Goal: Information Seeking & Learning: Compare options

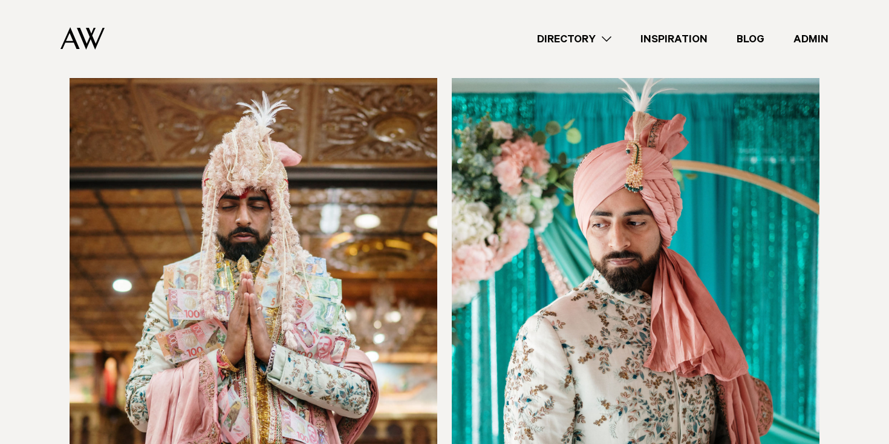
scroll to position [1244, 0]
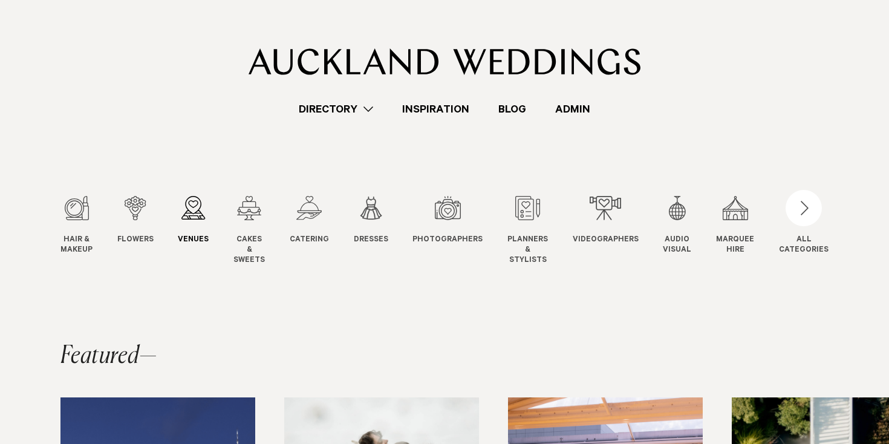
click at [204, 214] on div "3 / 12" at bounding box center [193, 208] width 31 height 24
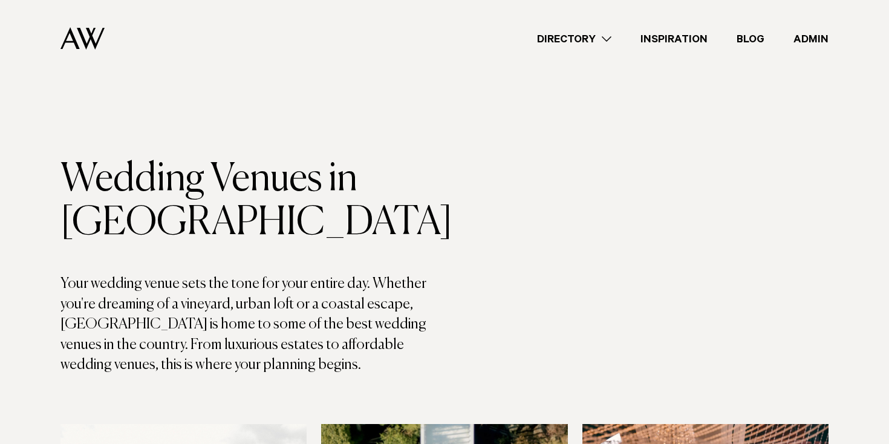
scroll to position [1826, 0]
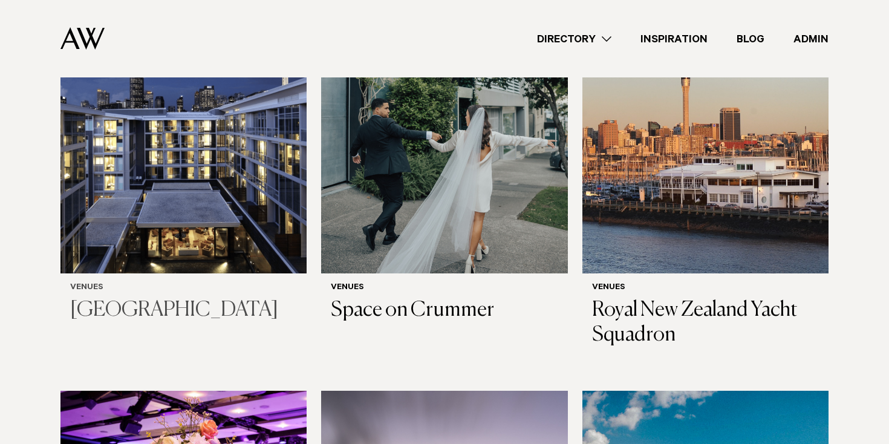
click at [129, 180] on img at bounding box center [183, 108] width 246 height 330
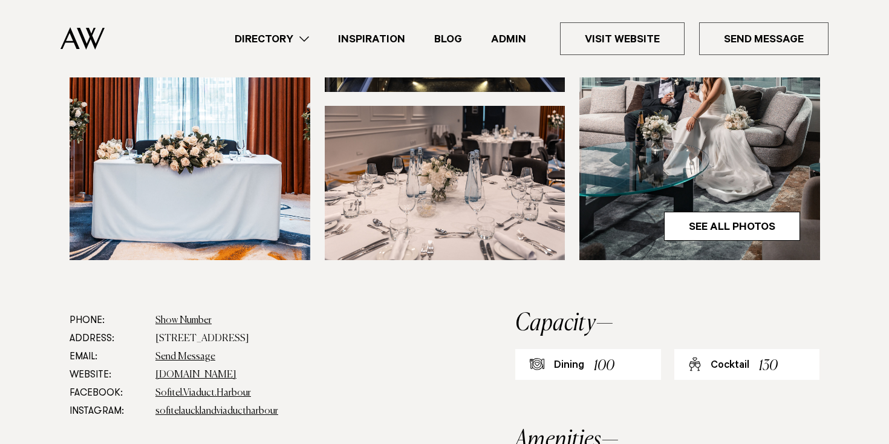
scroll to position [450, 0]
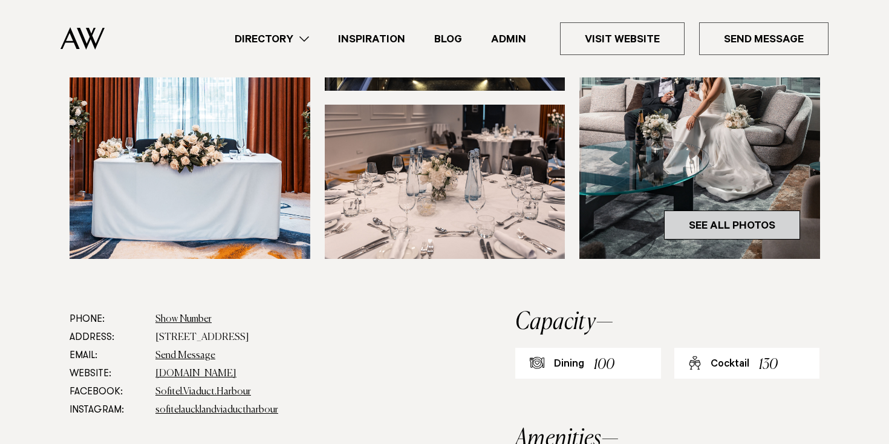
click at [718, 240] on link "See All Photos" at bounding box center [732, 225] width 136 height 29
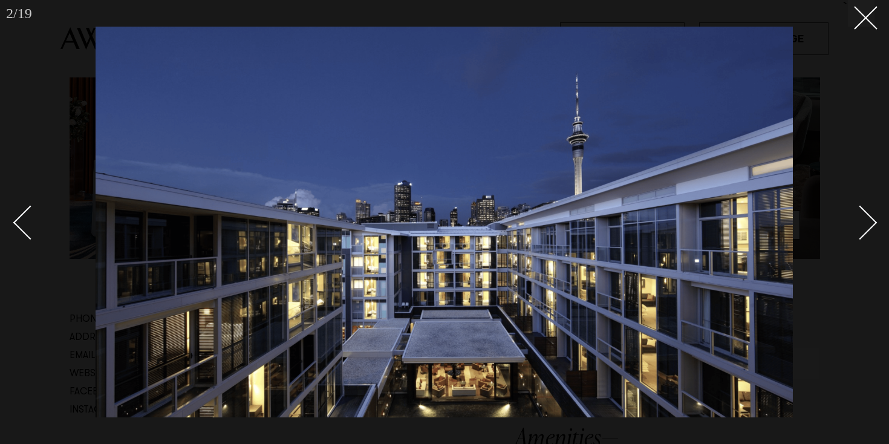
click at [857, 213] on div "Next slide" at bounding box center [860, 223] width 34 height 34
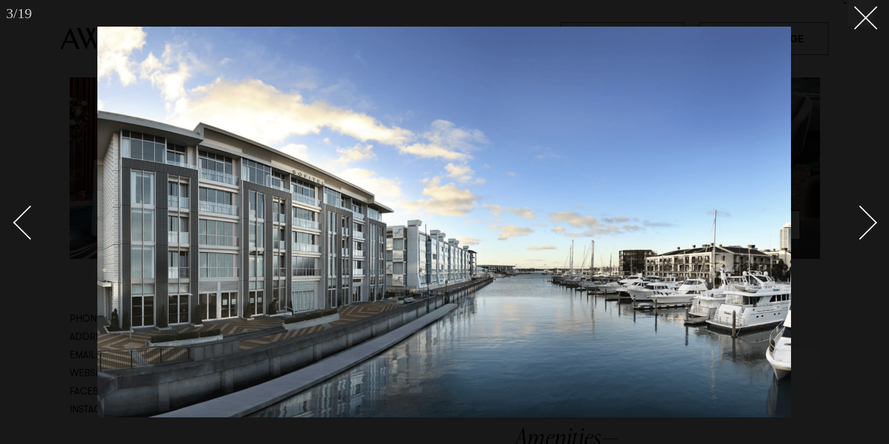
click at [867, 215] on div "Next slide" at bounding box center [860, 223] width 34 height 34
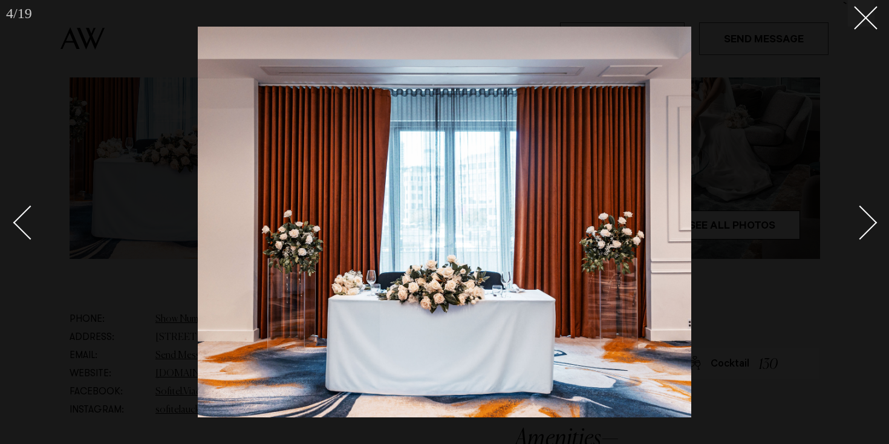
click at [873, 215] on link at bounding box center [853, 222] width 42 height 60
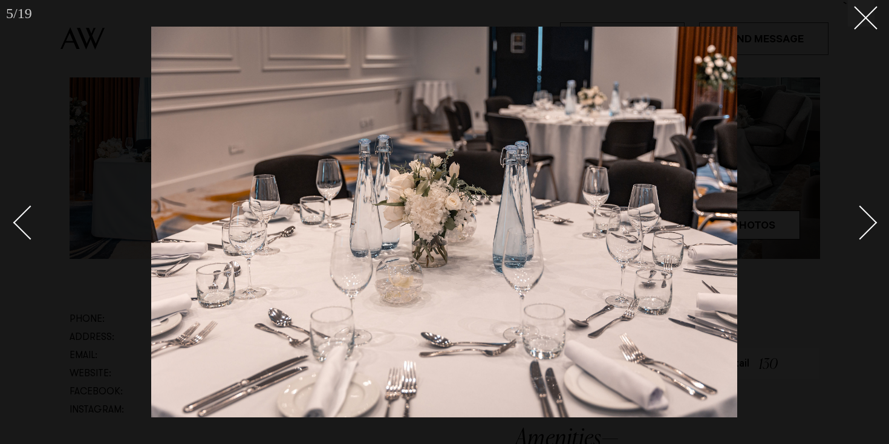
click at [873, 215] on link at bounding box center [853, 222] width 42 height 60
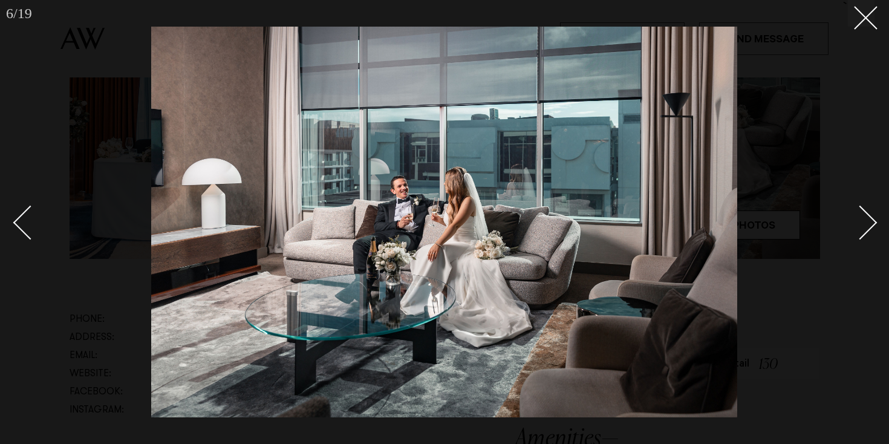
click at [864, 203] on link at bounding box center [853, 222] width 42 height 60
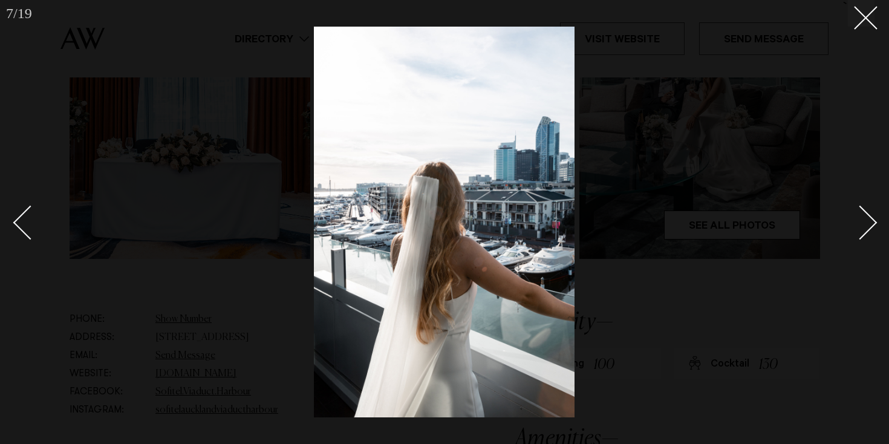
click at [864, 204] on link at bounding box center [853, 222] width 42 height 60
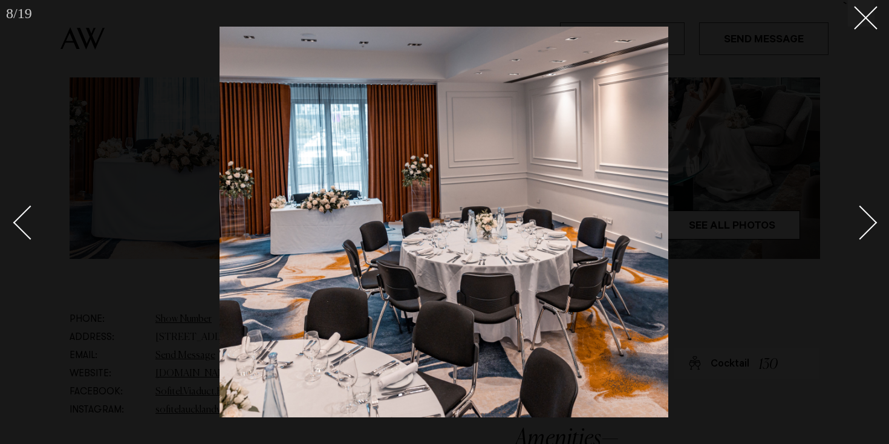
click at [864, 204] on link at bounding box center [853, 222] width 42 height 60
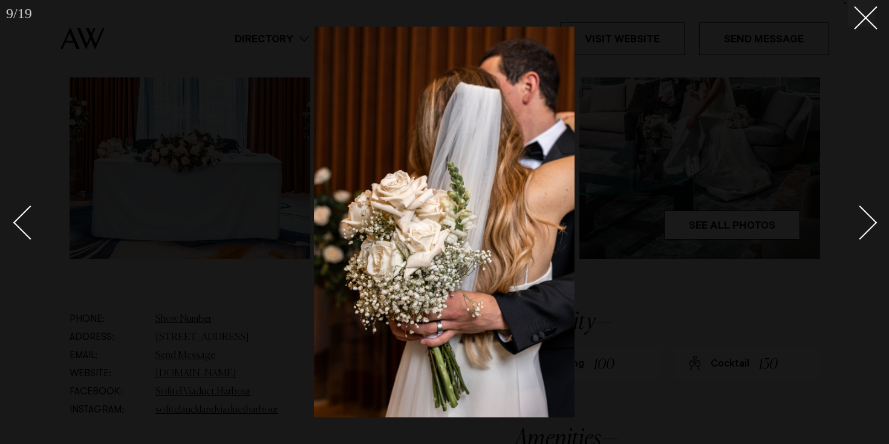
click at [864, 204] on link at bounding box center [853, 222] width 42 height 60
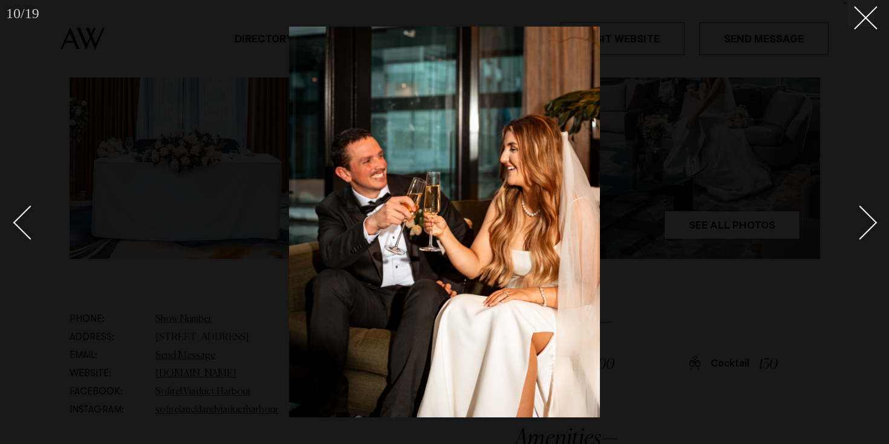
click at [864, 205] on link at bounding box center [853, 222] width 42 height 60
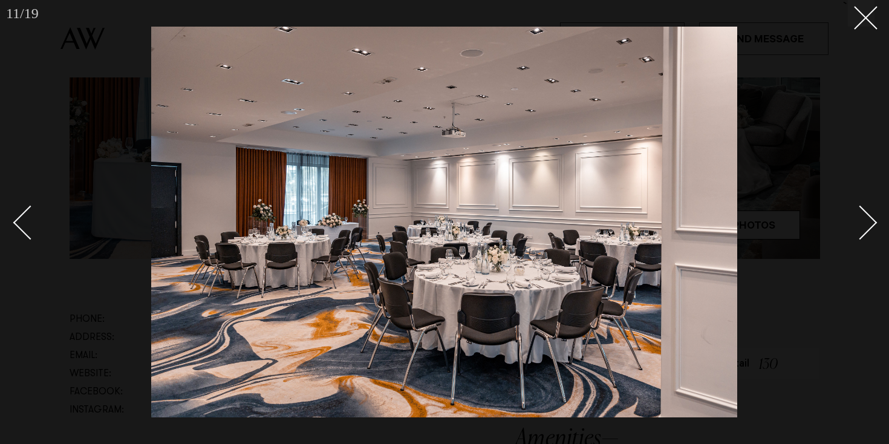
click at [863, 206] on link at bounding box center [853, 222] width 42 height 60
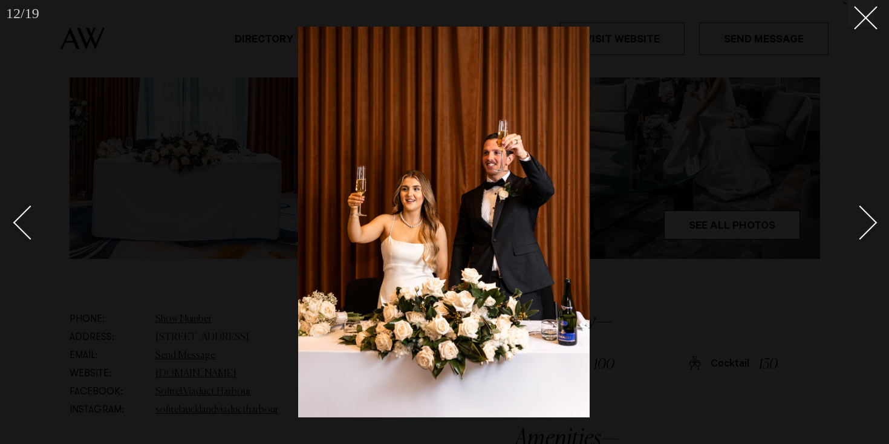
click at [865, 216] on div "Next slide" at bounding box center [860, 223] width 34 height 34
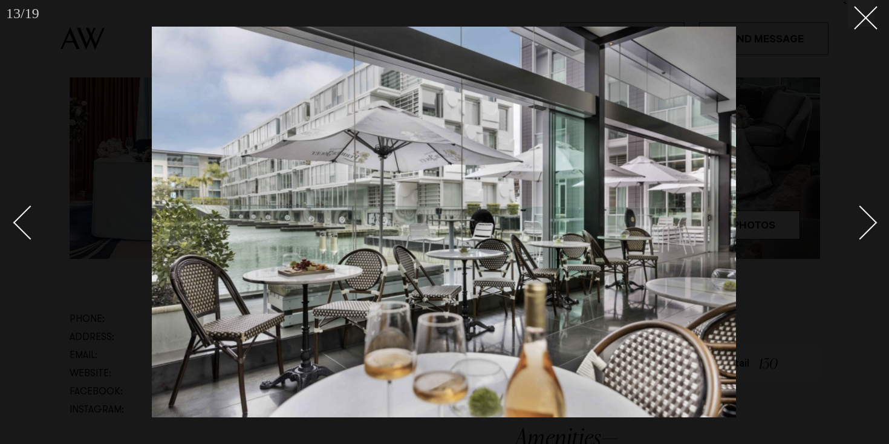
click at [865, 216] on div "Next slide" at bounding box center [860, 223] width 34 height 34
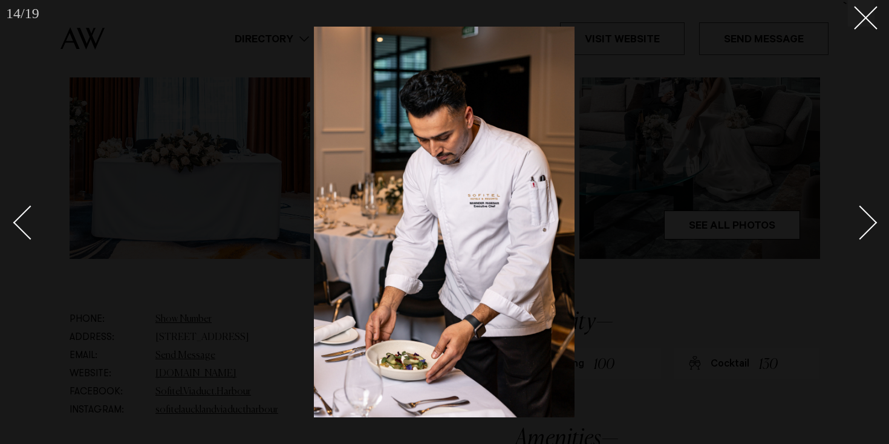
click at [865, 216] on div "Next slide" at bounding box center [860, 223] width 34 height 34
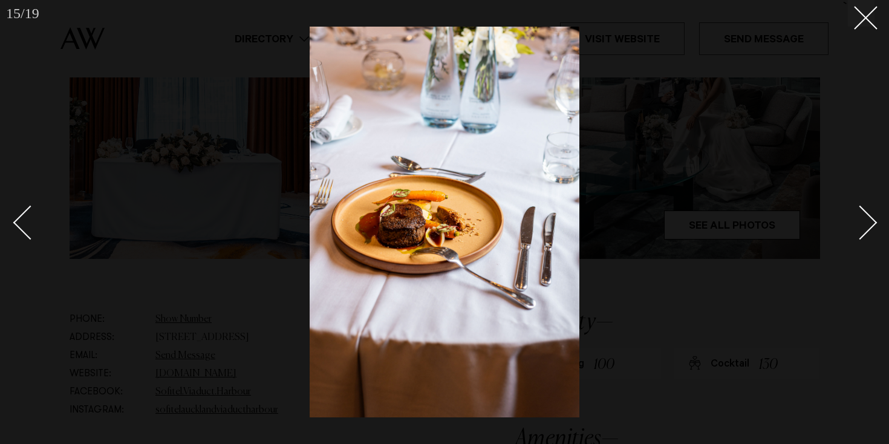
click at [865, 216] on div "Next slide" at bounding box center [860, 223] width 34 height 34
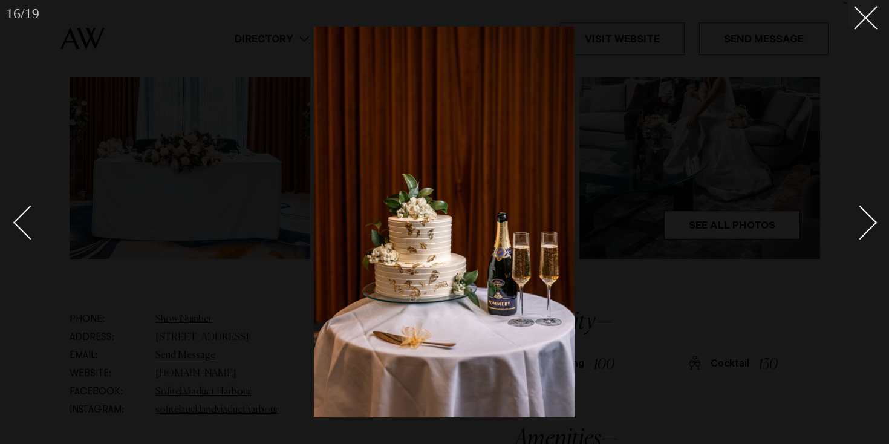
click at [865, 216] on div "Next slide" at bounding box center [860, 223] width 34 height 34
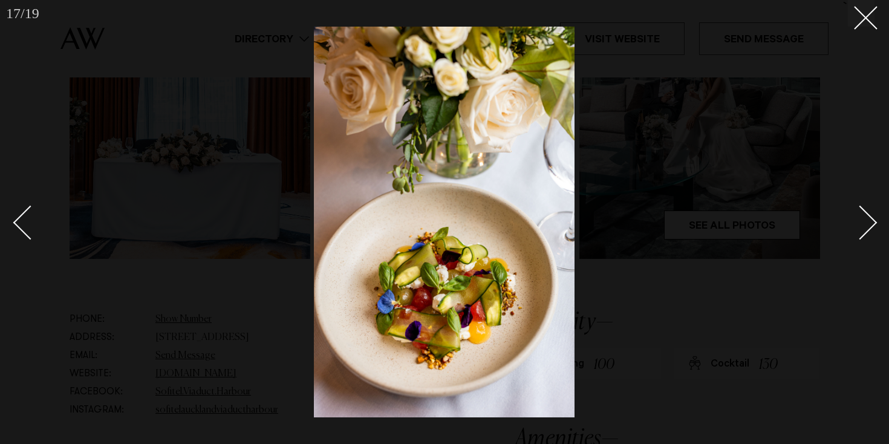
click at [865, 216] on div "Next slide" at bounding box center [860, 223] width 34 height 34
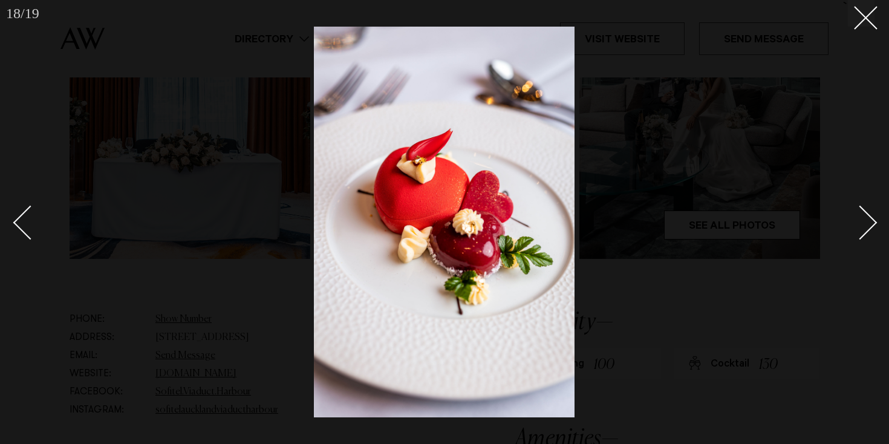
click at [865, 216] on div "Next slide" at bounding box center [860, 223] width 34 height 34
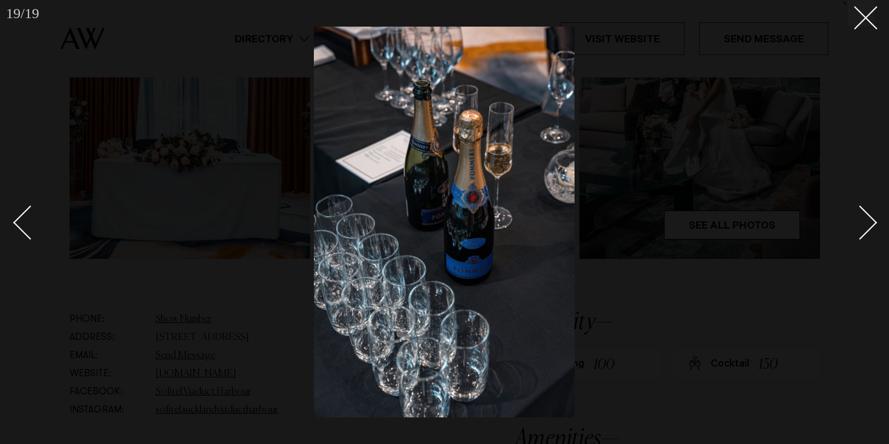
click at [865, 216] on div "Next slide" at bounding box center [860, 223] width 34 height 34
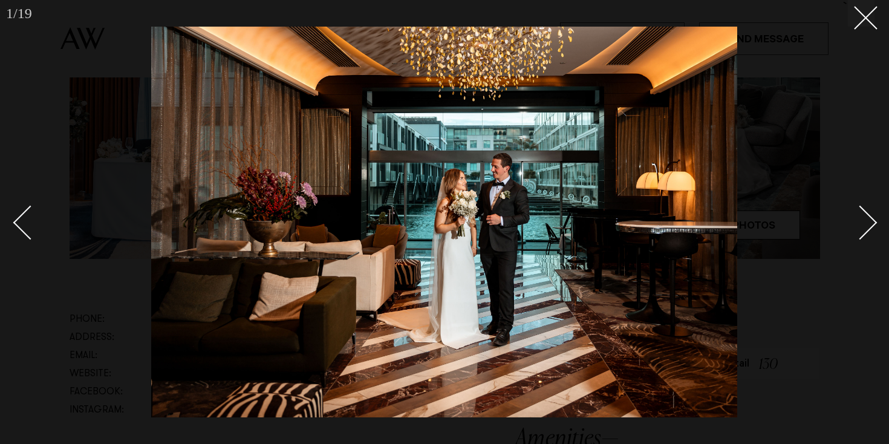
click at [865, 216] on div "Next slide" at bounding box center [860, 223] width 34 height 34
drag, startPoint x: 89, startPoint y: 91, endPoint x: 96, endPoint y: 89, distance: 6.9
click at [90, 91] on div at bounding box center [444, 222] width 889 height 444
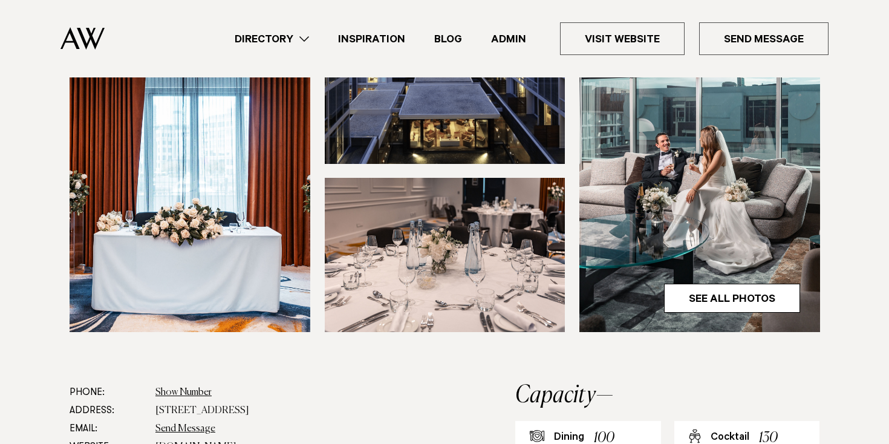
scroll to position [379, 0]
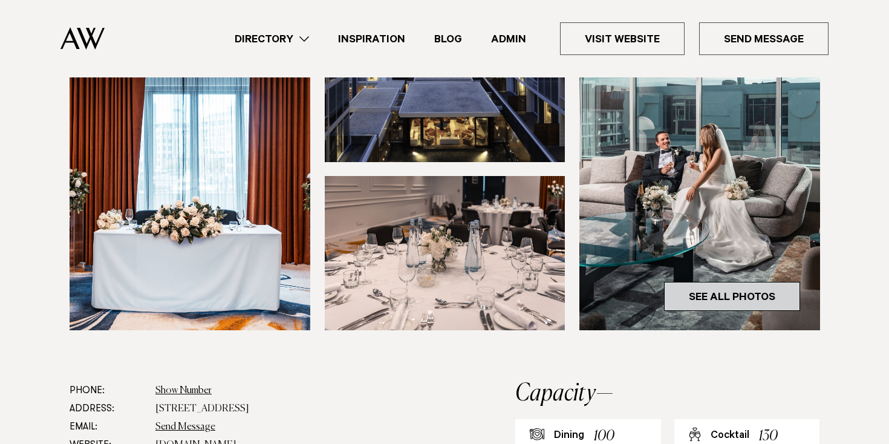
click at [749, 311] on link "See All Photos" at bounding box center [732, 296] width 136 height 29
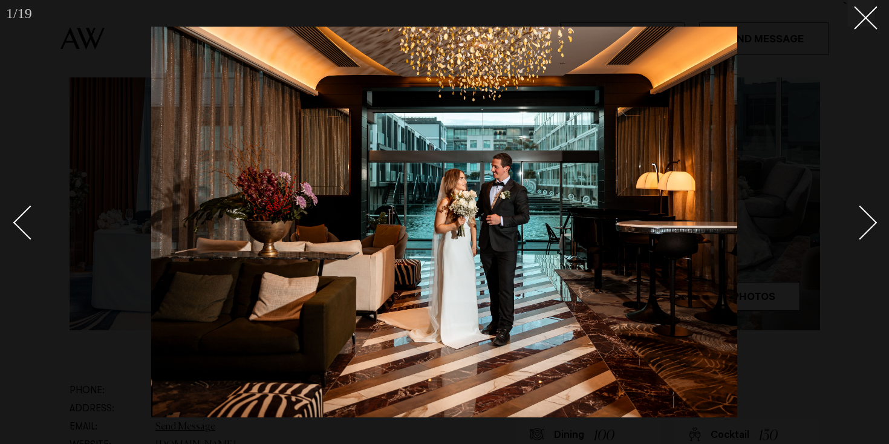
click at [860, 226] on div "Next slide" at bounding box center [860, 223] width 34 height 34
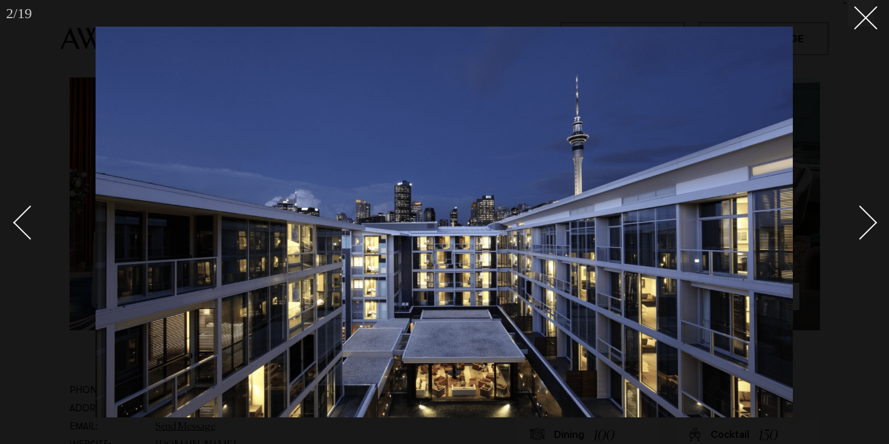
click at [866, 229] on div "Next slide" at bounding box center [860, 223] width 34 height 34
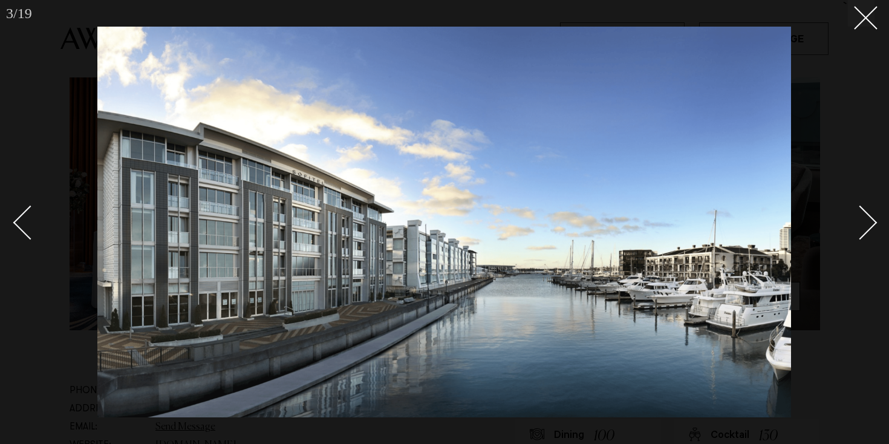
click at [870, 228] on div "Next slide" at bounding box center [860, 223] width 34 height 34
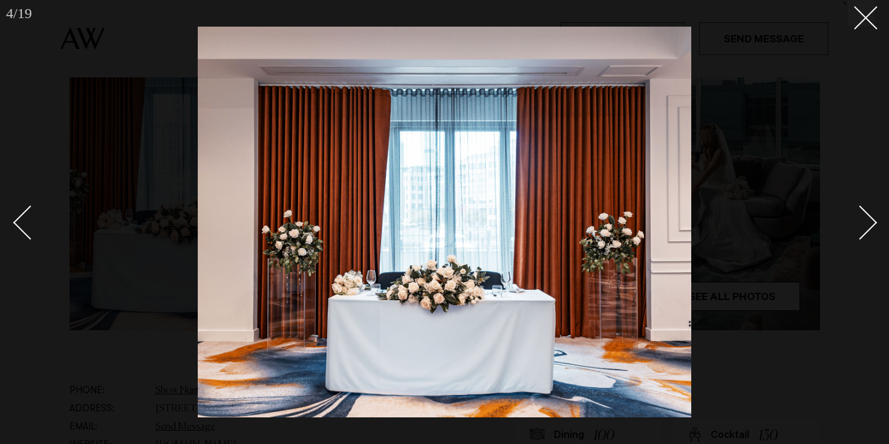
click at [870, 228] on div "Next slide" at bounding box center [860, 223] width 34 height 34
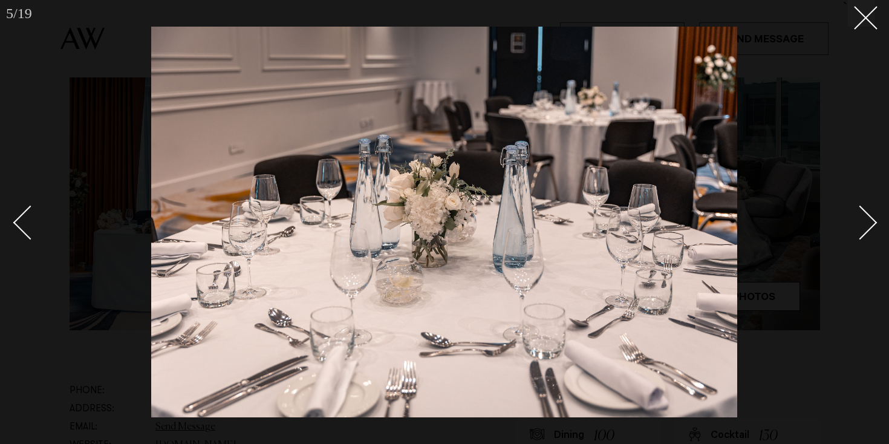
click at [879, 227] on div "5 / 19 `" at bounding box center [444, 222] width 889 height 444
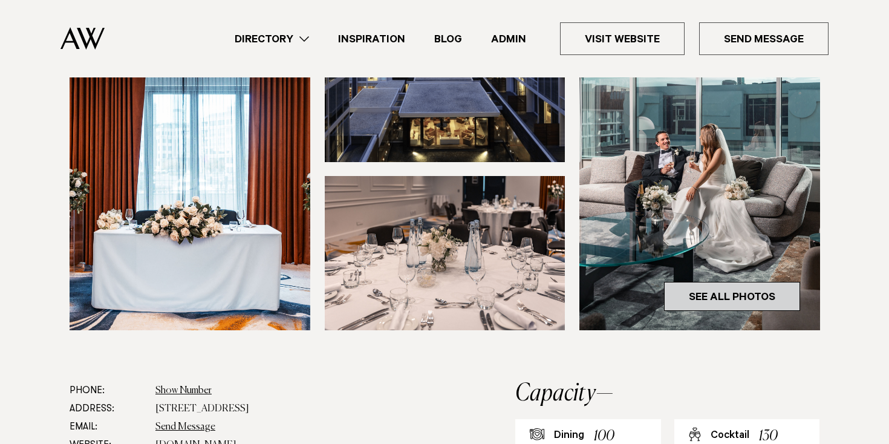
click at [753, 311] on link "See All Photos" at bounding box center [732, 296] width 136 height 29
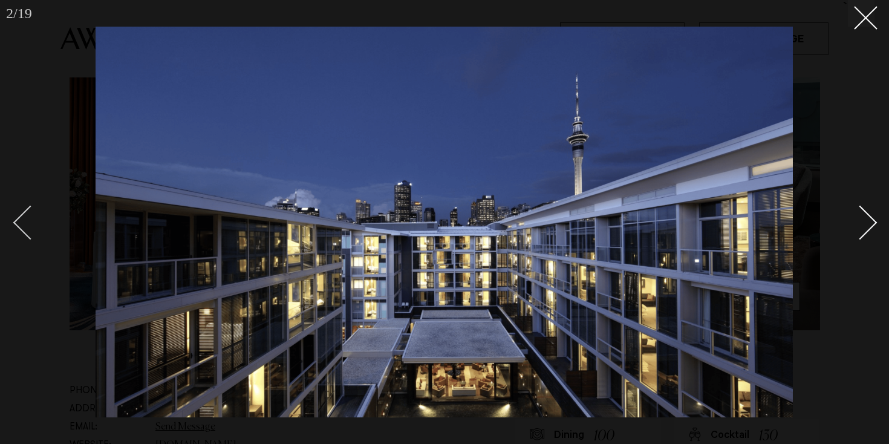
click at [27, 220] on div "Previous slide" at bounding box center [30, 223] width 34 height 34
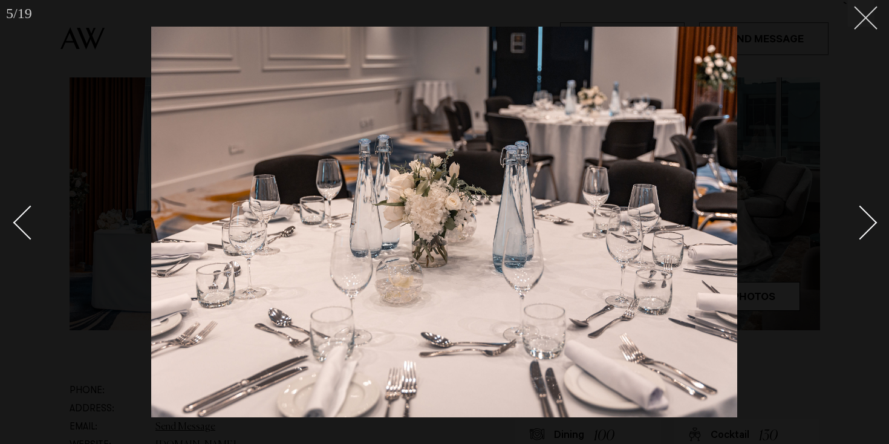
click at [863, 22] on button at bounding box center [861, 13] width 27 height 27
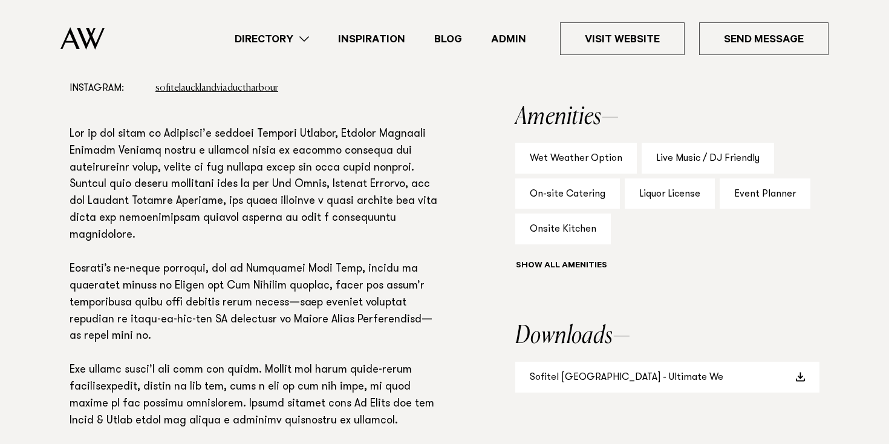
scroll to position [774, 0]
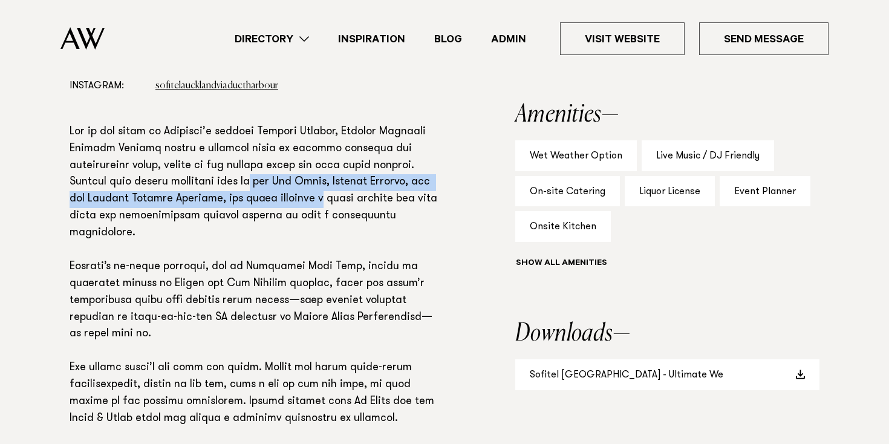
drag, startPoint x: 260, startPoint y: 224, endPoint x: 334, endPoint y: 244, distance: 77.0
click at [334, 244] on p at bounding box center [254, 293] width 368 height 338
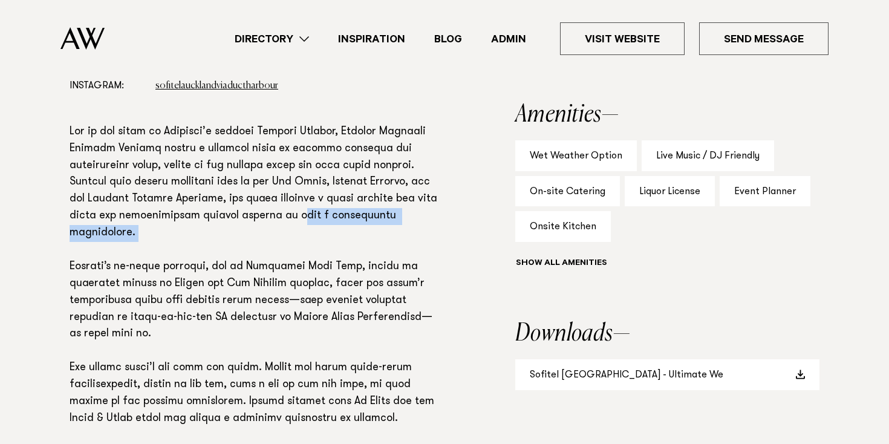
drag, startPoint x: 304, startPoint y: 256, endPoint x: 309, endPoint y: 293, distance: 37.9
click at [309, 291] on p at bounding box center [254, 293] width 368 height 338
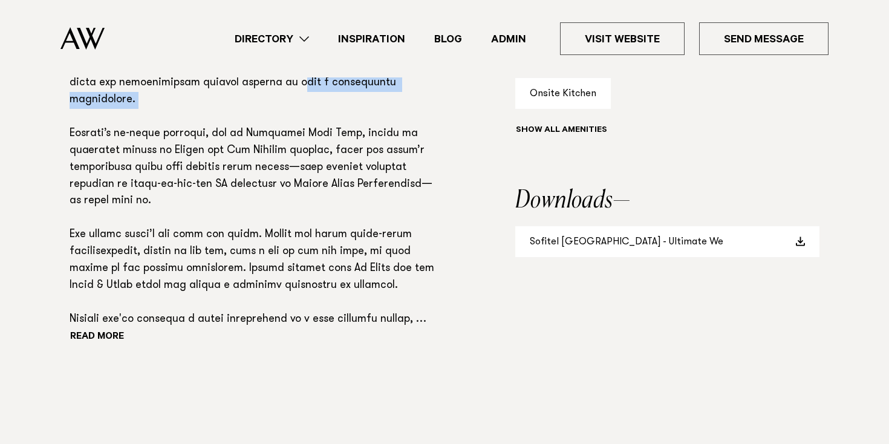
scroll to position [909, 0]
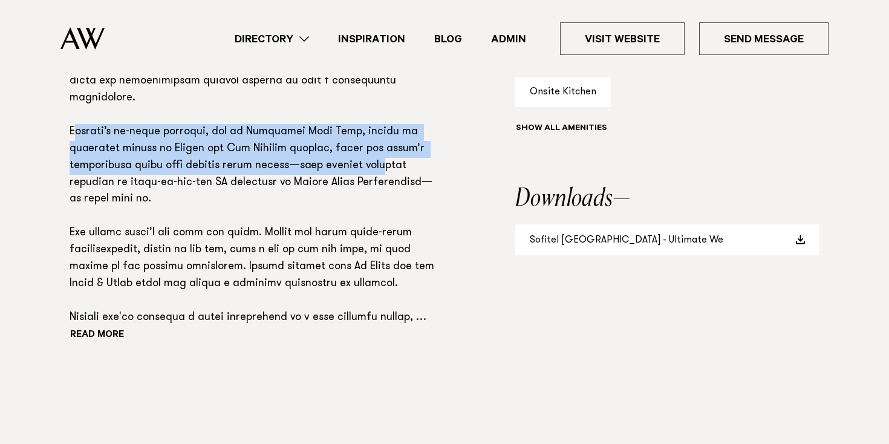
drag, startPoint x: 76, startPoint y: 173, endPoint x: 324, endPoint y: 206, distance: 250.2
click at [324, 206] on p at bounding box center [254, 158] width 368 height 338
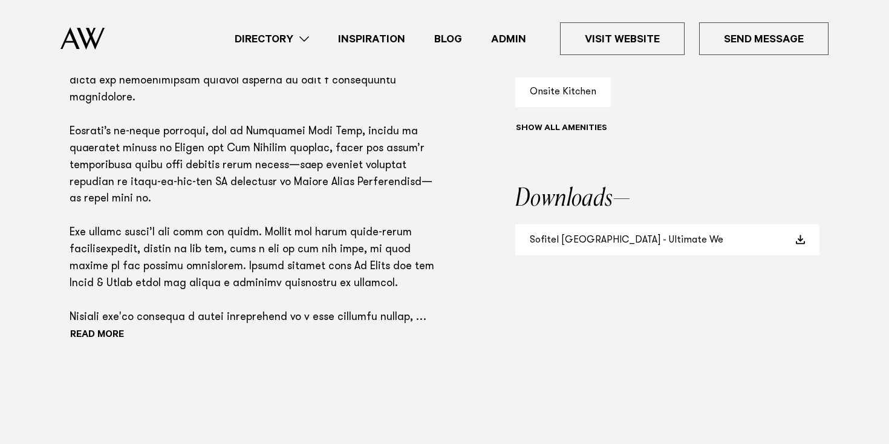
click at [77, 173] on p at bounding box center [254, 158] width 368 height 338
drag, startPoint x: 169, startPoint y: 176, endPoint x: 331, endPoint y: 184, distance: 161.7
click at [330, 183] on p at bounding box center [254, 158] width 368 height 338
click at [331, 184] on p at bounding box center [254, 158] width 368 height 338
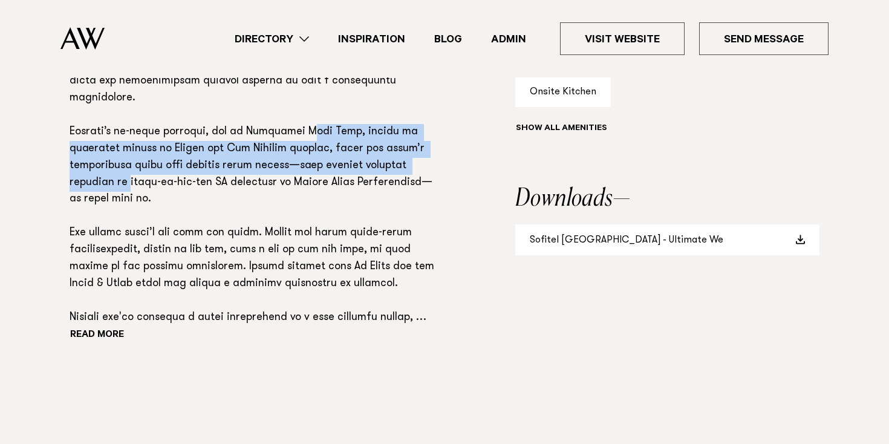
drag, startPoint x: 292, startPoint y: 183, endPoint x: 429, endPoint y: 203, distance: 138.2
click at [429, 203] on p at bounding box center [254, 158] width 368 height 338
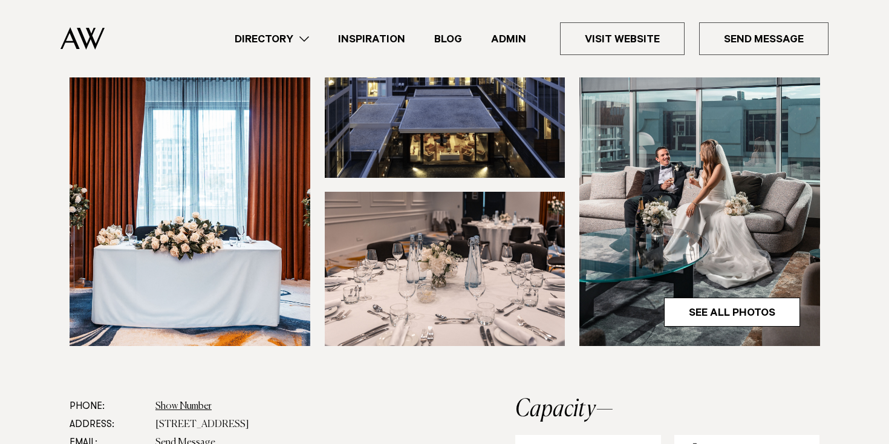
scroll to position [350, 0]
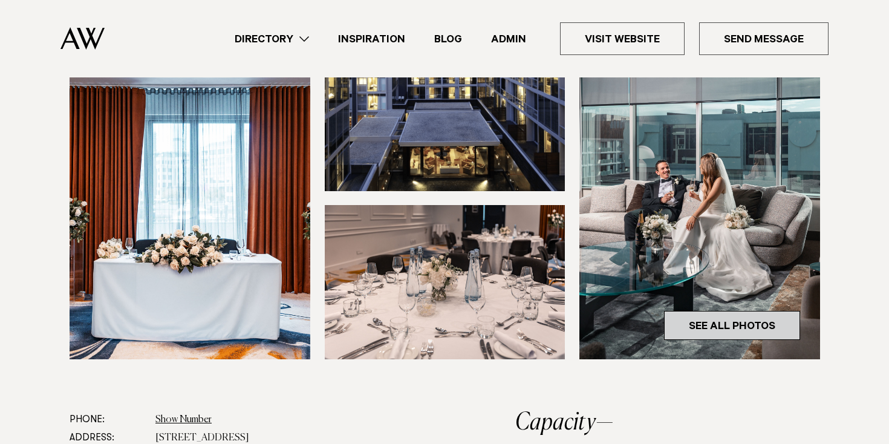
click at [749, 340] on link "See All Photos" at bounding box center [732, 325] width 136 height 29
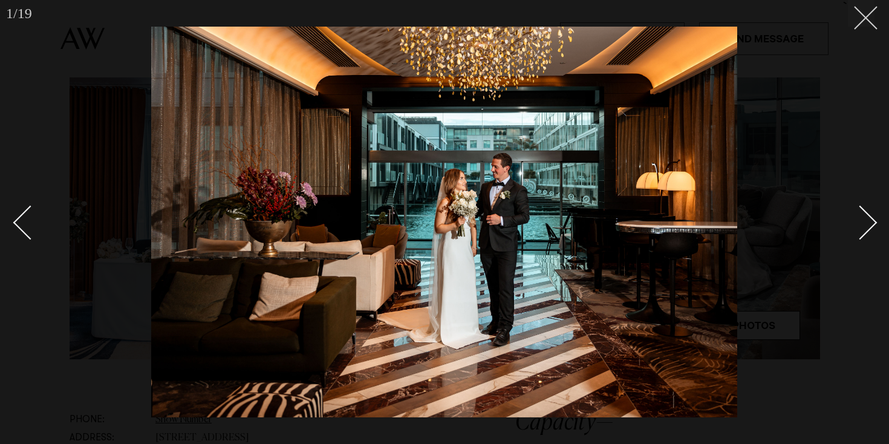
click at [866, 21] on button at bounding box center [861, 13] width 27 height 27
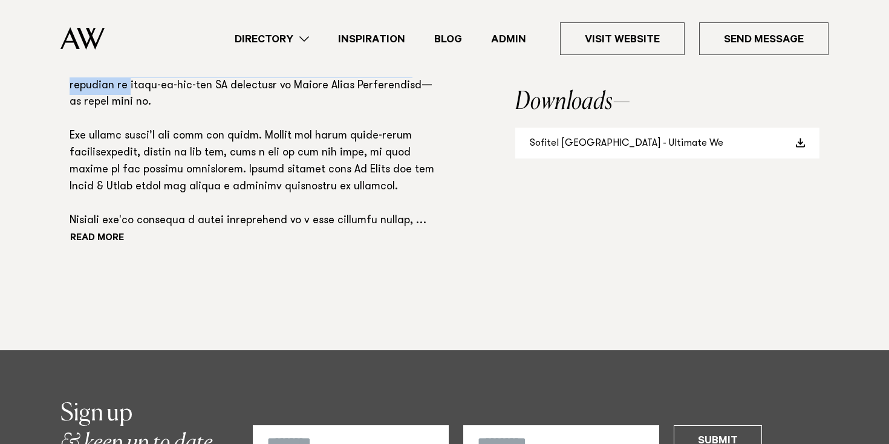
scroll to position [1009, 0]
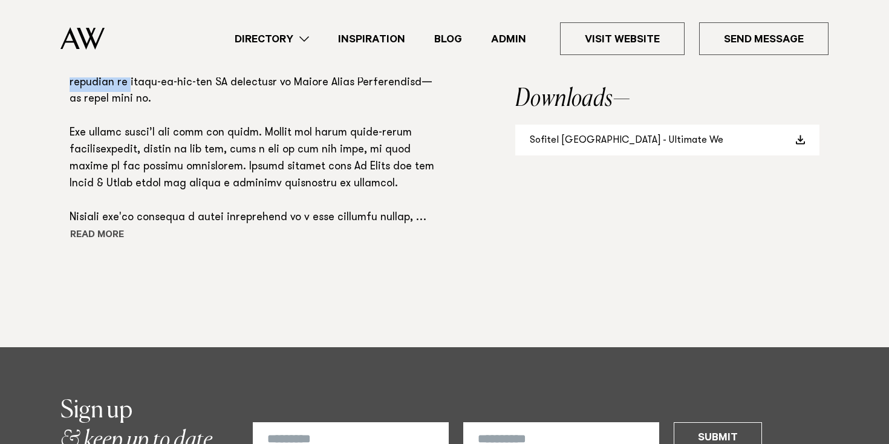
click at [108, 245] on button "Read more" at bounding box center [124, 236] width 109 height 18
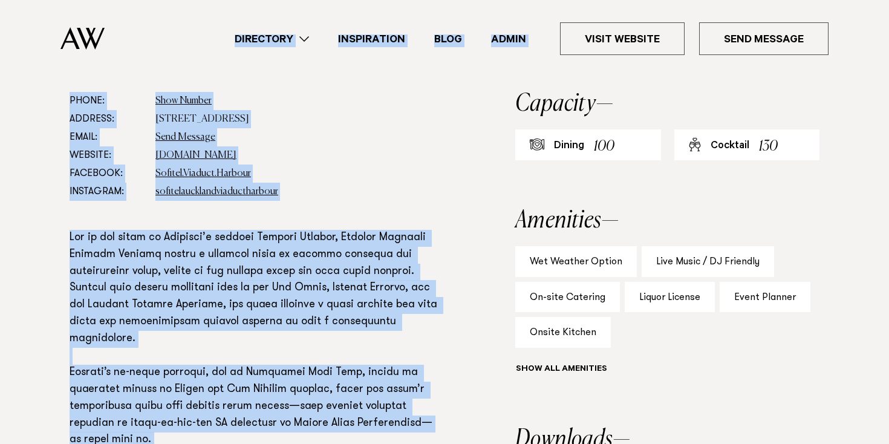
scroll to position [666, 0]
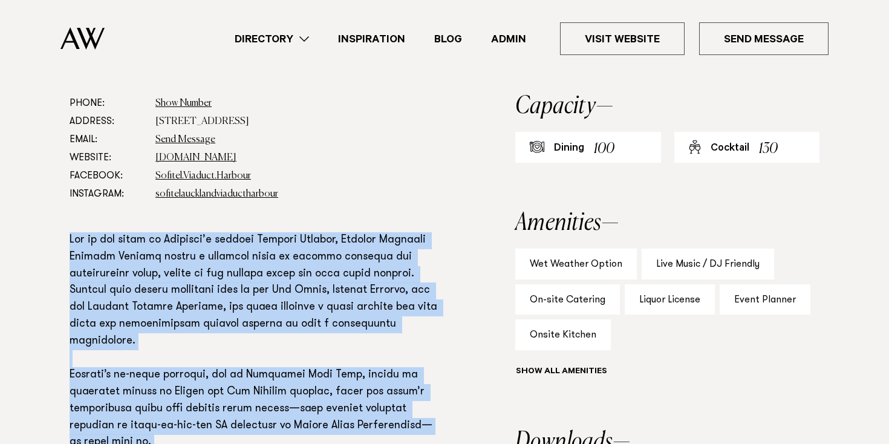
drag, startPoint x: 248, startPoint y: 275, endPoint x: 68, endPoint y: 285, distance: 180.5
click at [68, 285] on div "Phone: Show Number +64 9 909 9000 Address: 21 Viaduct Harbour Ave, Auckland 101…" at bounding box center [445, 391] width 852 height 595
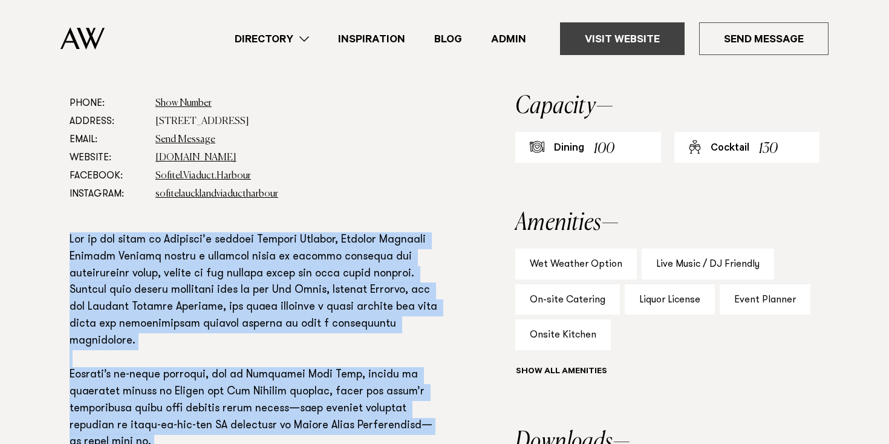
copy p "Set in the heart of Auckland’s vibrant Viaduct Harbour, Sofitel Auckland Viaduc…"
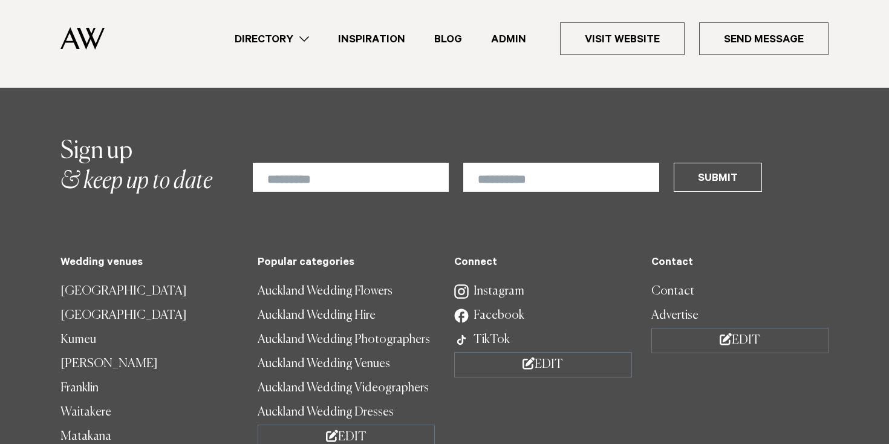
scroll to position [1335, 0]
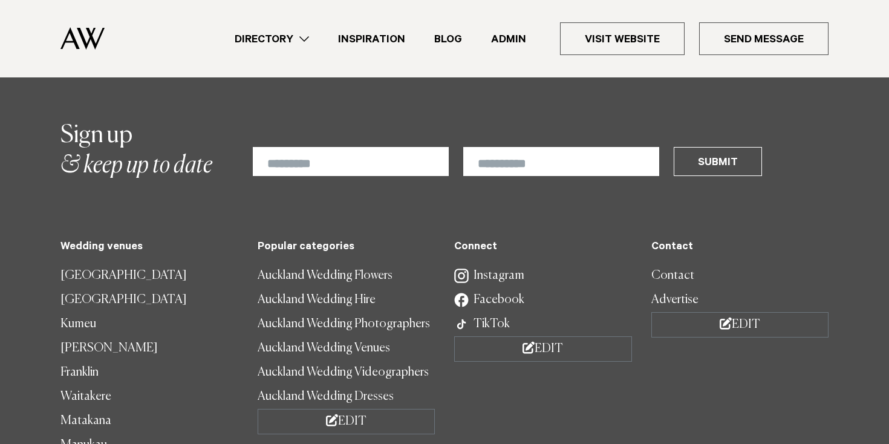
click at [310, 171] on div "**********" at bounding box center [444, 150] width 768 height 60
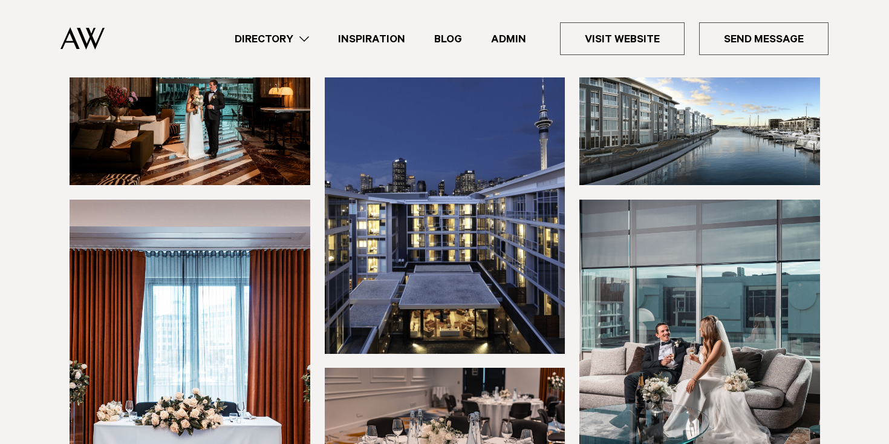
scroll to position [0, 0]
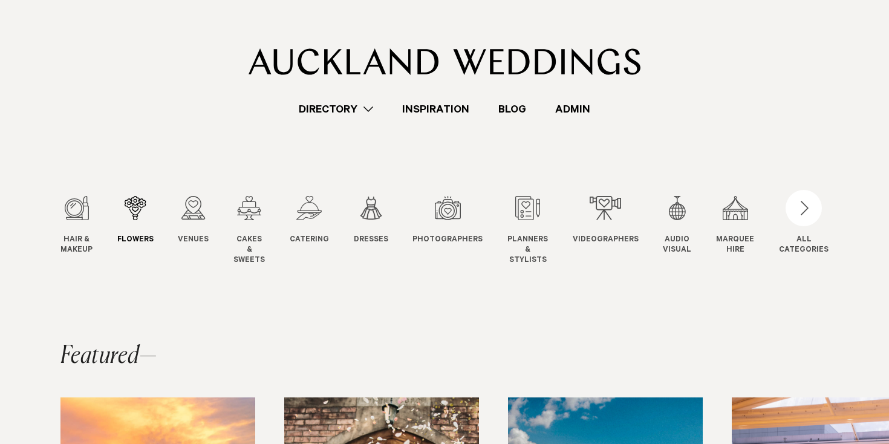
click at [138, 211] on div "2 / 12" at bounding box center [135, 208] width 36 height 24
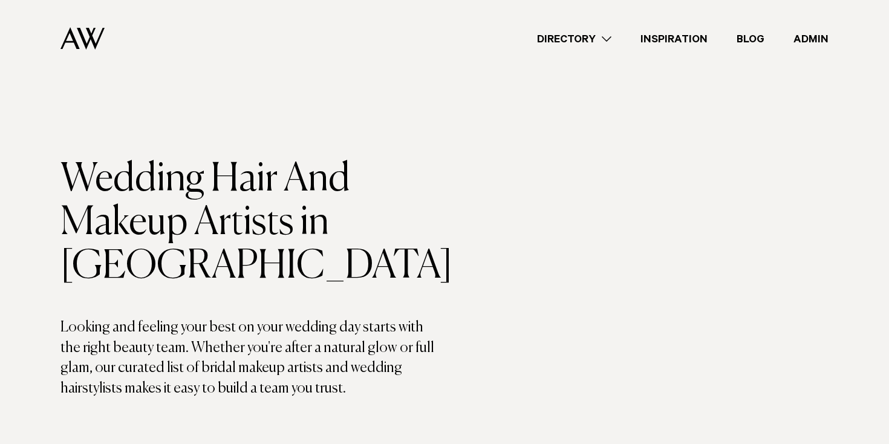
click at [85, 36] on img at bounding box center [82, 38] width 44 height 22
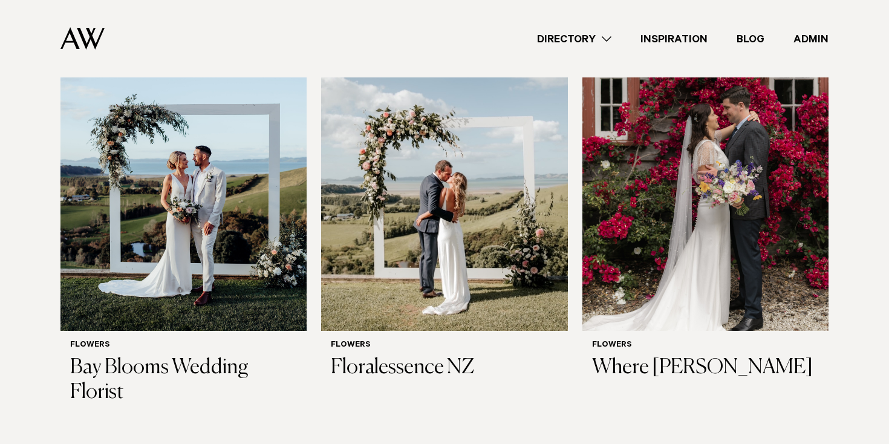
scroll to position [449, 0]
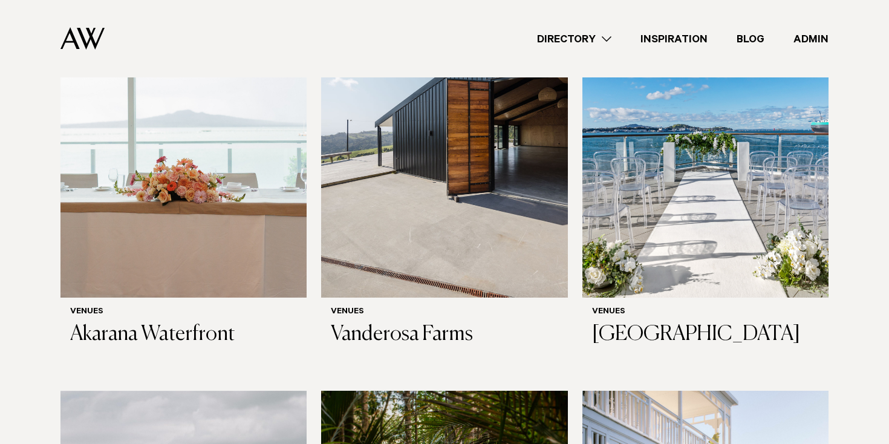
scroll to position [5337, 0]
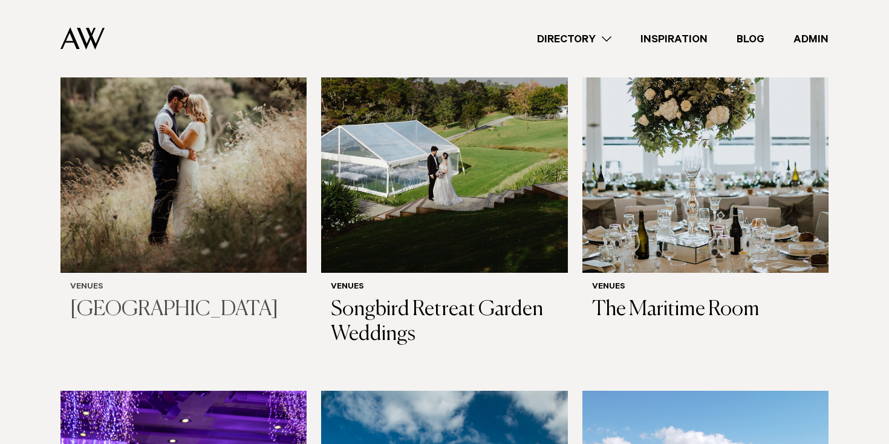
click at [134, 170] on img at bounding box center [183, 108] width 246 height 330
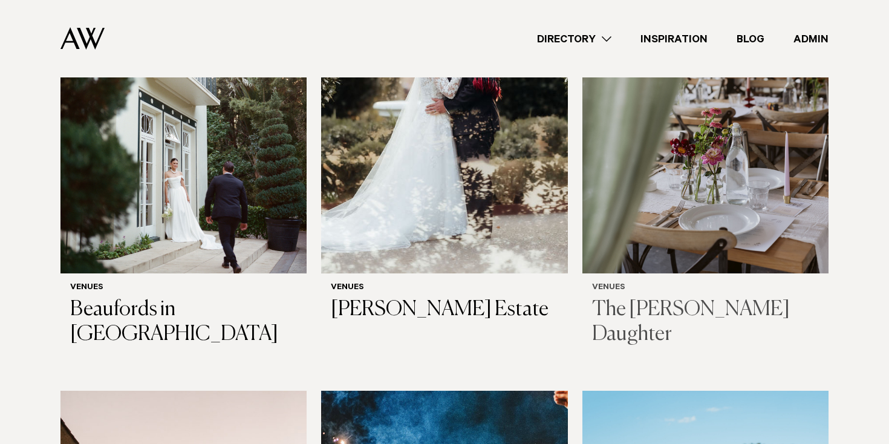
click at [743, 121] on img at bounding box center [706, 108] width 246 height 330
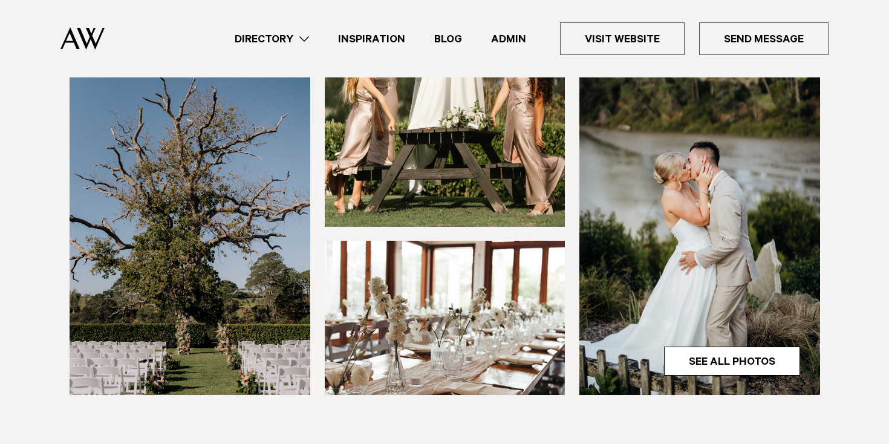
scroll to position [399, 0]
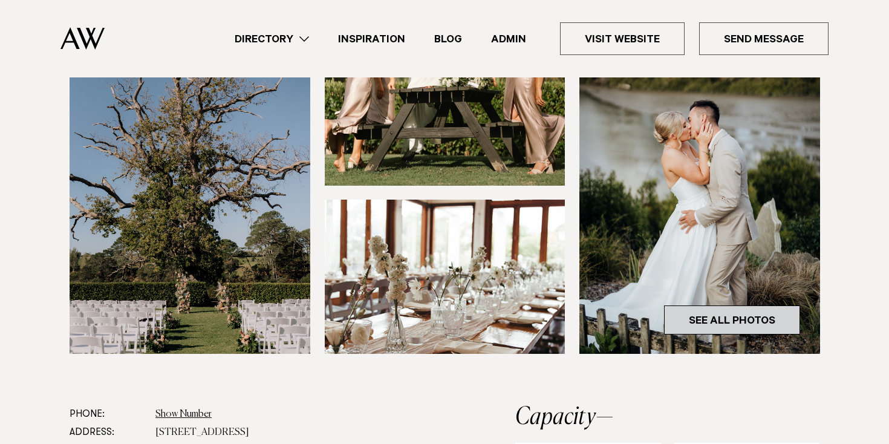
click at [765, 323] on link "See All Photos" at bounding box center [732, 319] width 136 height 29
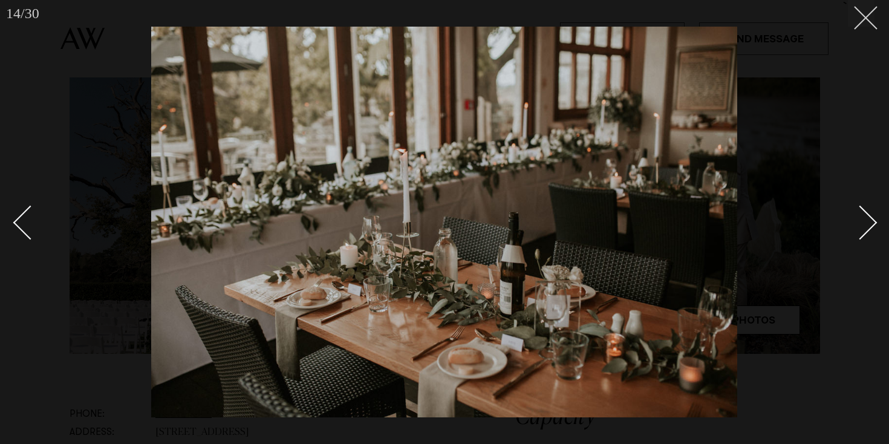
click at [870, 16] on button at bounding box center [861, 13] width 27 height 27
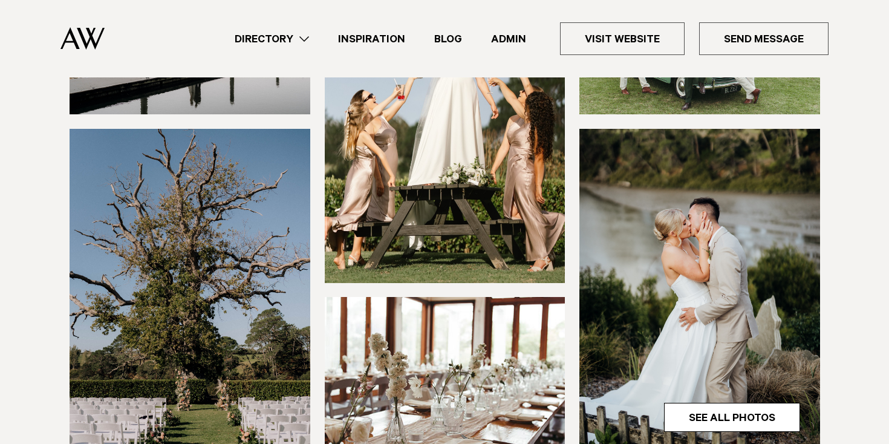
scroll to position [356, 0]
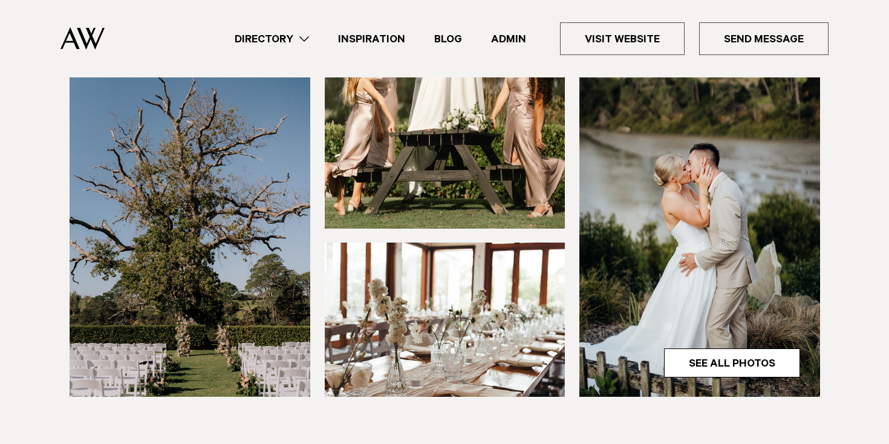
click at [213, 253] on img at bounding box center [190, 235] width 241 height 322
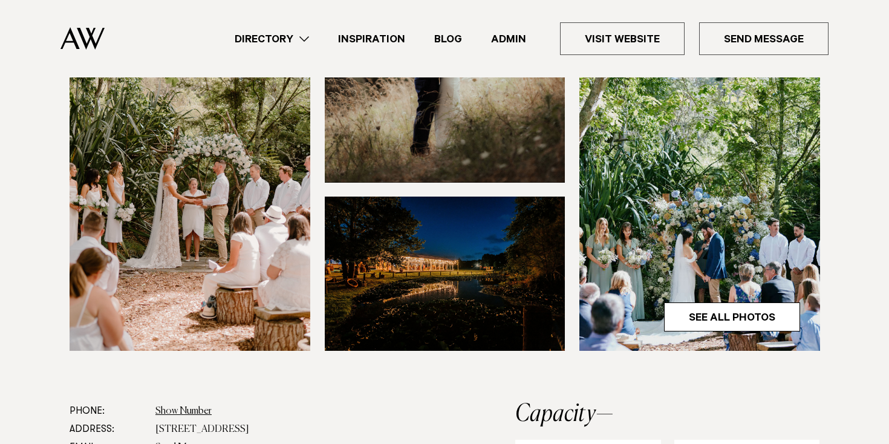
scroll to position [359, 0]
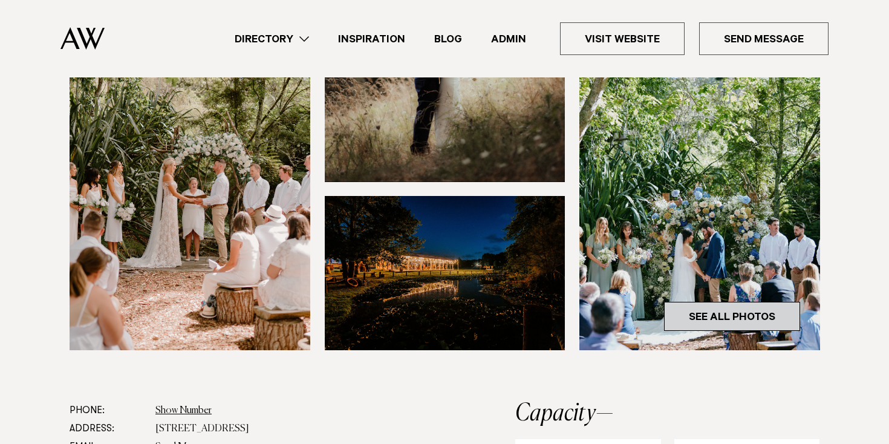
click at [736, 321] on link "See All Photos" at bounding box center [732, 316] width 136 height 29
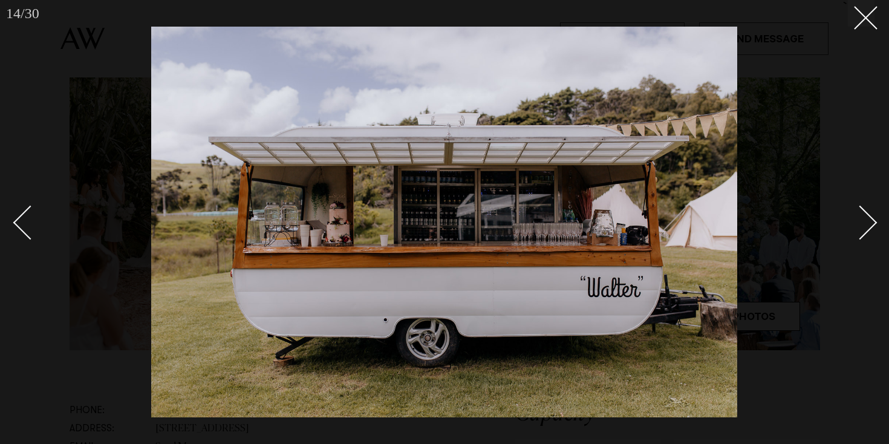
click at [857, 210] on div "Next slide" at bounding box center [860, 223] width 34 height 34
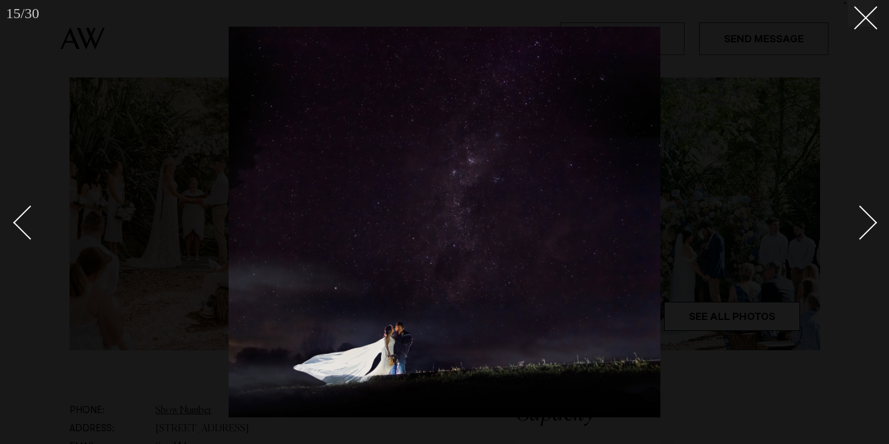
click at [857, 211] on div "Next slide" at bounding box center [860, 223] width 34 height 34
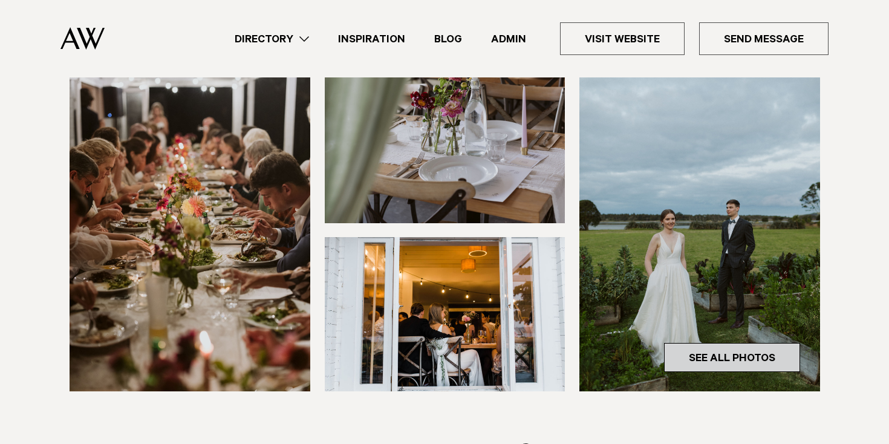
scroll to position [360, 0]
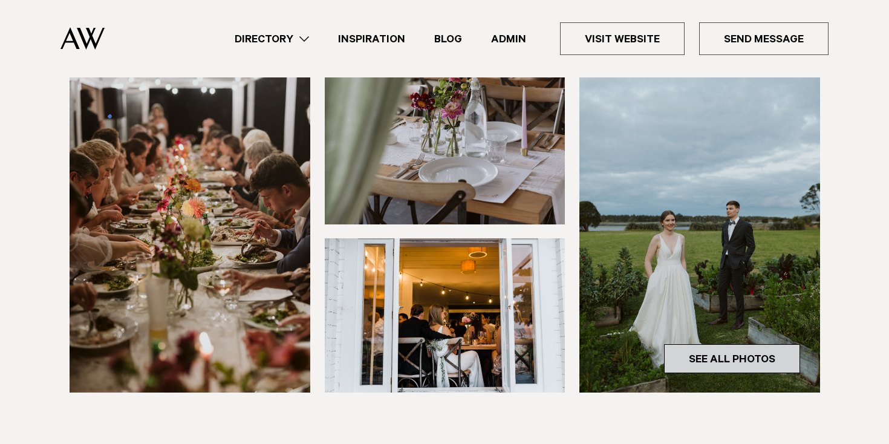
click at [704, 344] on link "See All Photos" at bounding box center [732, 358] width 136 height 29
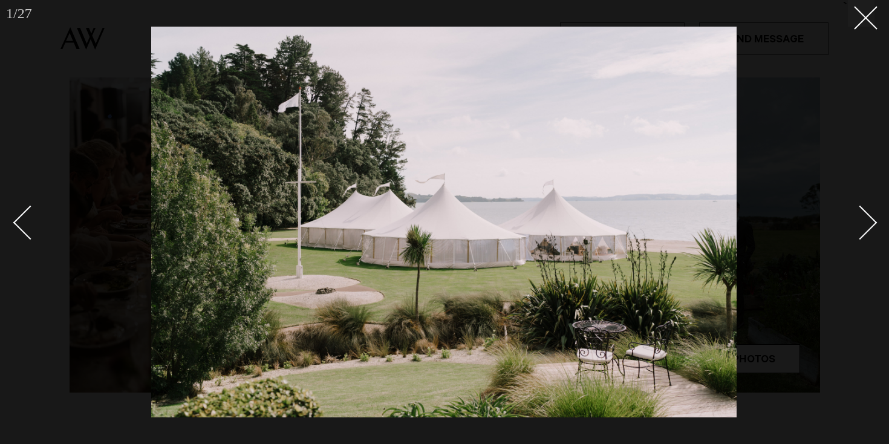
drag, startPoint x: 33, startPoint y: 51, endPoint x: 30, endPoint y: 24, distance: 27.4
click at [31, 47] on div at bounding box center [444, 222] width 889 height 444
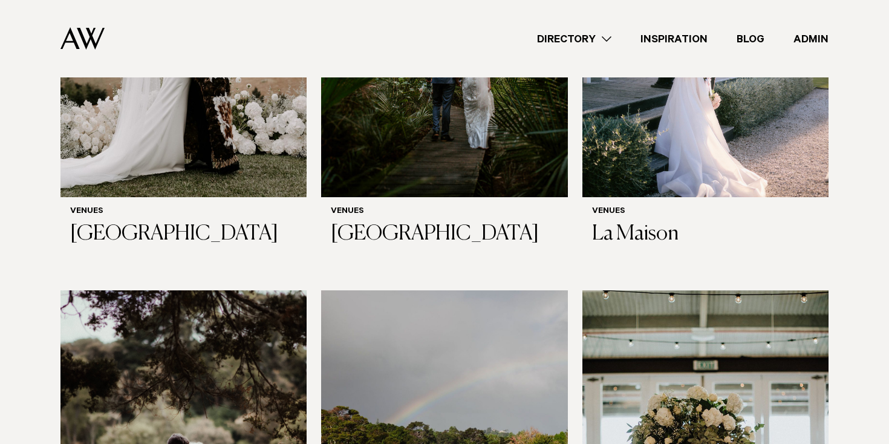
scroll to position [4937, 0]
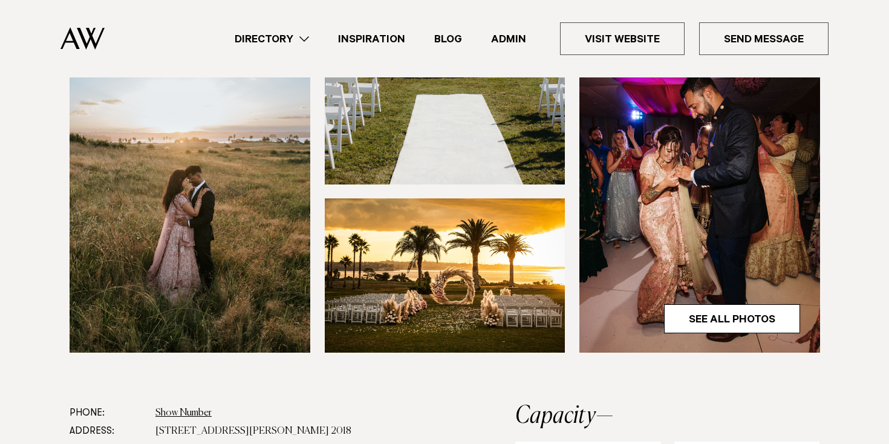
scroll to position [403, 0]
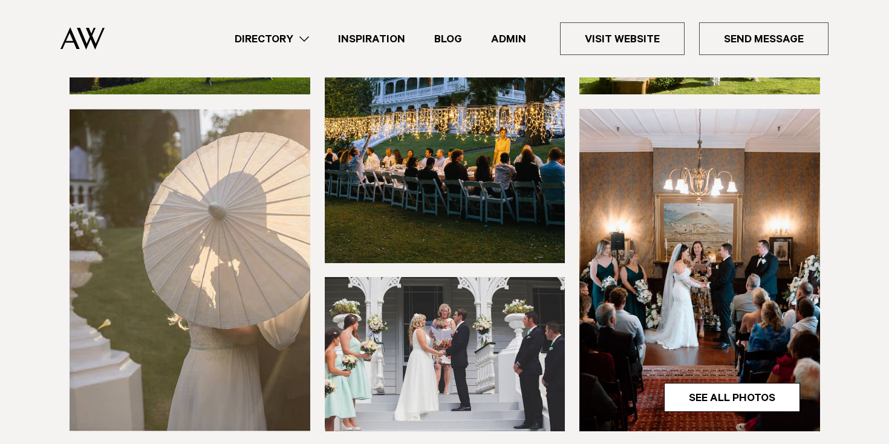
scroll to position [266, 0]
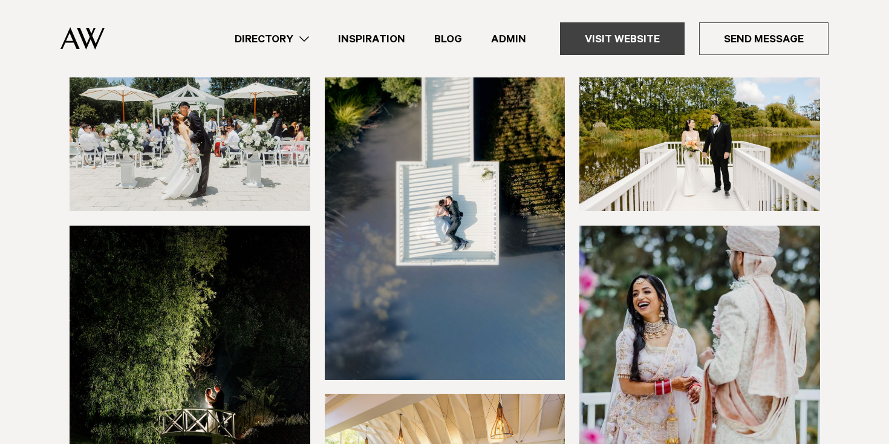
scroll to position [163, 0]
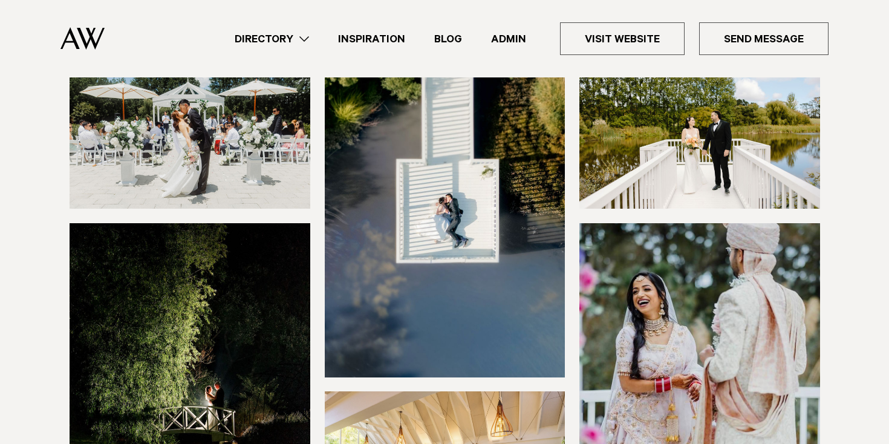
click at [248, 134] on img at bounding box center [190, 131] width 241 height 154
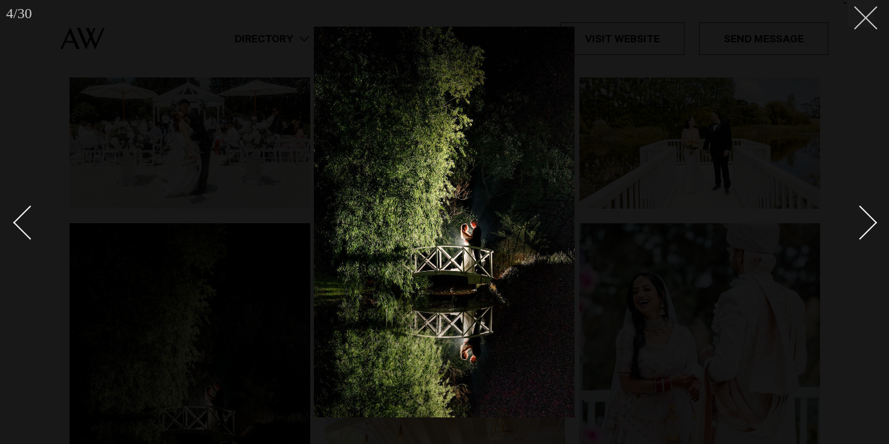
click at [872, 13] on button at bounding box center [861, 13] width 27 height 27
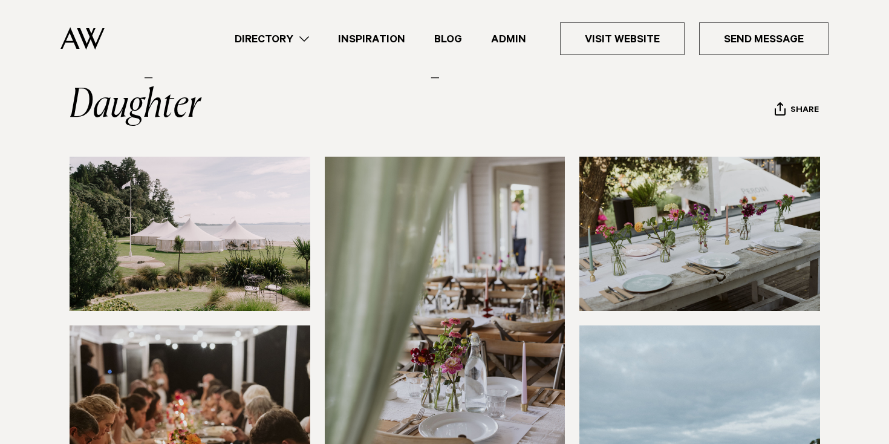
scroll to position [108, 0]
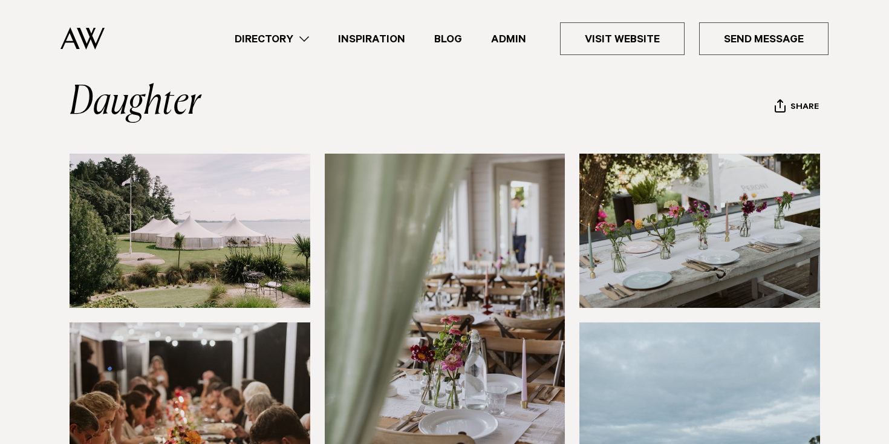
click at [154, 169] on img at bounding box center [190, 231] width 241 height 154
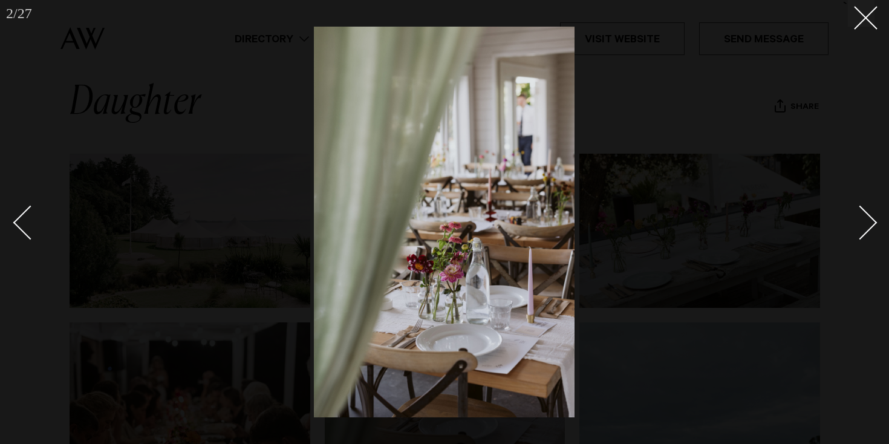
drag, startPoint x: 809, startPoint y: 65, endPoint x: 816, endPoint y: 59, distance: 9.0
click at [809, 64] on div at bounding box center [444, 222] width 889 height 444
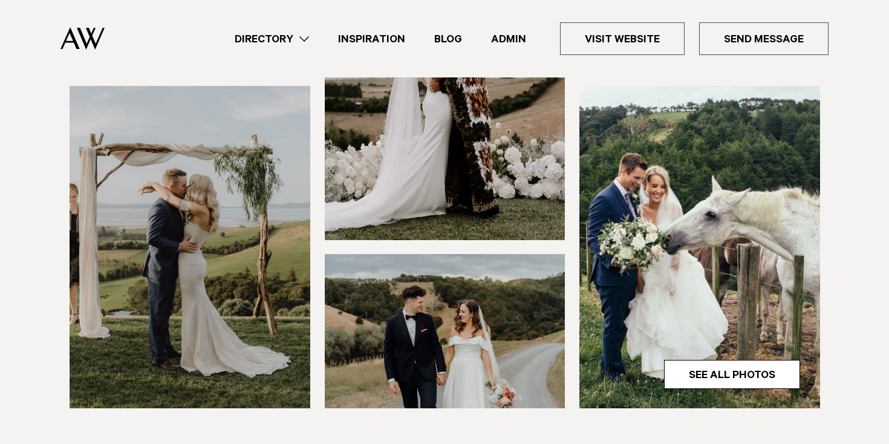
scroll to position [312, 0]
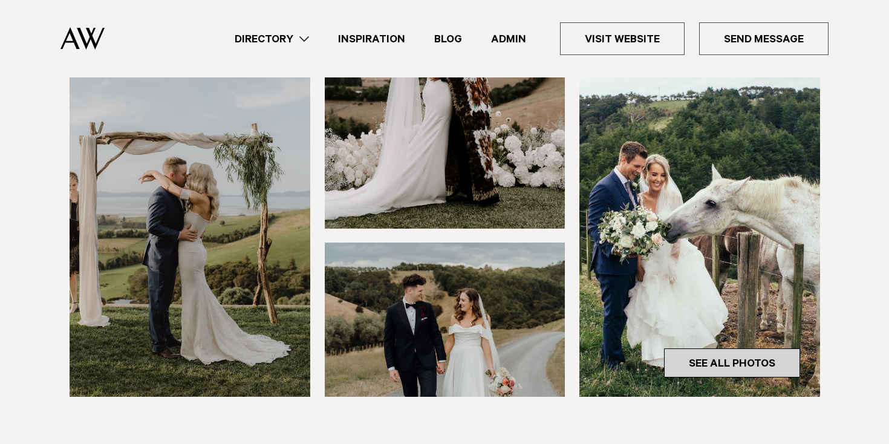
click at [788, 365] on link "See All Photos" at bounding box center [732, 362] width 136 height 29
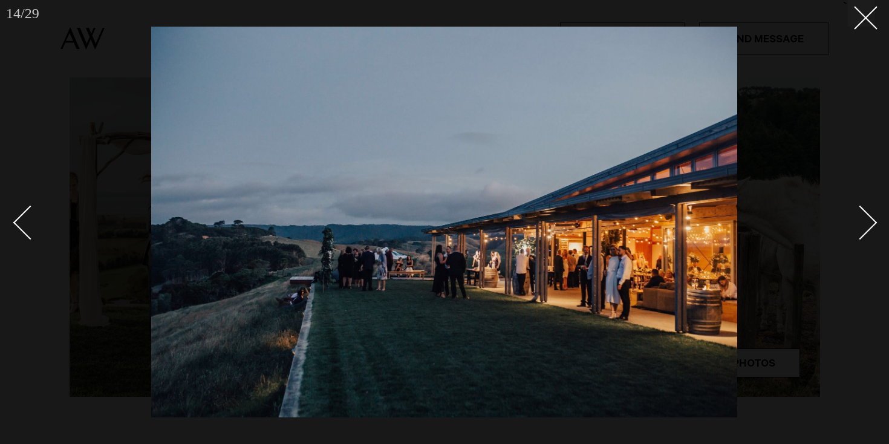
click at [861, 27] on div at bounding box center [444, 222] width 889 height 444
click at [857, 224] on div "Next slide" at bounding box center [860, 223] width 34 height 34
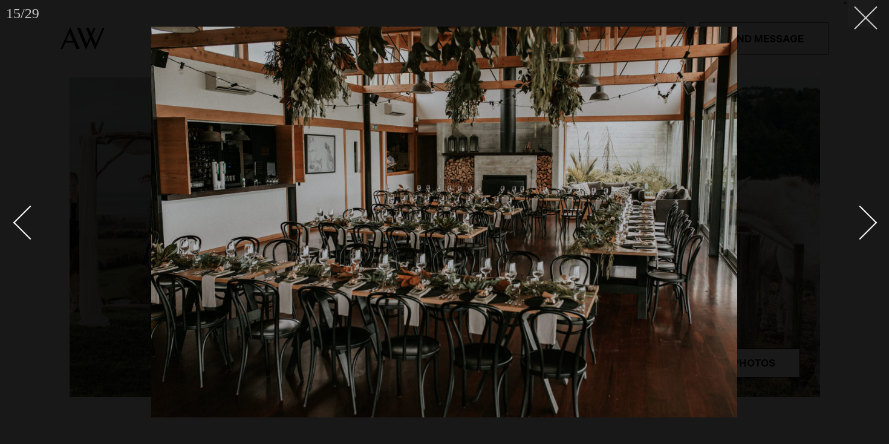
click at [860, 16] on icon at bounding box center [861, 13] width 15 height 15
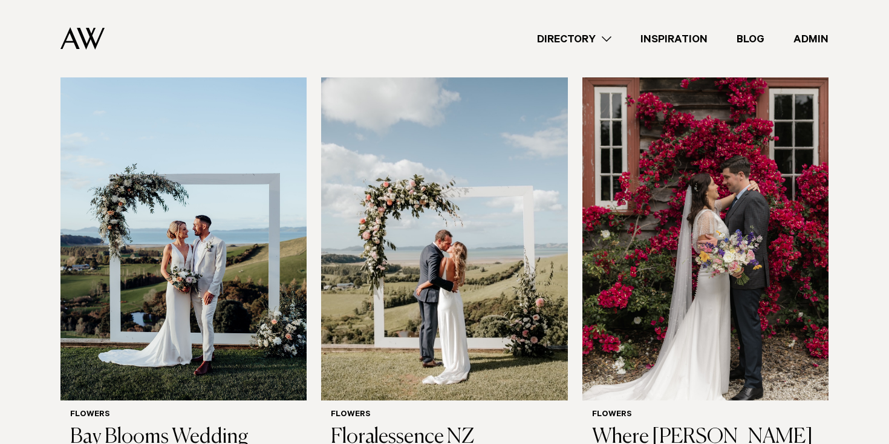
scroll to position [377, 0]
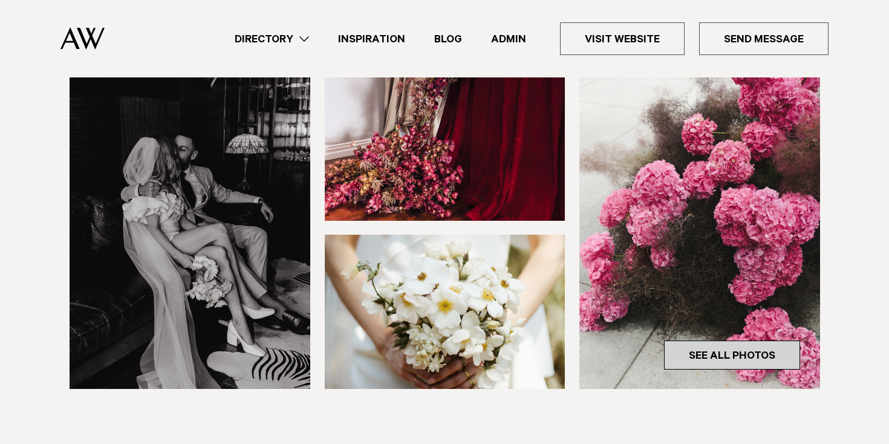
scroll to position [321, 0]
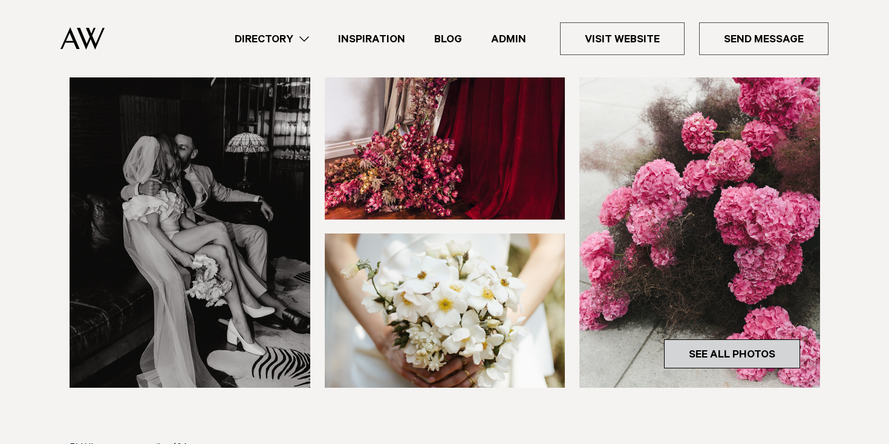
click at [717, 349] on link "See All Photos" at bounding box center [732, 353] width 136 height 29
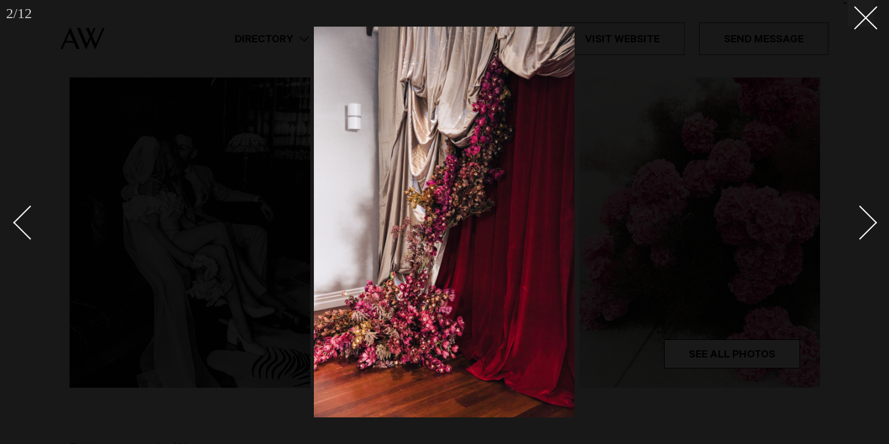
click at [867, 226] on div "Next slide" at bounding box center [860, 223] width 34 height 34
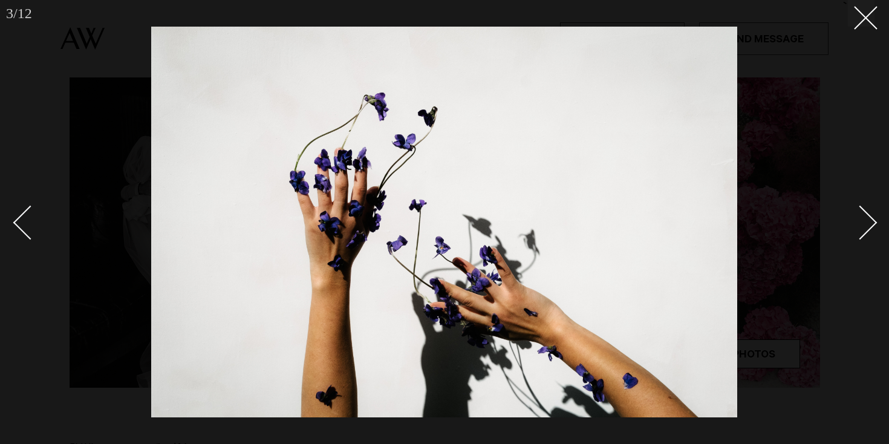
click at [867, 226] on div "Next slide" at bounding box center [860, 223] width 34 height 34
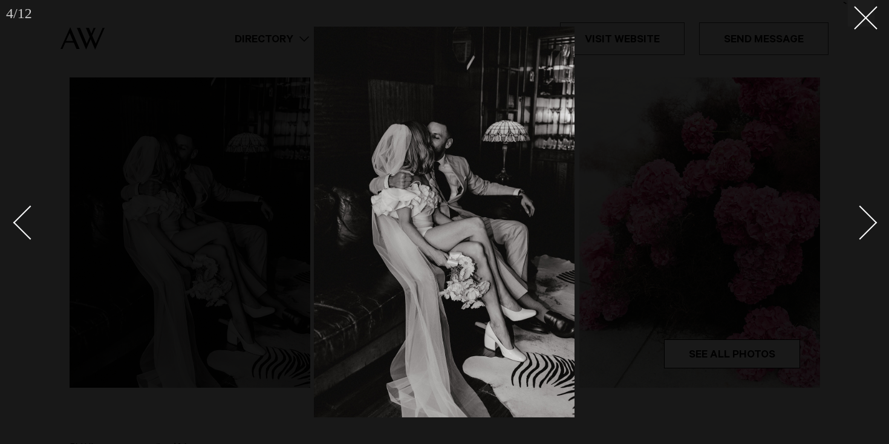
click at [867, 226] on div "Next slide" at bounding box center [860, 223] width 34 height 34
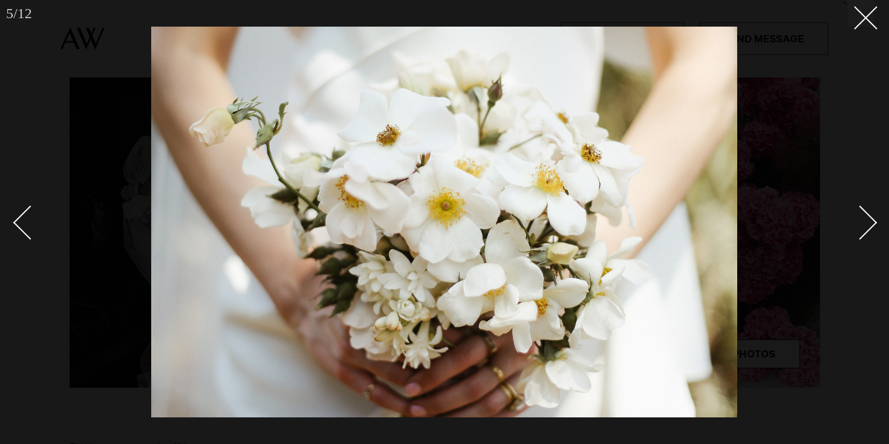
click at [867, 226] on div "Next slide" at bounding box center [860, 223] width 34 height 34
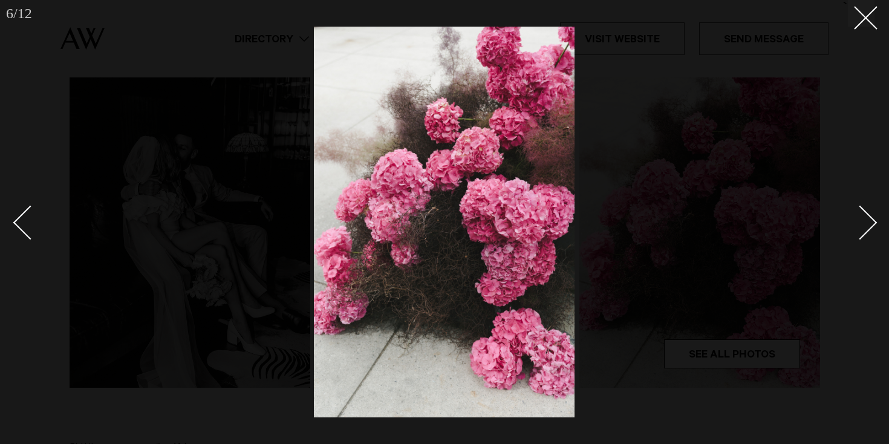
click at [867, 226] on div "Next slide" at bounding box center [860, 223] width 34 height 34
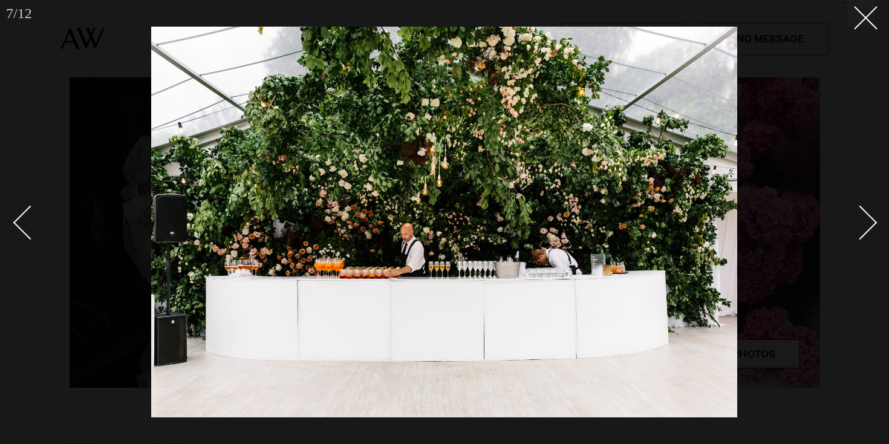
click at [867, 226] on div "Next slide" at bounding box center [860, 223] width 34 height 34
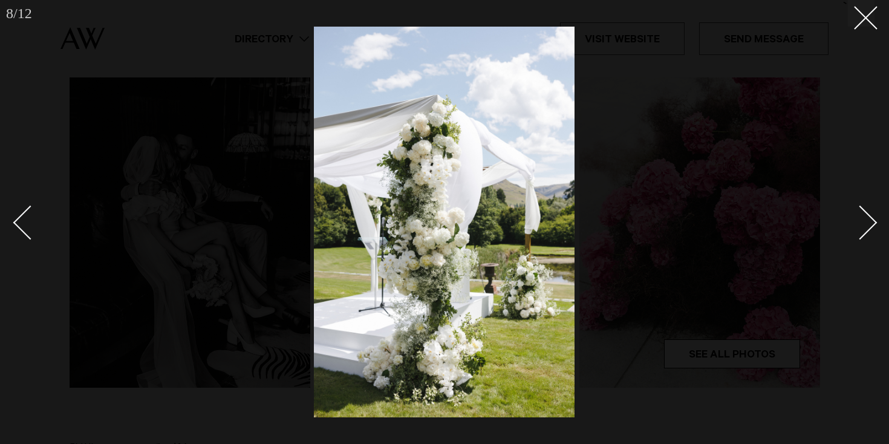
click at [867, 226] on div "Next slide" at bounding box center [860, 223] width 34 height 34
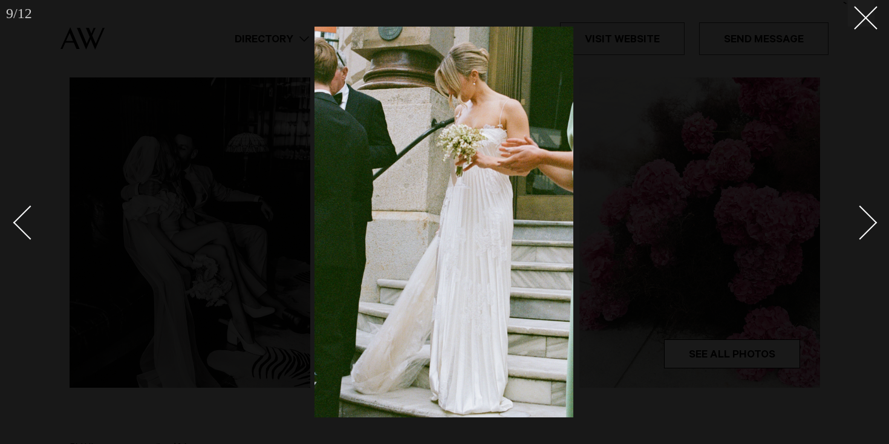
click at [867, 226] on div "Next slide" at bounding box center [860, 223] width 34 height 34
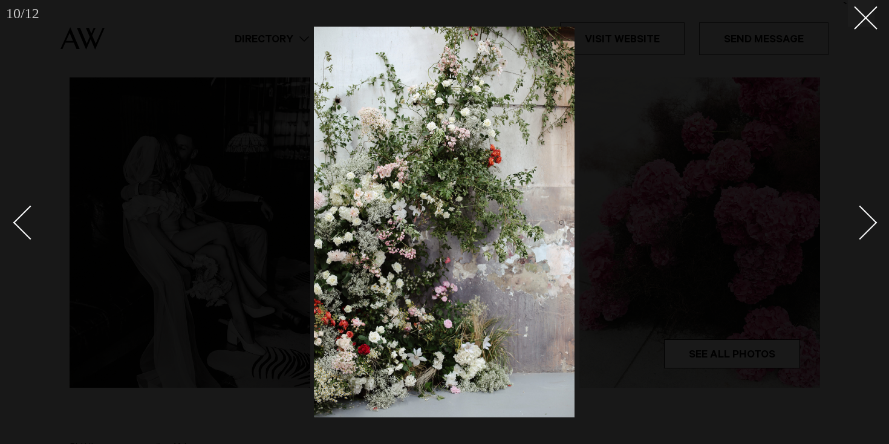
click at [867, 226] on div "Next slide" at bounding box center [860, 223] width 34 height 34
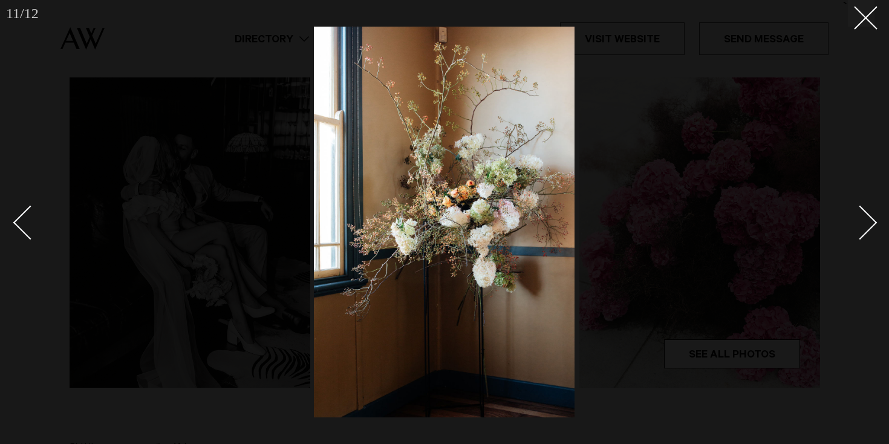
click at [867, 226] on div "Next slide" at bounding box center [860, 223] width 34 height 34
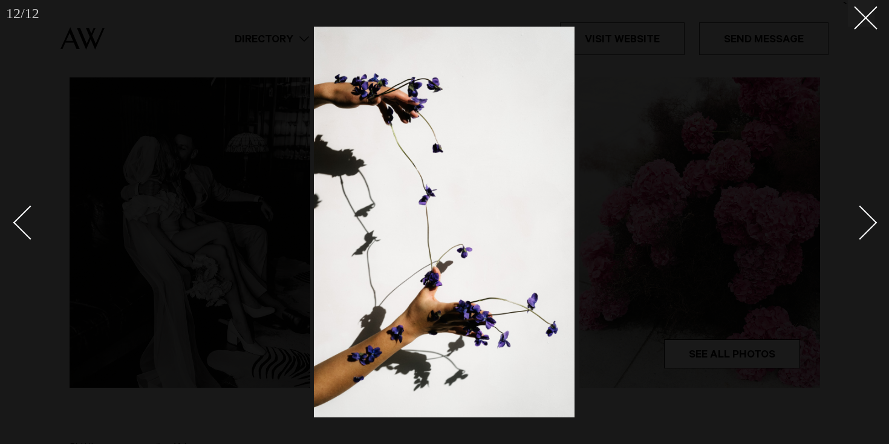
click at [867, 226] on div "Next slide" at bounding box center [860, 223] width 34 height 34
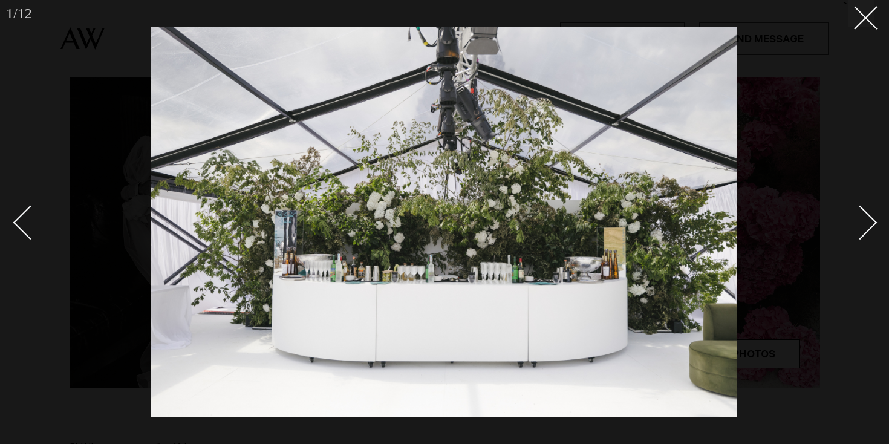
click at [867, 226] on div "Next slide" at bounding box center [860, 223] width 34 height 34
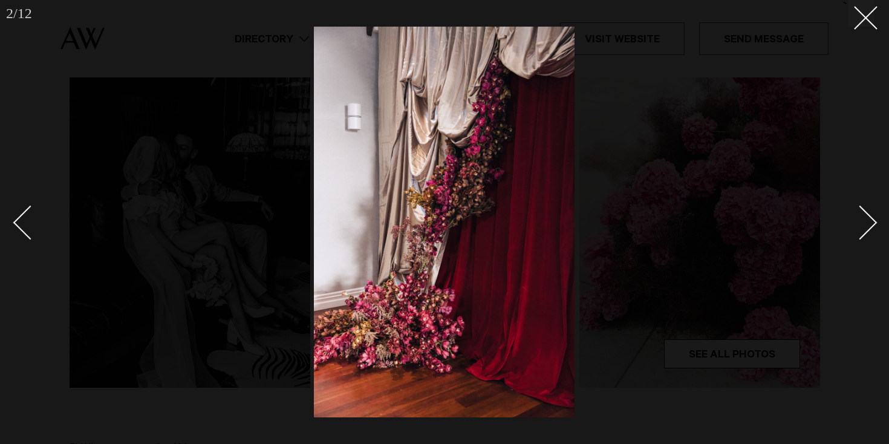
click at [867, 226] on div "Next slide" at bounding box center [860, 223] width 34 height 34
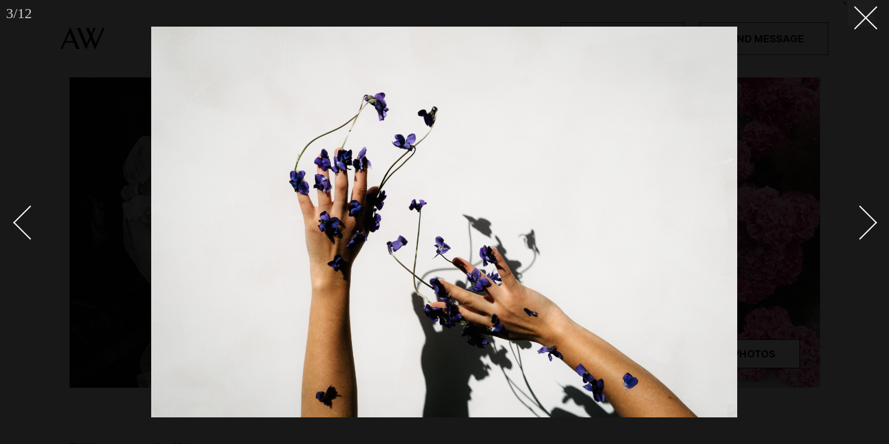
click at [867, 226] on div "Next slide" at bounding box center [860, 223] width 34 height 34
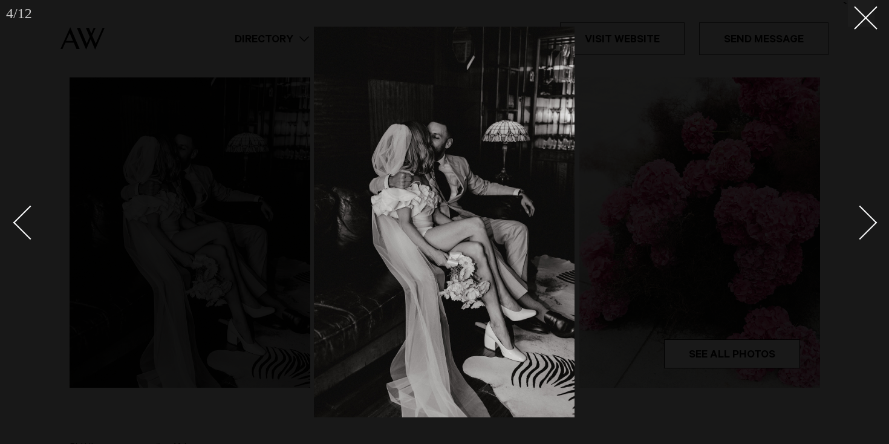
drag, startPoint x: 871, startPoint y: 24, endPoint x: 765, endPoint y: 6, distance: 107.4
click at [871, 24] on button at bounding box center [861, 13] width 27 height 27
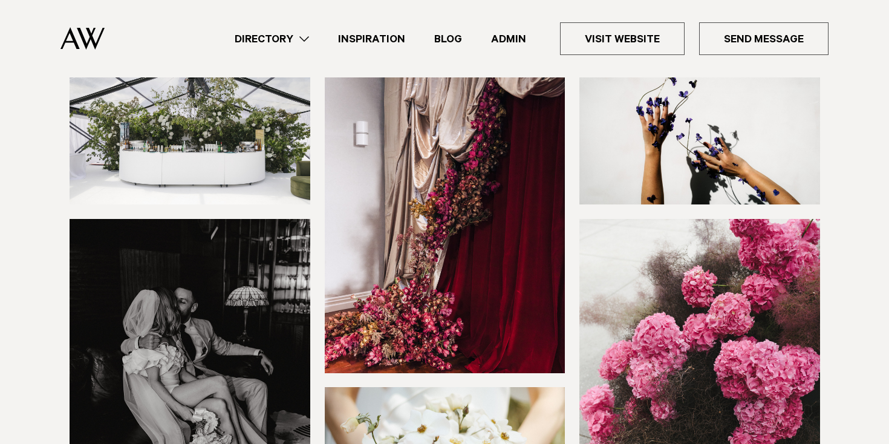
scroll to position [169, 0]
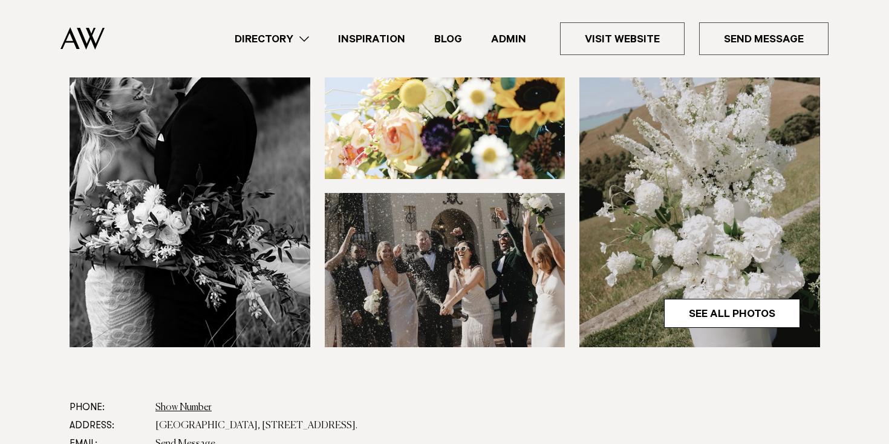
scroll to position [364, 0]
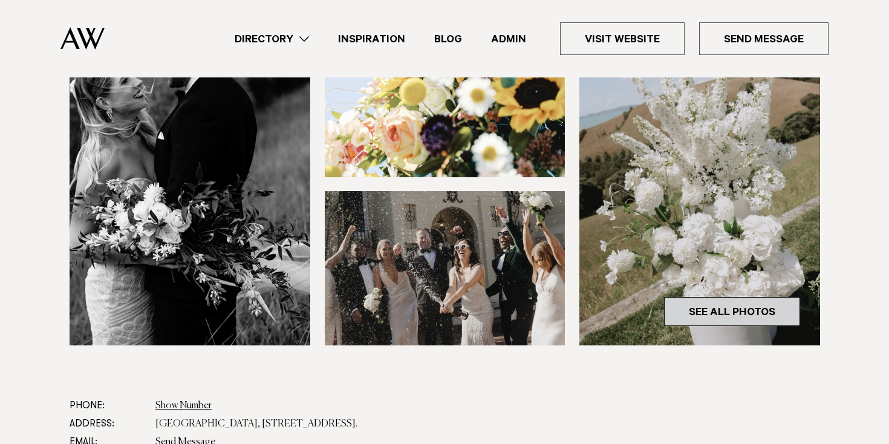
click at [711, 308] on link "See All Photos" at bounding box center [732, 311] width 136 height 29
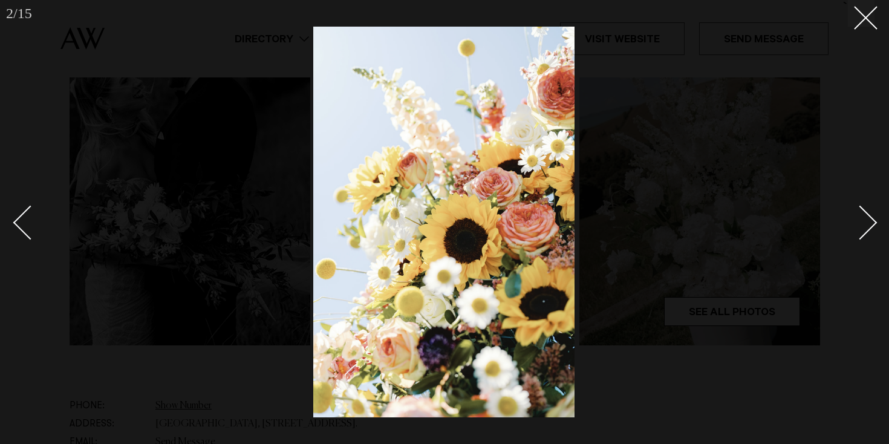
click at [870, 230] on link at bounding box center [853, 222] width 42 height 60
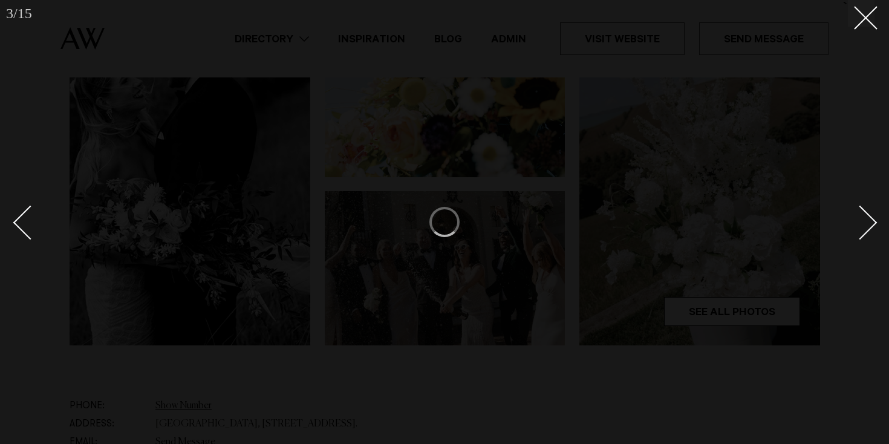
click at [870, 230] on link at bounding box center [853, 222] width 42 height 60
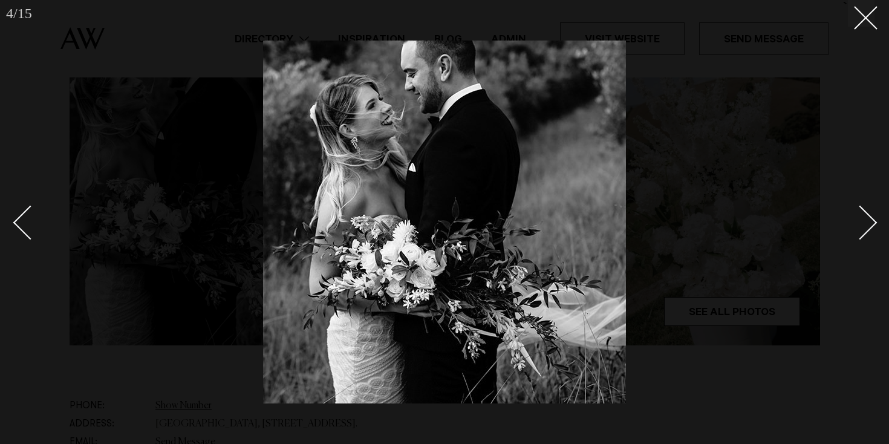
click at [870, 230] on link at bounding box center [853, 222] width 42 height 60
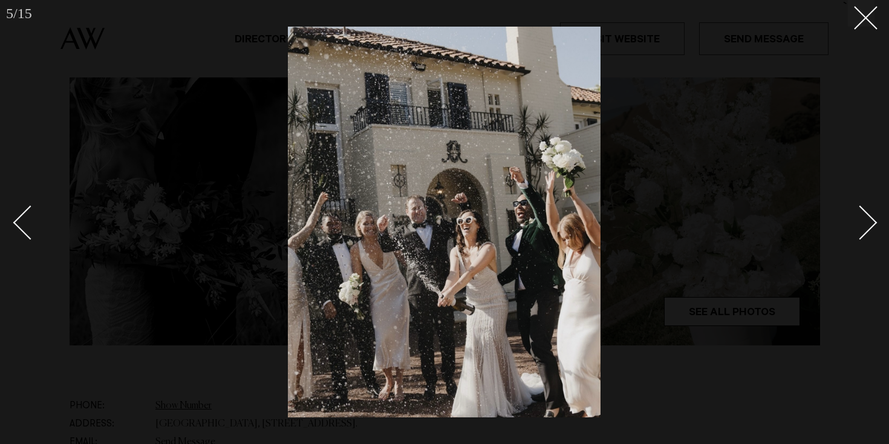
click at [870, 230] on link at bounding box center [853, 222] width 42 height 60
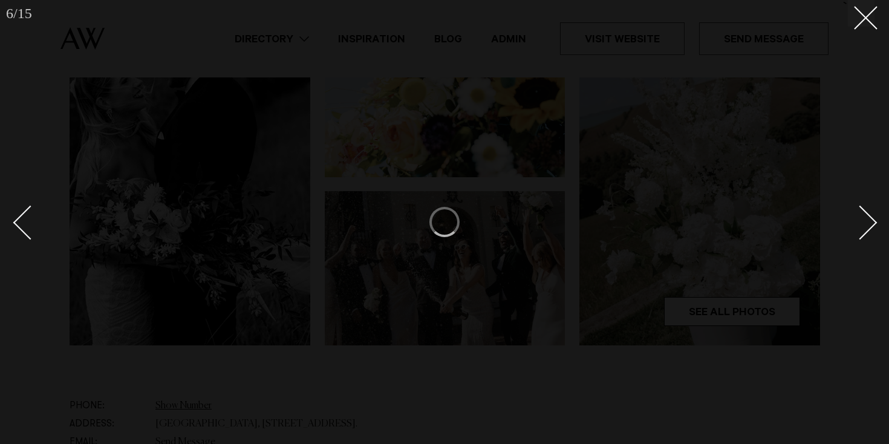
click at [870, 230] on link at bounding box center [853, 222] width 42 height 60
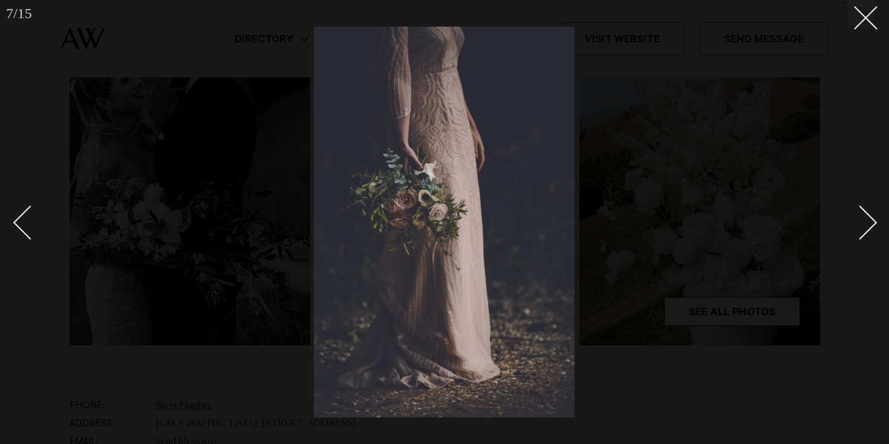
click at [870, 230] on link at bounding box center [853, 222] width 42 height 60
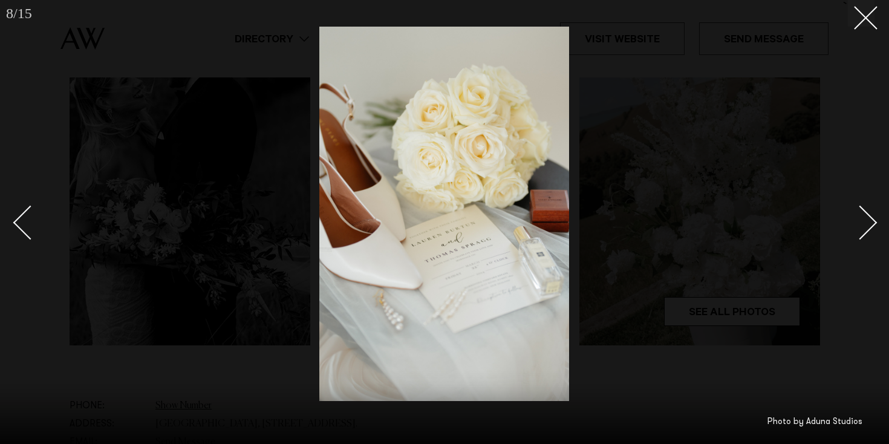
click at [870, 230] on link at bounding box center [853, 222] width 42 height 60
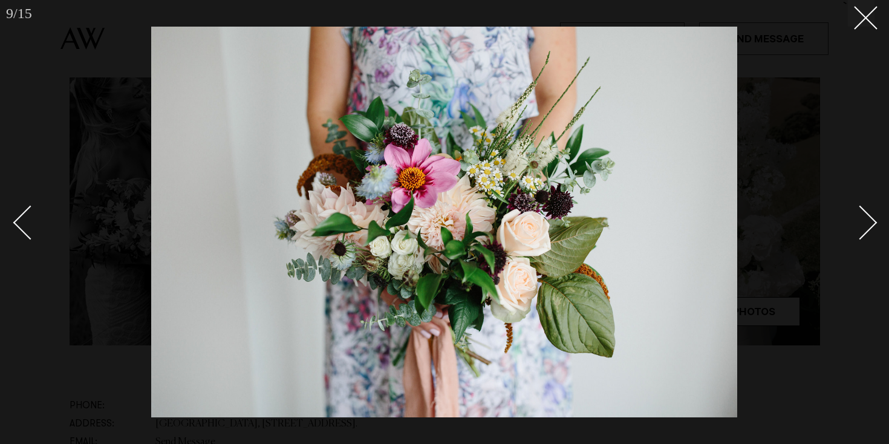
click at [870, 230] on link at bounding box center [853, 222] width 42 height 60
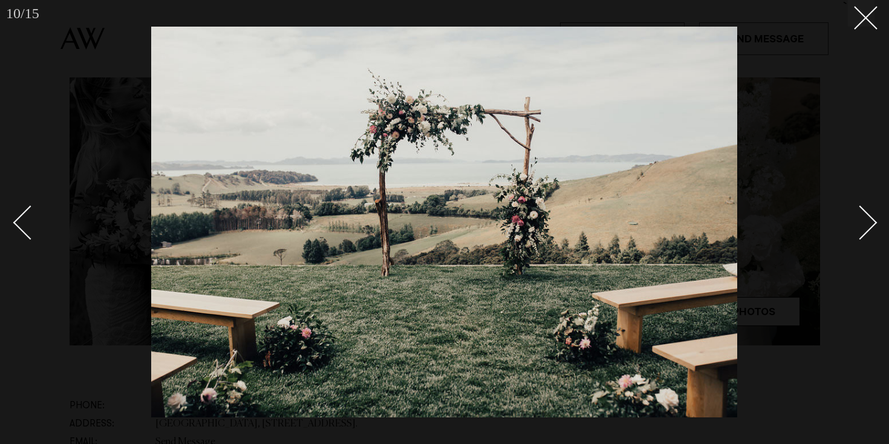
click at [870, 230] on link at bounding box center [853, 222] width 42 height 60
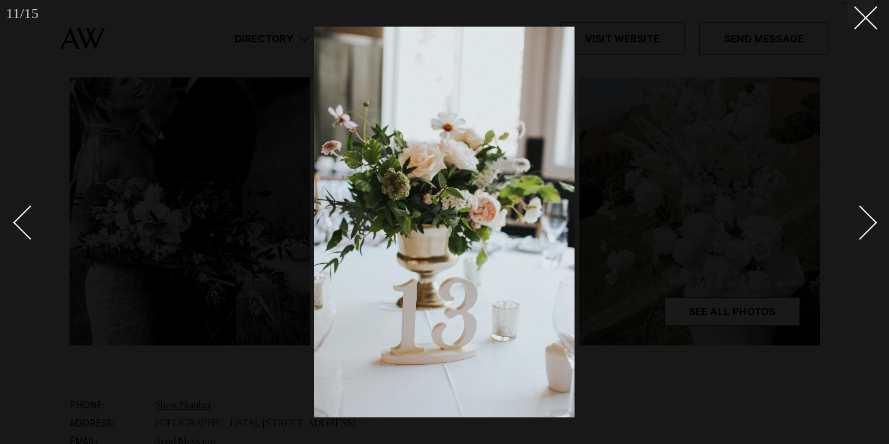
click at [870, 230] on link at bounding box center [853, 222] width 42 height 60
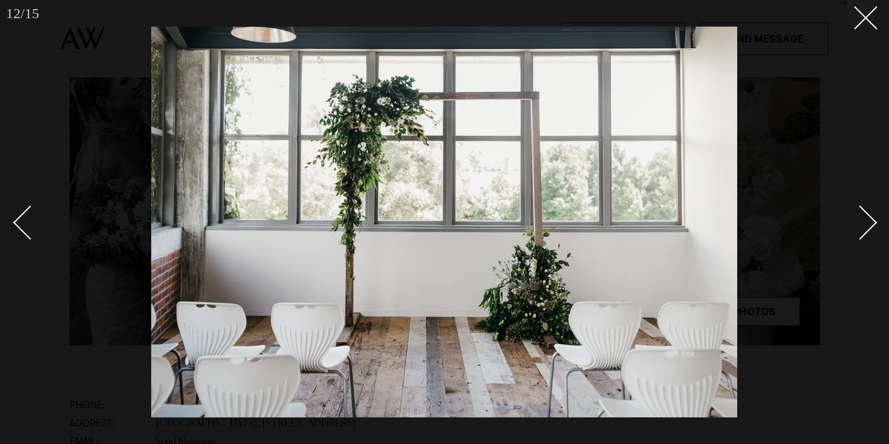
click at [870, 230] on link at bounding box center [853, 222] width 42 height 60
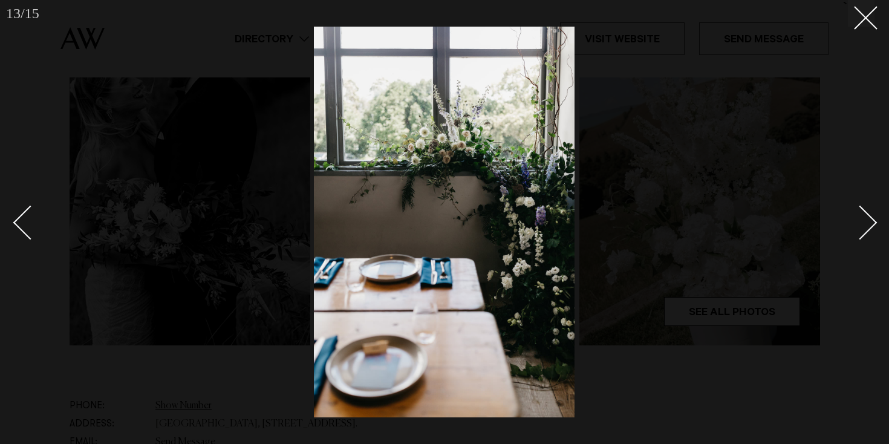
click at [870, 230] on link at bounding box center [853, 222] width 42 height 60
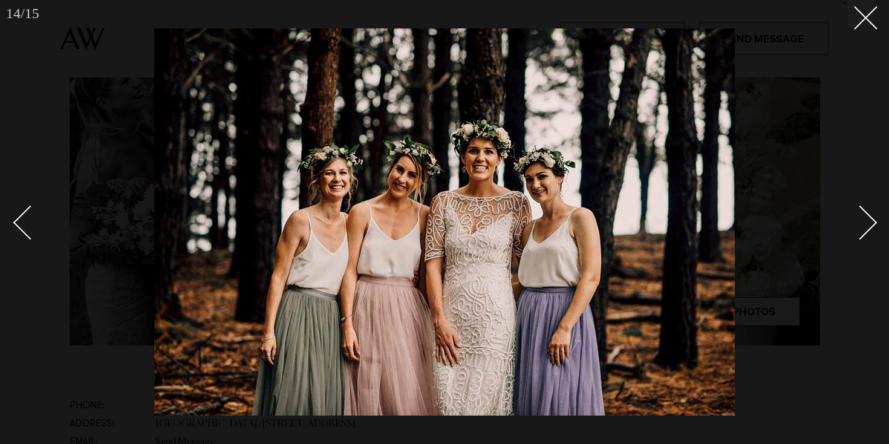
click at [870, 230] on link at bounding box center [853, 222] width 42 height 60
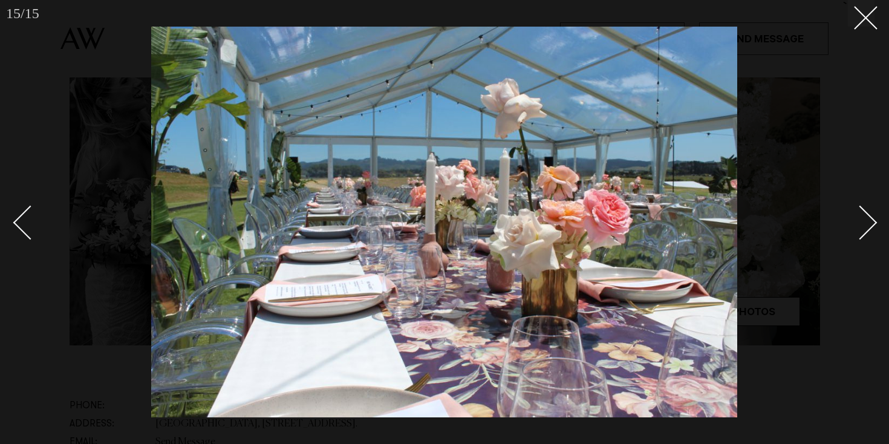
click at [870, 230] on link at bounding box center [853, 222] width 42 height 60
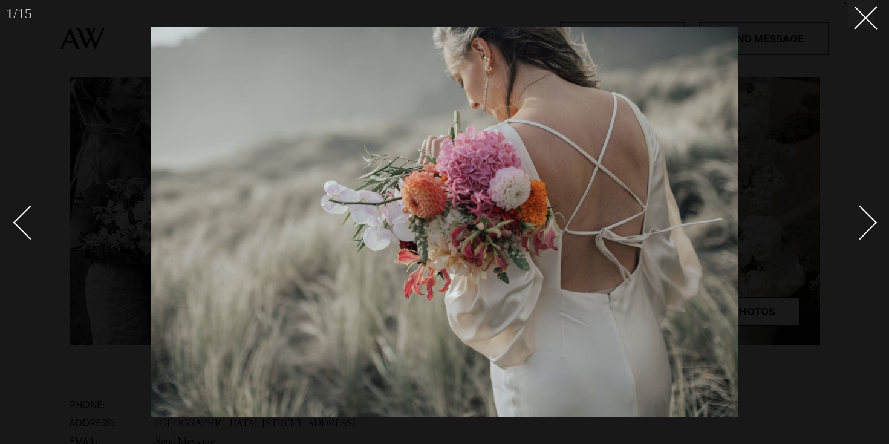
click at [870, 230] on link at bounding box center [853, 222] width 42 height 60
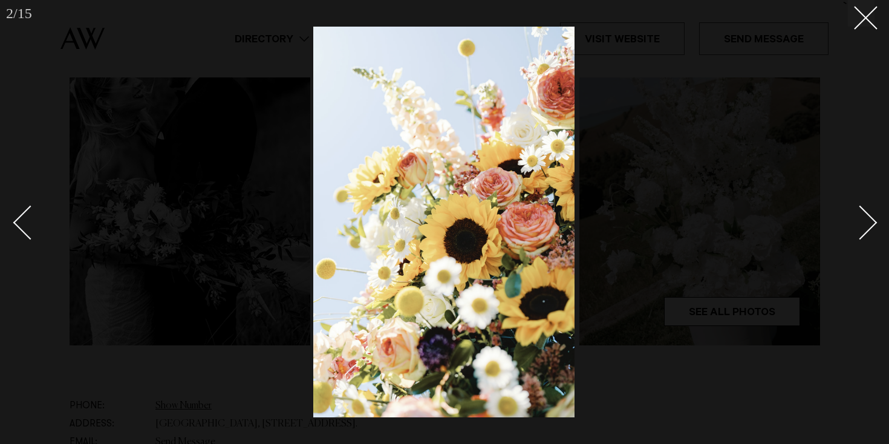
click at [870, 230] on link at bounding box center [853, 222] width 42 height 60
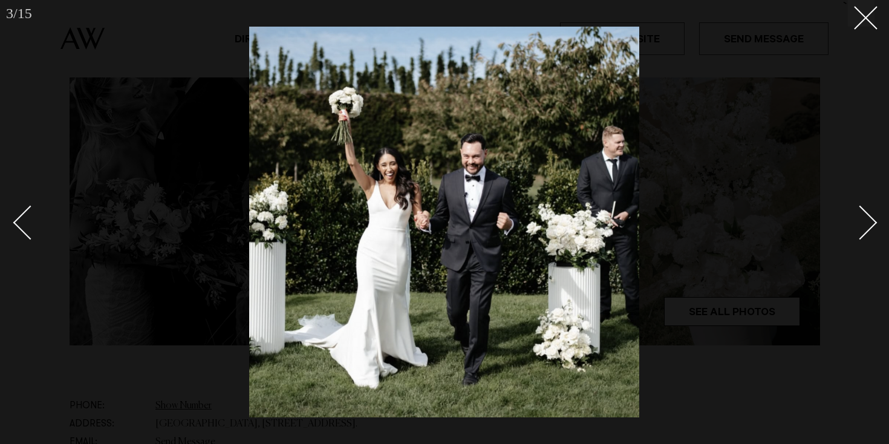
click at [870, 230] on link at bounding box center [853, 222] width 42 height 60
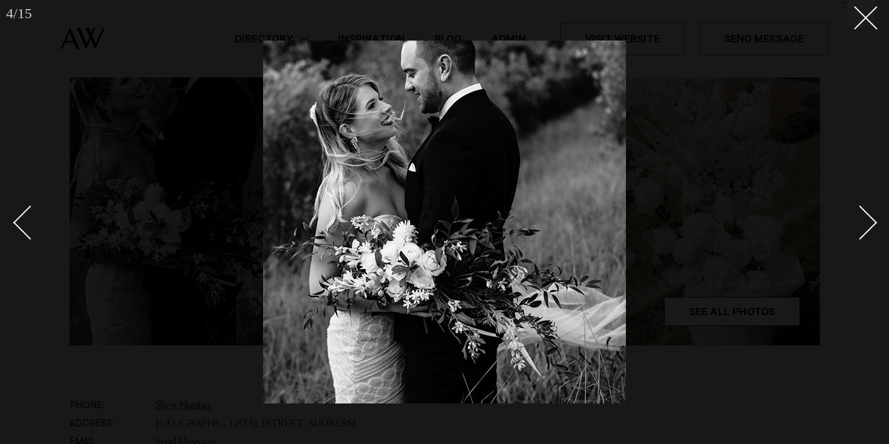
click at [870, 230] on link at bounding box center [853, 222] width 42 height 60
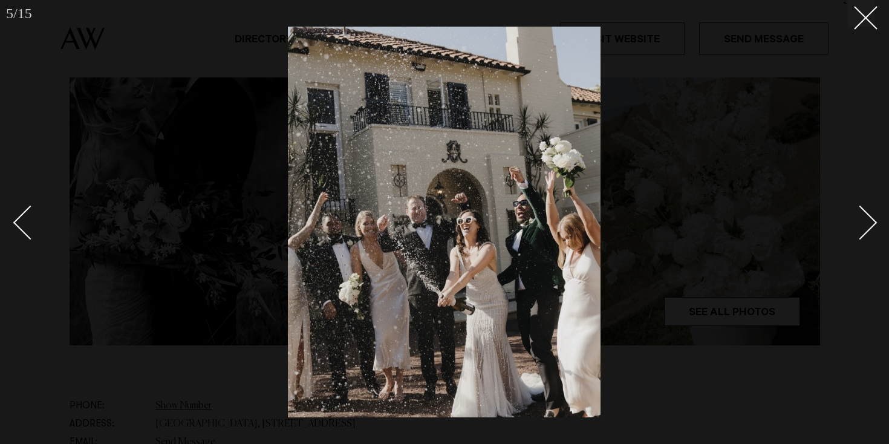
click at [870, 230] on link at bounding box center [853, 222] width 42 height 60
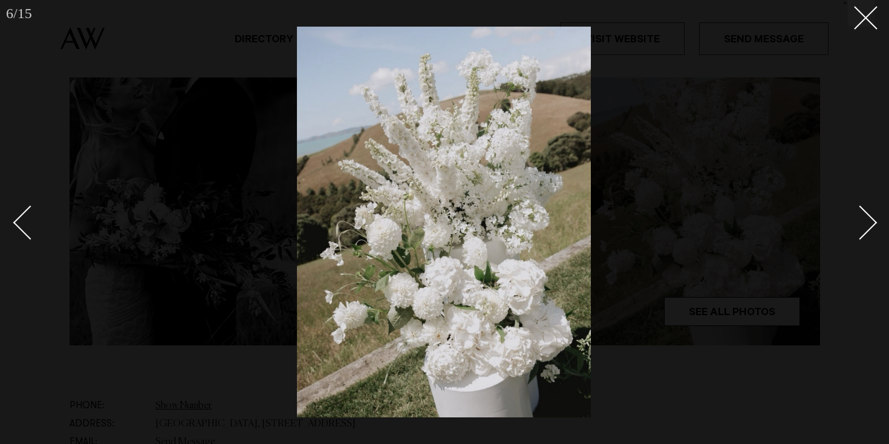
click at [869, 228] on div "Next slide" at bounding box center [860, 223] width 34 height 34
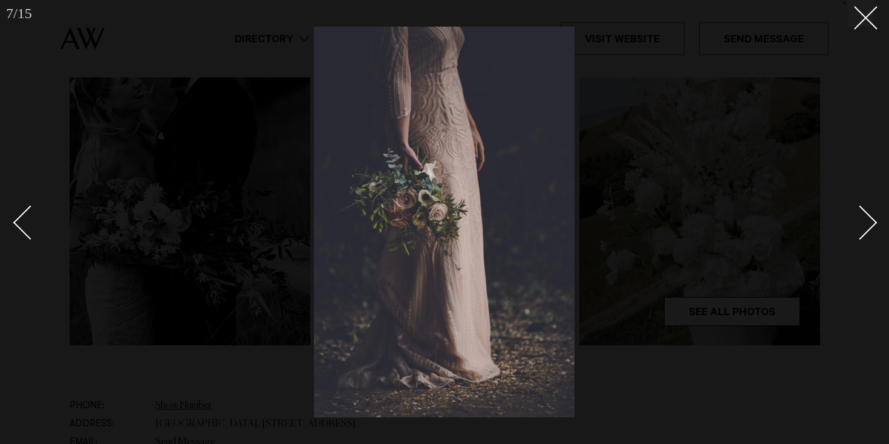
click at [869, 228] on div "Next slide" at bounding box center [860, 223] width 34 height 34
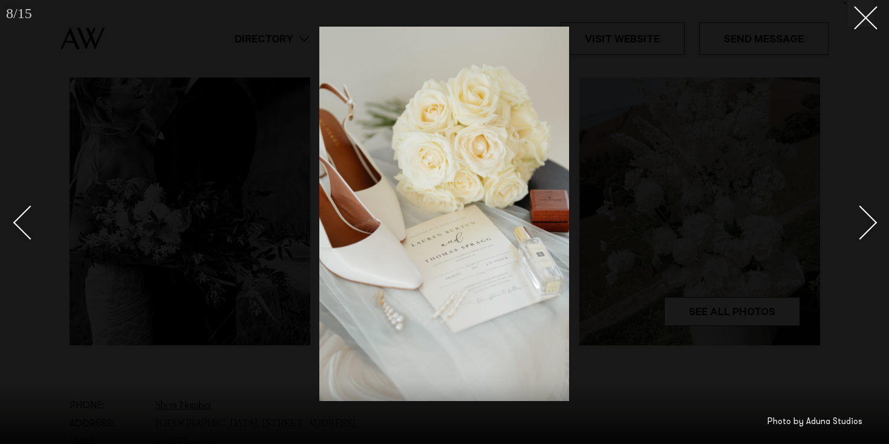
click at [869, 228] on div "Next slide" at bounding box center [860, 223] width 34 height 34
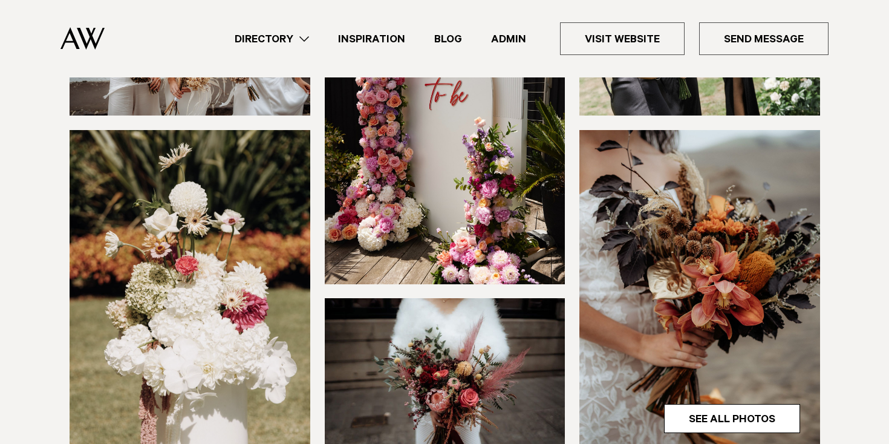
scroll to position [347, 0]
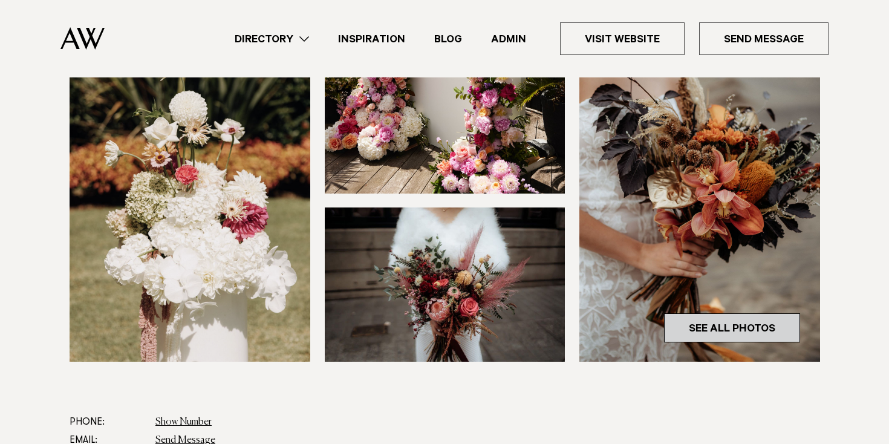
click at [748, 323] on link "See All Photos" at bounding box center [732, 327] width 136 height 29
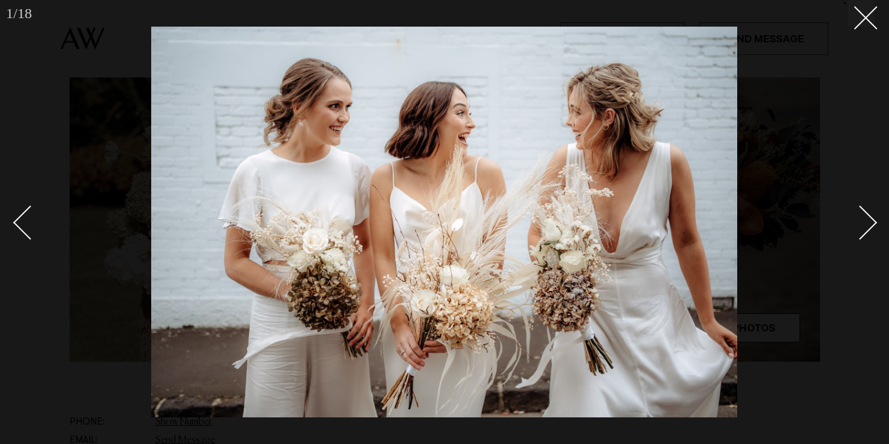
click at [861, 227] on div "Next slide" at bounding box center [860, 223] width 34 height 34
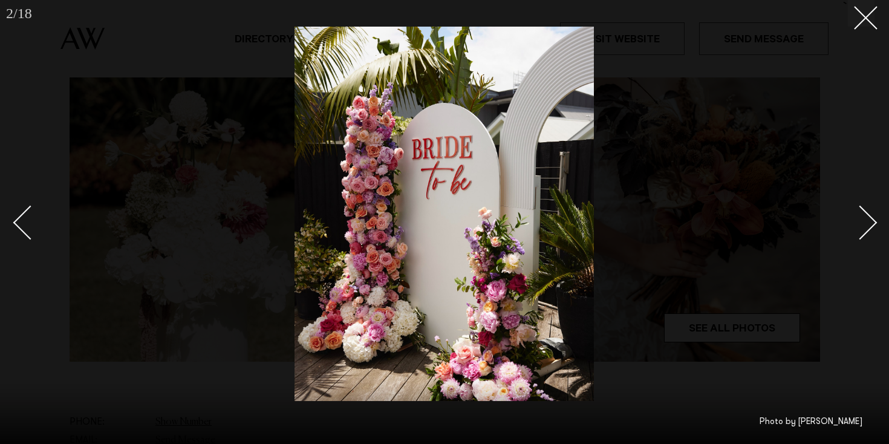
click at [861, 227] on div "Next slide" at bounding box center [860, 223] width 34 height 34
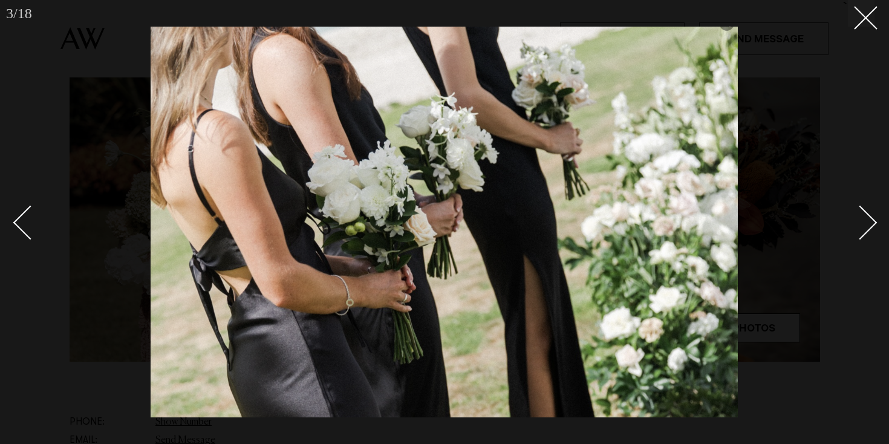
click at [861, 227] on div "Next slide" at bounding box center [860, 223] width 34 height 34
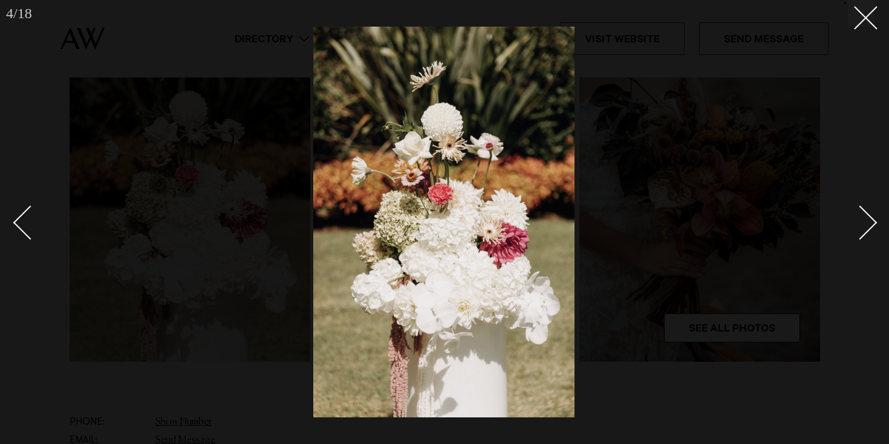
click at [861, 227] on div "Next slide" at bounding box center [860, 223] width 34 height 34
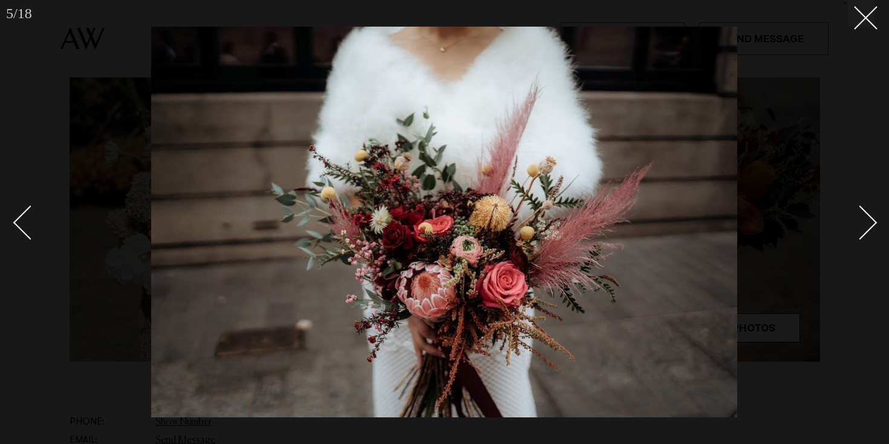
click at [861, 227] on div "Next slide" at bounding box center [860, 223] width 34 height 34
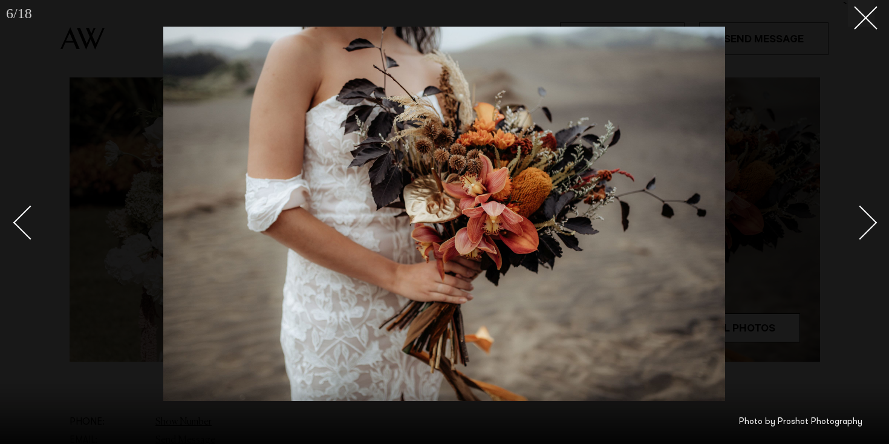
click at [861, 227] on div "Next slide" at bounding box center [860, 223] width 34 height 34
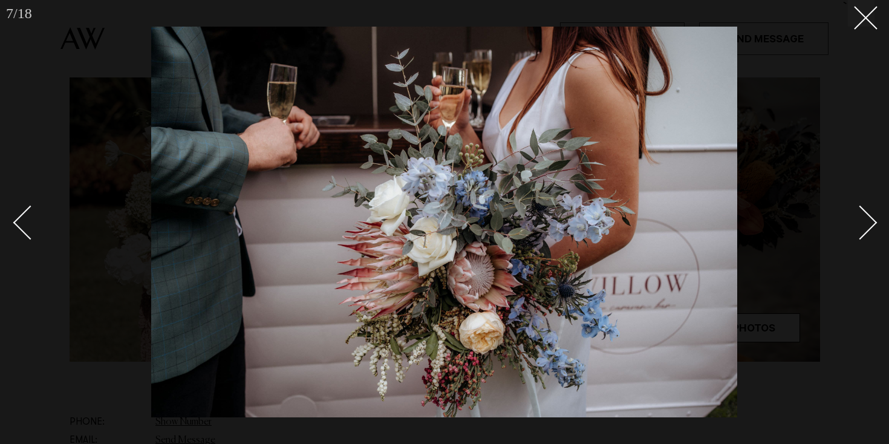
click at [861, 227] on div "Next slide" at bounding box center [860, 223] width 34 height 34
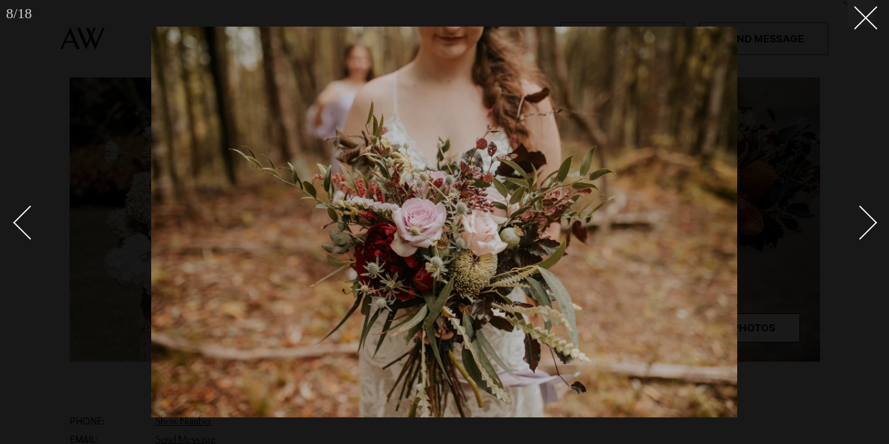
click at [861, 227] on div "Next slide" at bounding box center [860, 223] width 34 height 34
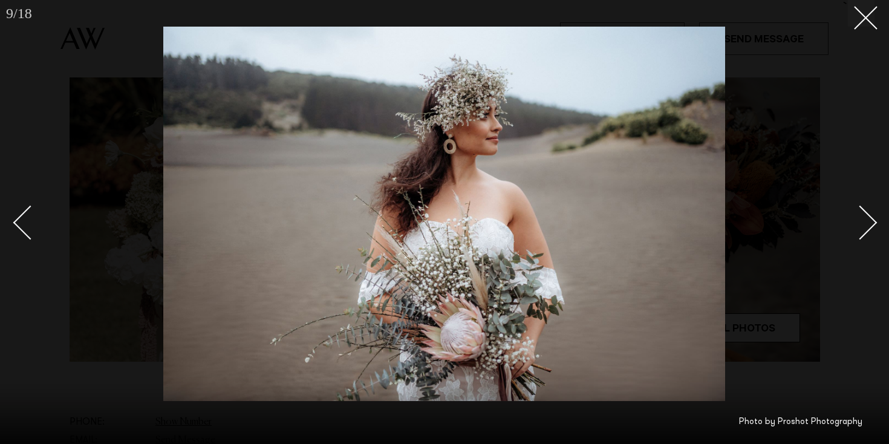
click at [861, 227] on div "Next slide" at bounding box center [860, 223] width 34 height 34
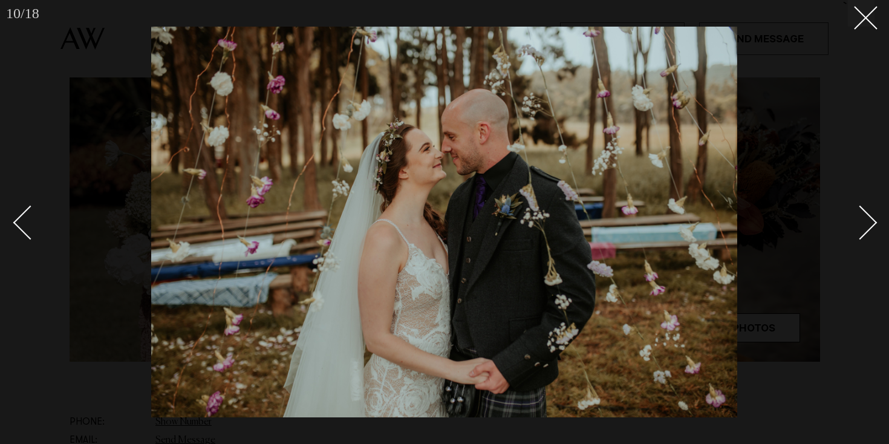
click at [861, 227] on div "Next slide" at bounding box center [860, 223] width 34 height 34
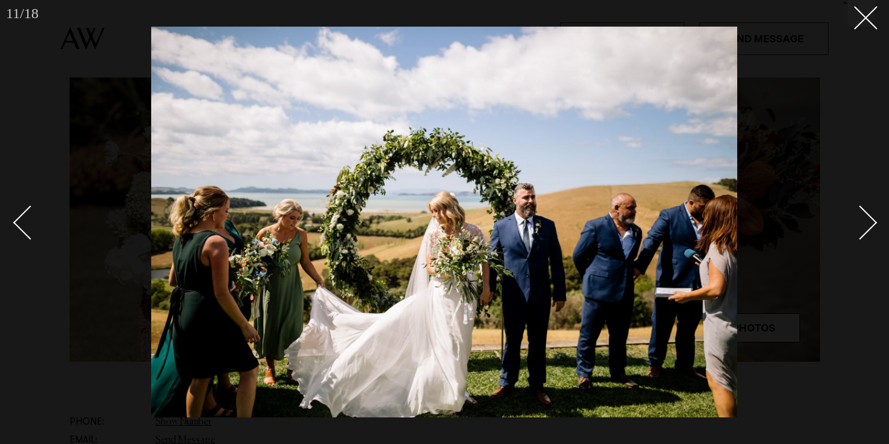
click at [861, 227] on div "Next slide" at bounding box center [860, 223] width 34 height 34
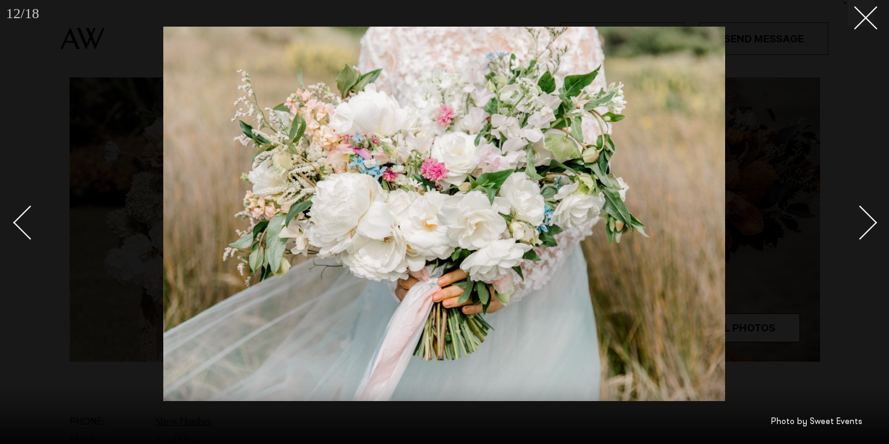
click at [861, 227] on div "Next slide" at bounding box center [860, 223] width 34 height 34
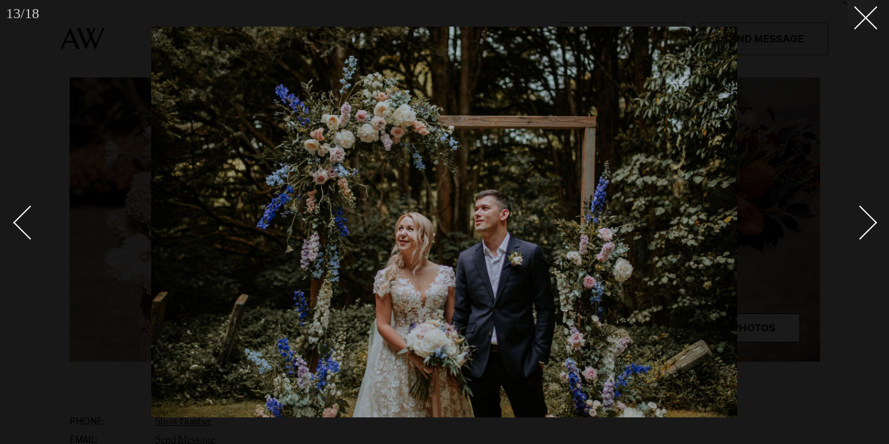
click at [861, 227] on div "Next slide" at bounding box center [860, 223] width 34 height 34
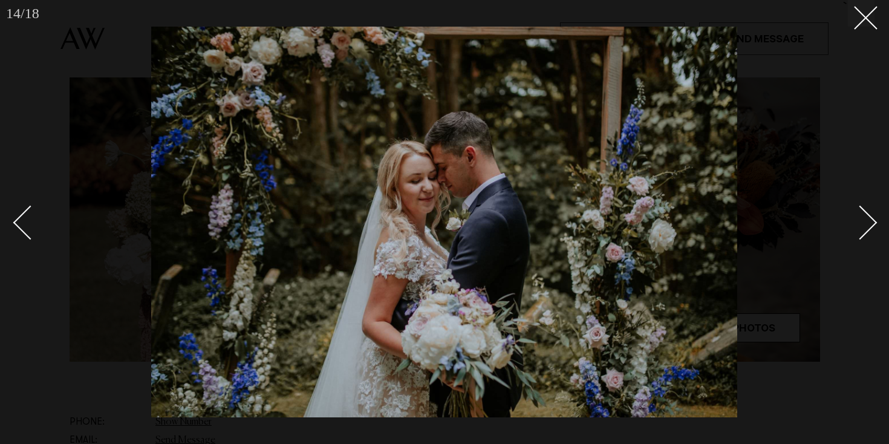
click at [861, 227] on div "Next slide" at bounding box center [860, 223] width 34 height 34
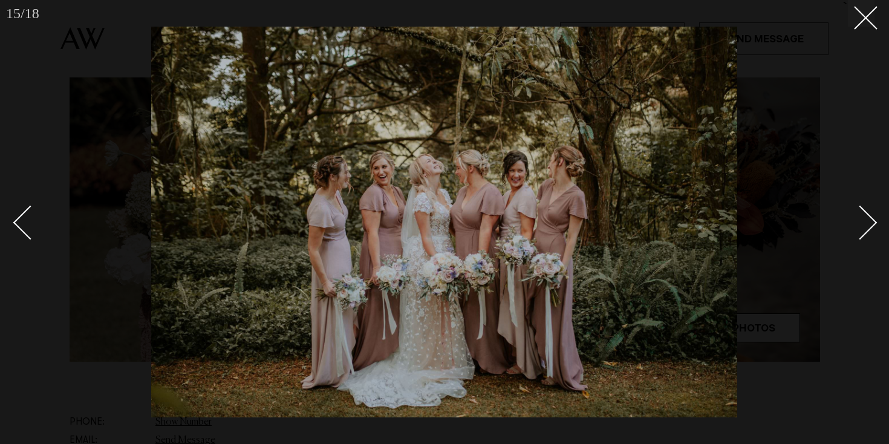
click at [861, 227] on div "Next slide" at bounding box center [860, 223] width 34 height 34
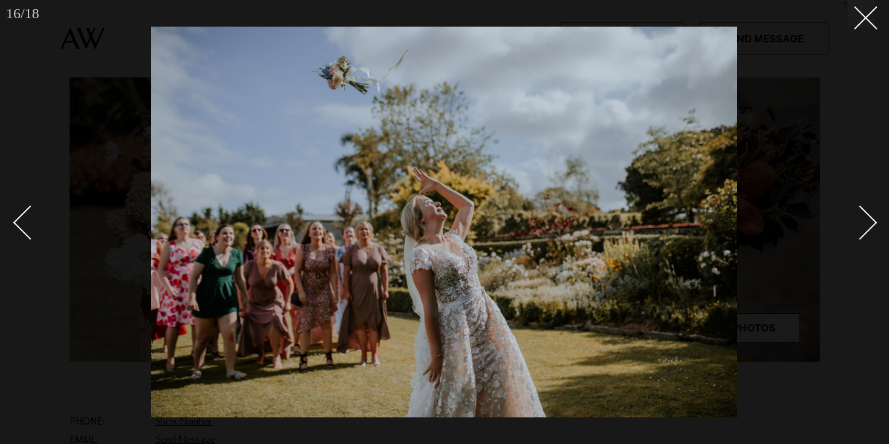
click at [861, 227] on div "Next slide" at bounding box center [860, 223] width 34 height 34
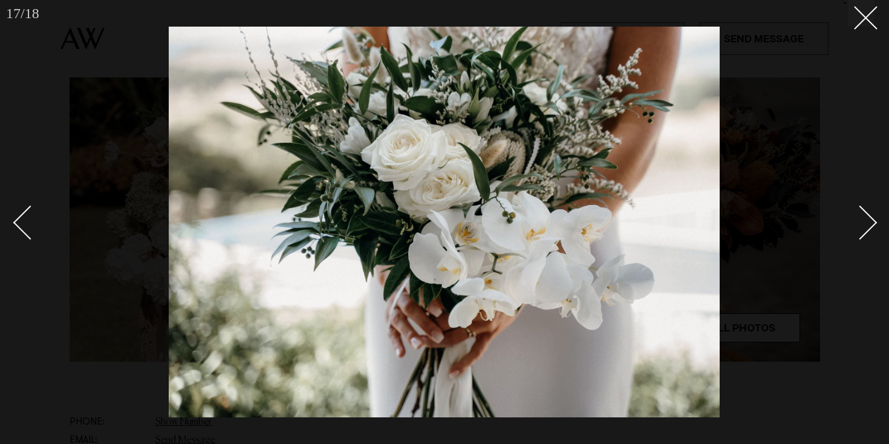
click at [861, 227] on div "Next slide" at bounding box center [860, 223] width 34 height 34
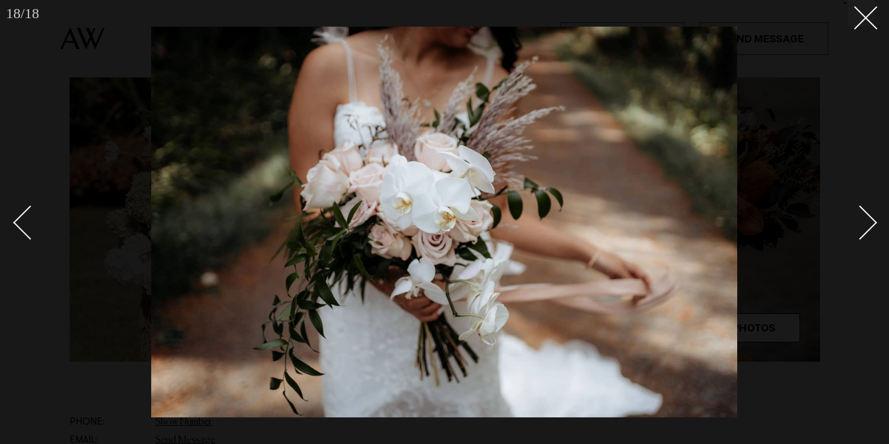
click at [861, 227] on div "Next slide" at bounding box center [860, 223] width 34 height 34
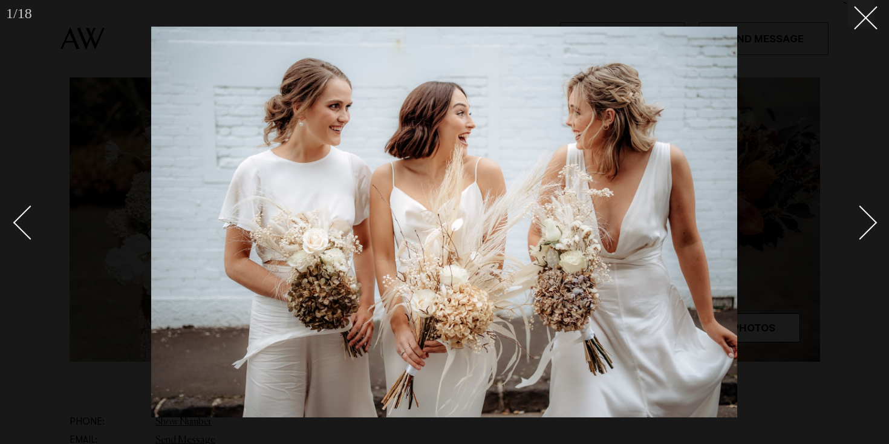
click at [861, 227] on div "Next slide" at bounding box center [860, 223] width 34 height 34
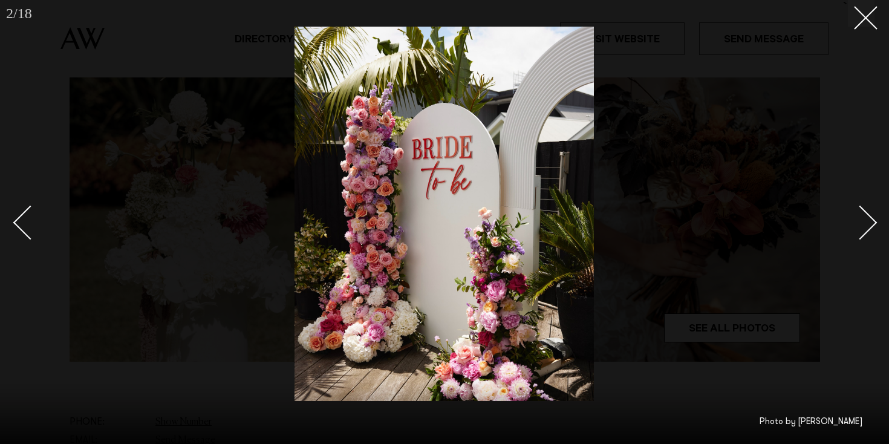
click at [861, 227] on div "Next slide" at bounding box center [860, 223] width 34 height 34
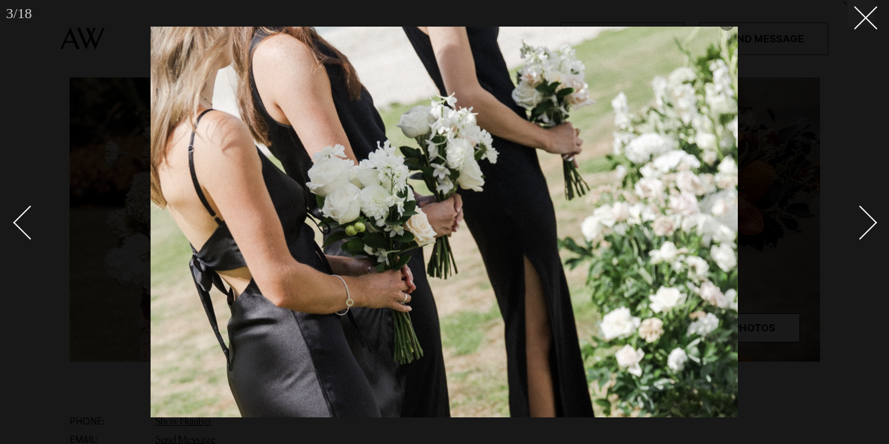
click at [861, 227] on div "Next slide" at bounding box center [860, 223] width 34 height 34
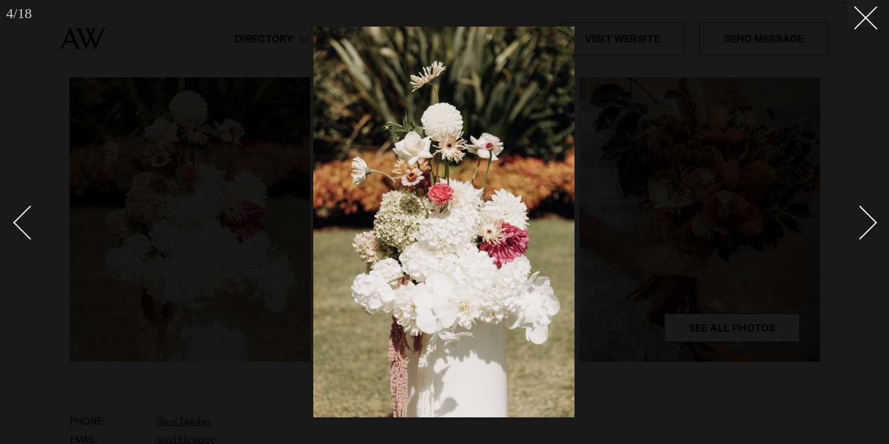
click at [861, 227] on div "Next slide" at bounding box center [860, 223] width 34 height 34
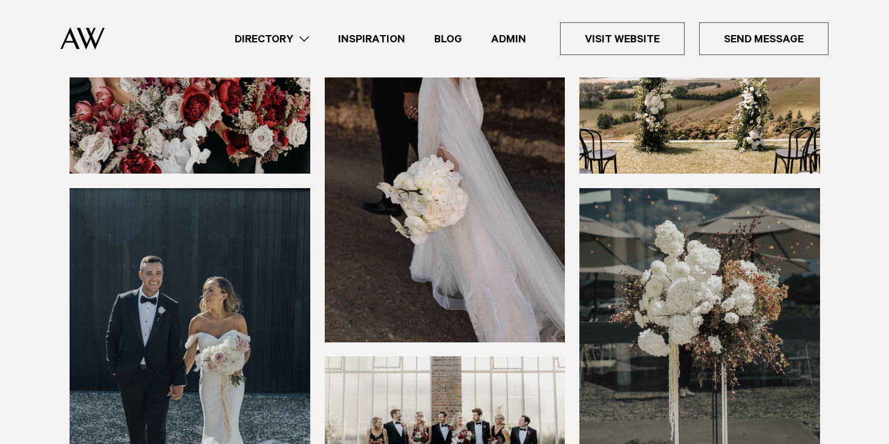
scroll to position [198, 0]
click at [713, 233] on img at bounding box center [700, 350] width 241 height 322
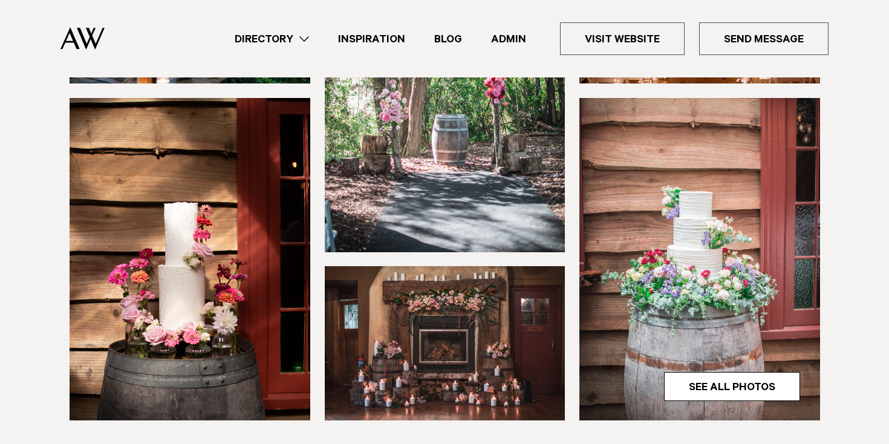
scroll to position [298, 0]
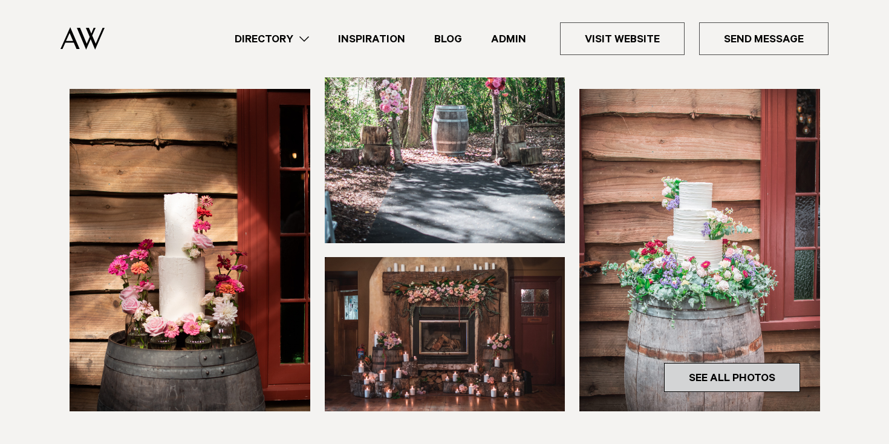
click at [755, 368] on link "See All Photos" at bounding box center [732, 377] width 136 height 29
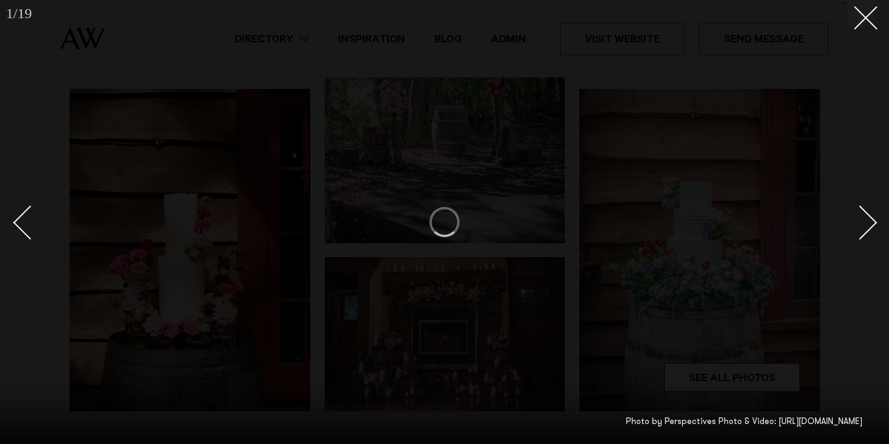
click at [870, 225] on div "Next slide" at bounding box center [860, 223] width 34 height 34
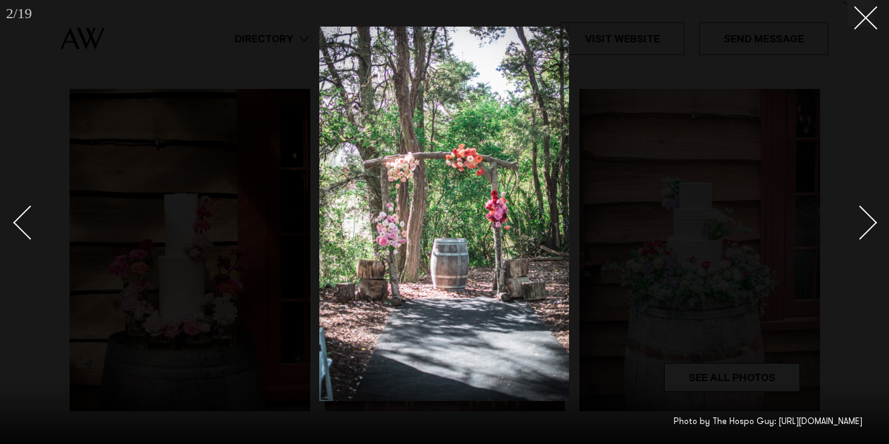
click at [870, 225] on div "Next slide" at bounding box center [860, 223] width 34 height 34
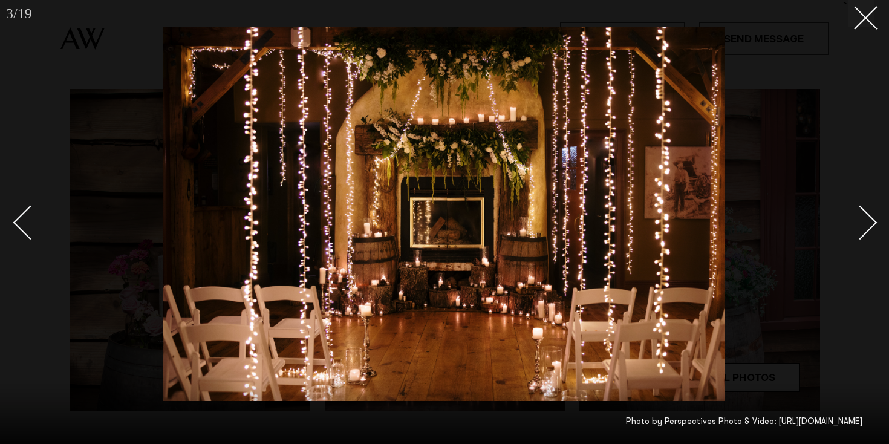
click at [870, 225] on div "Next slide" at bounding box center [860, 223] width 34 height 34
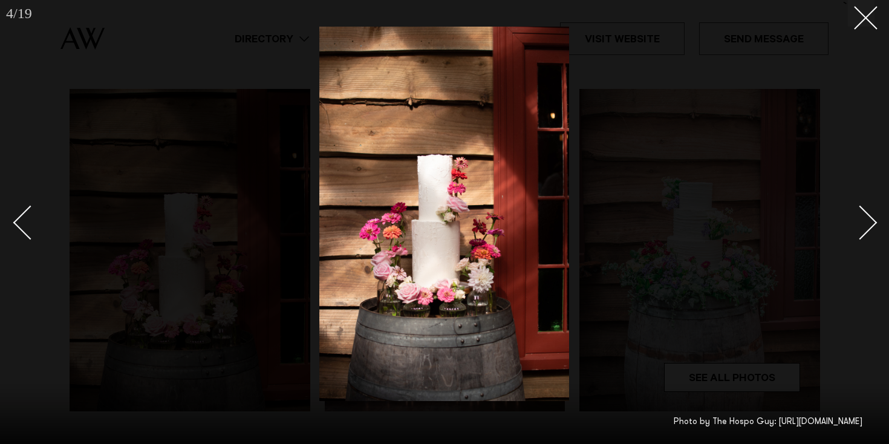
click at [870, 225] on div "Next slide" at bounding box center [860, 223] width 34 height 34
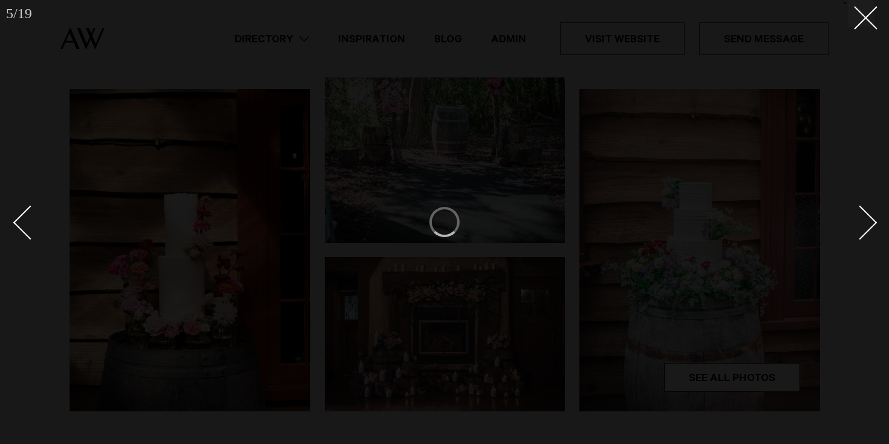
click at [870, 225] on div "Next slide" at bounding box center [860, 223] width 34 height 34
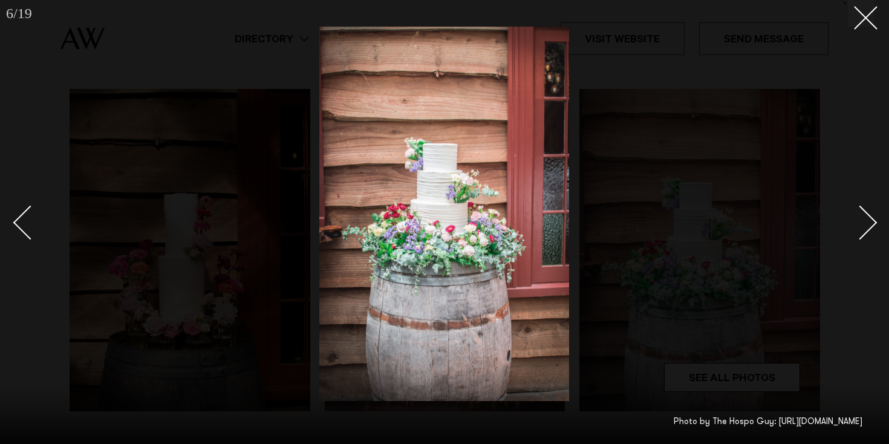
click at [870, 225] on div "Next slide" at bounding box center [860, 223] width 34 height 34
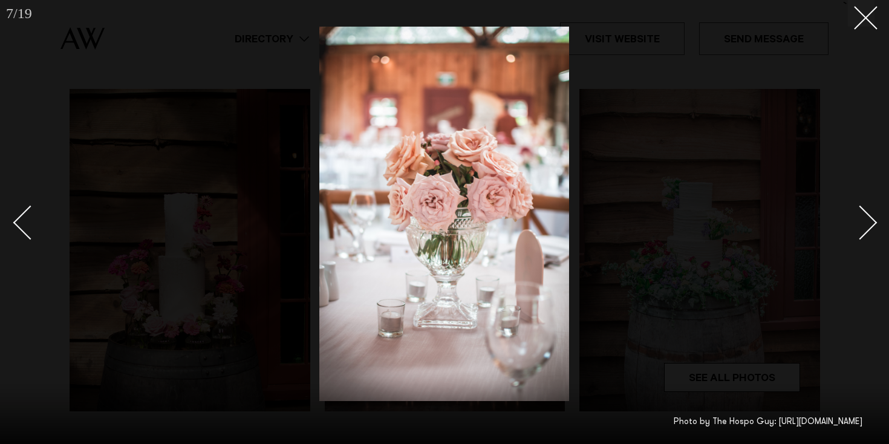
click at [870, 225] on div "Next slide" at bounding box center [860, 223] width 34 height 34
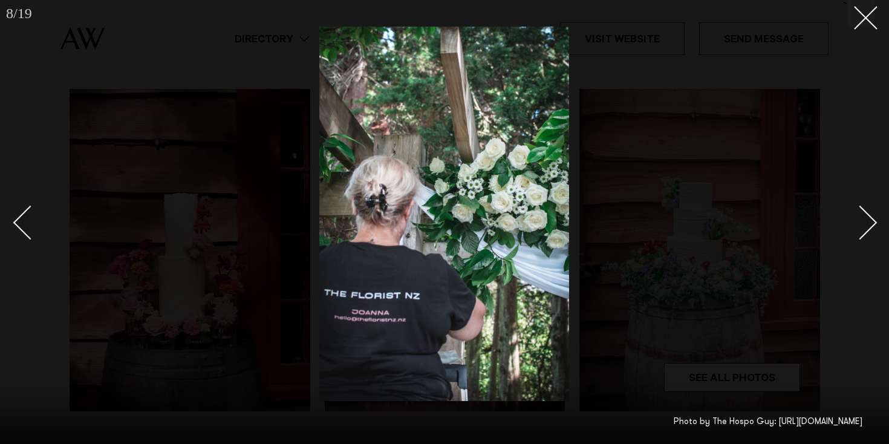
click at [870, 225] on div "Next slide" at bounding box center [860, 223] width 34 height 34
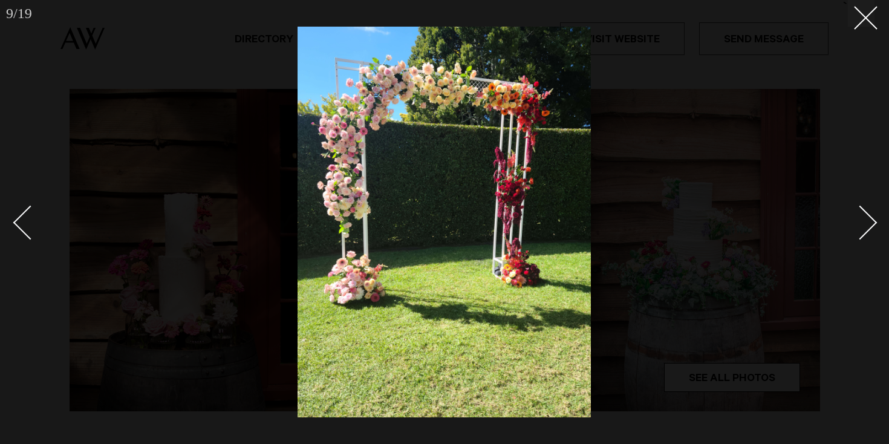
click at [870, 225] on div "Next slide" at bounding box center [860, 223] width 34 height 34
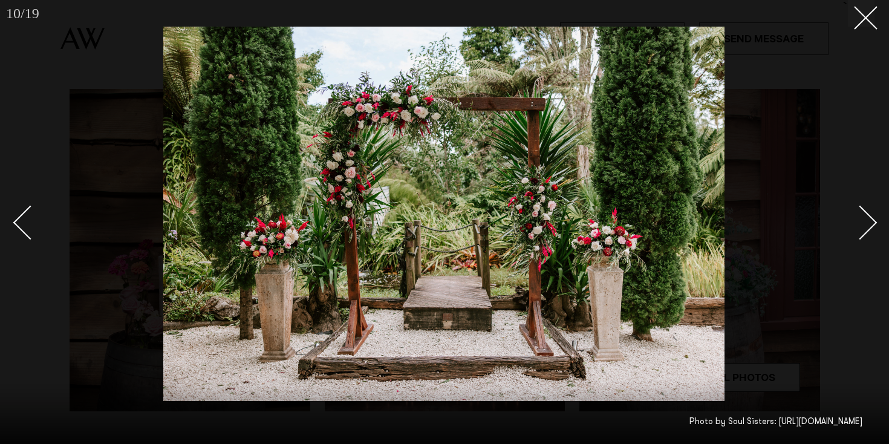
click at [870, 225] on div "Next slide" at bounding box center [860, 223] width 34 height 34
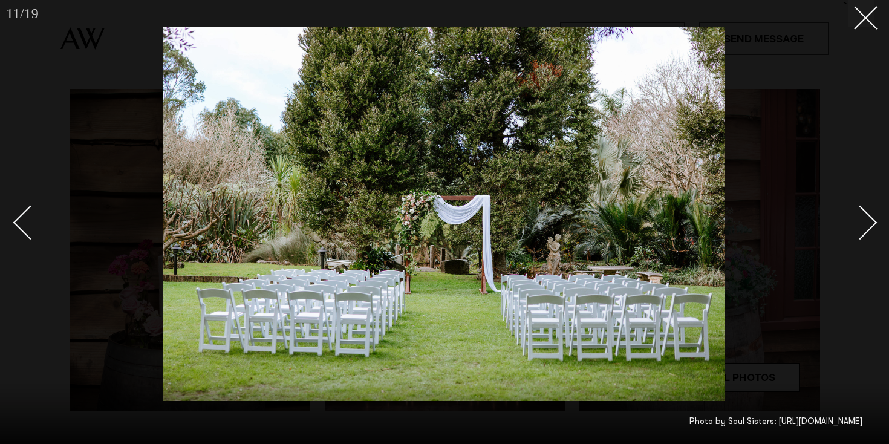
click at [870, 225] on div "Next slide" at bounding box center [860, 223] width 34 height 34
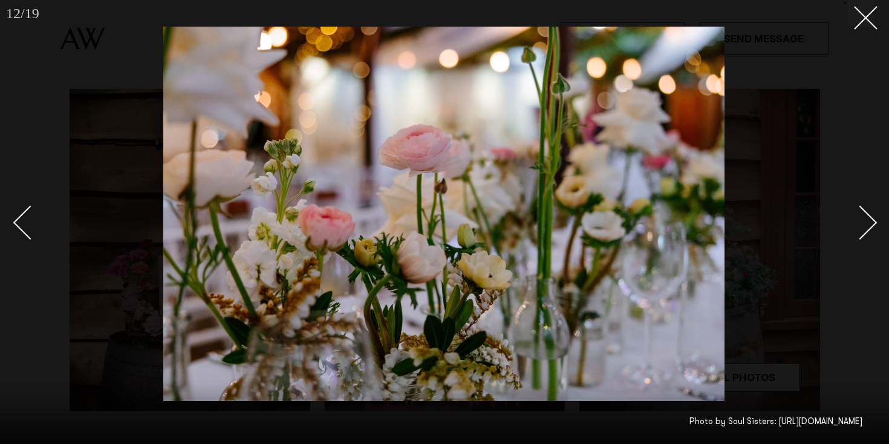
click at [870, 225] on div "Next slide" at bounding box center [860, 223] width 34 height 34
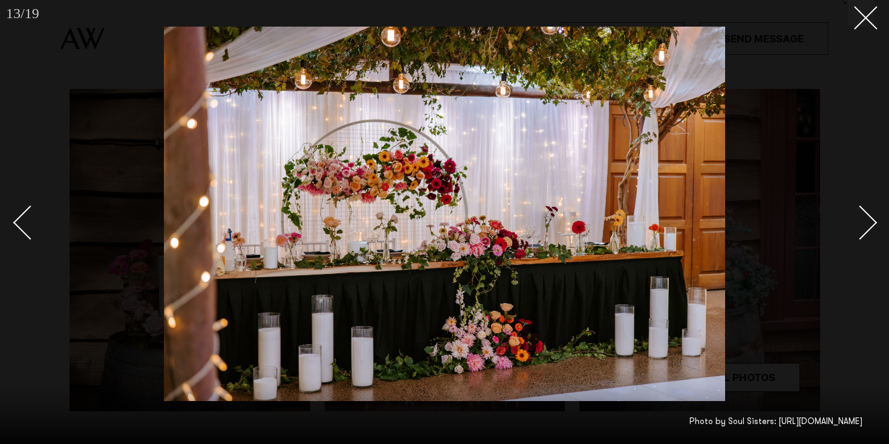
click at [870, 225] on div "Next slide" at bounding box center [860, 223] width 34 height 34
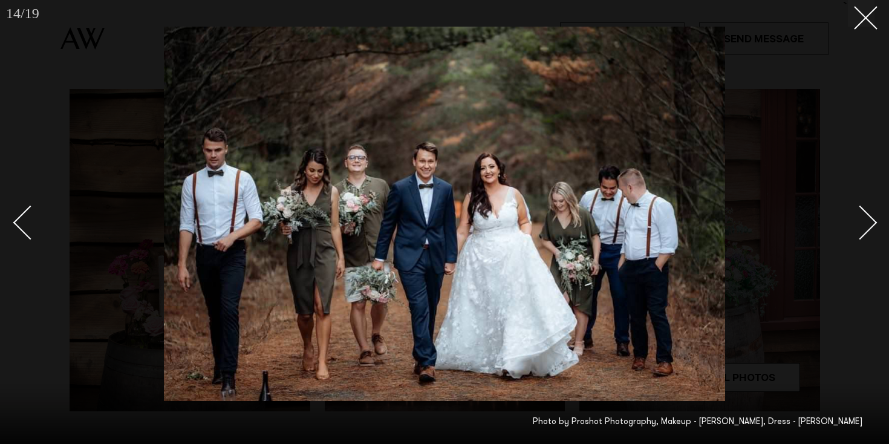
click at [870, 225] on div "Next slide" at bounding box center [860, 223] width 34 height 34
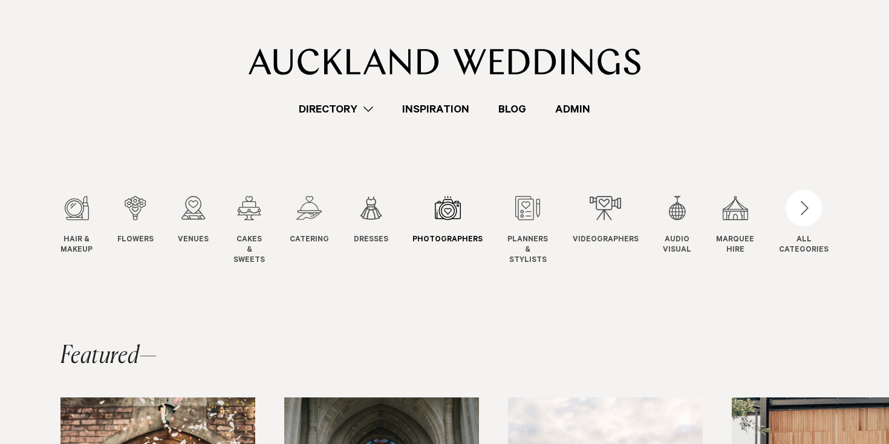
click at [443, 209] on div "7 / 12" at bounding box center [448, 208] width 70 height 24
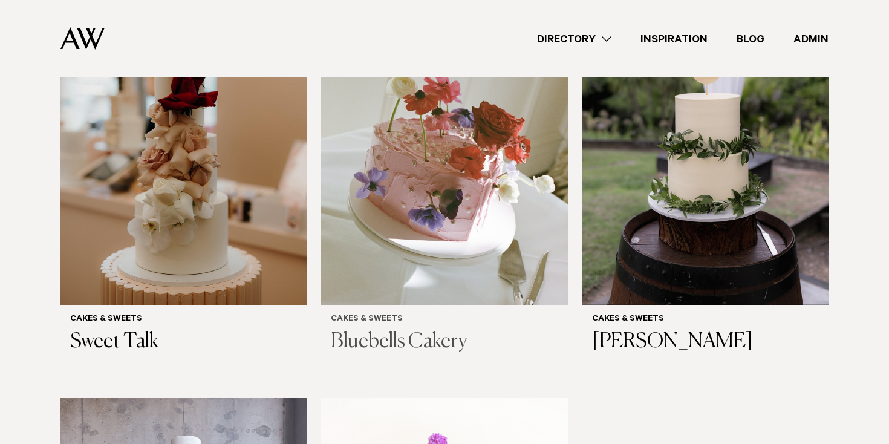
scroll to position [455, 0]
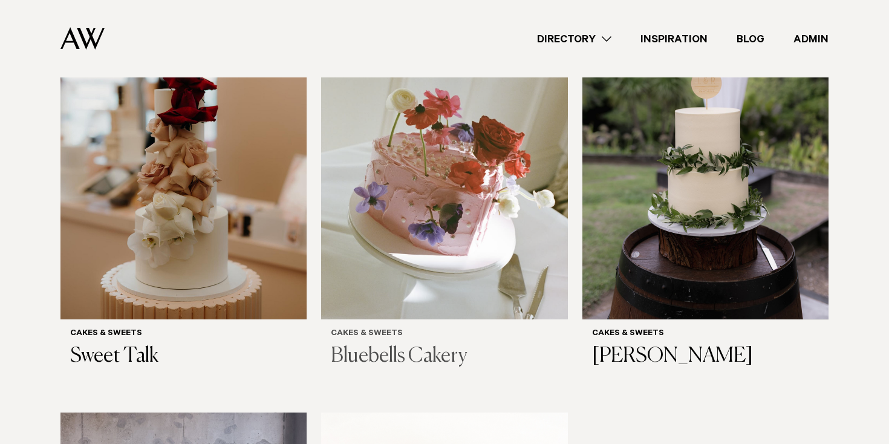
click at [473, 162] on img at bounding box center [444, 154] width 246 height 330
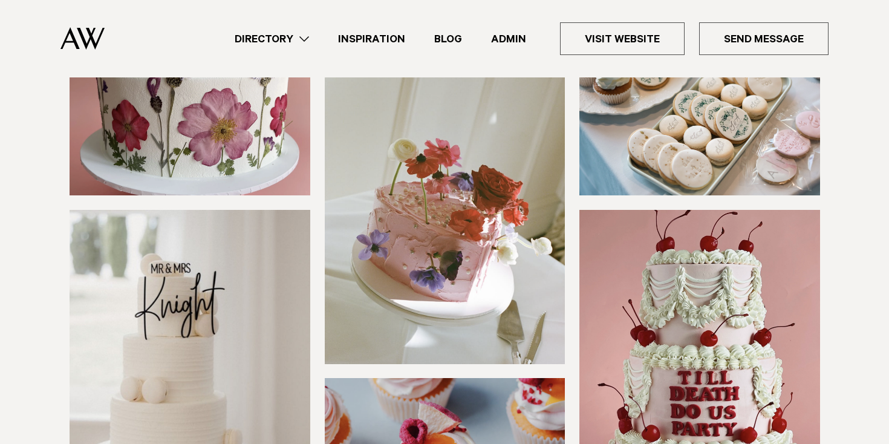
scroll to position [177, 0]
click at [466, 204] on img at bounding box center [445, 202] width 241 height 322
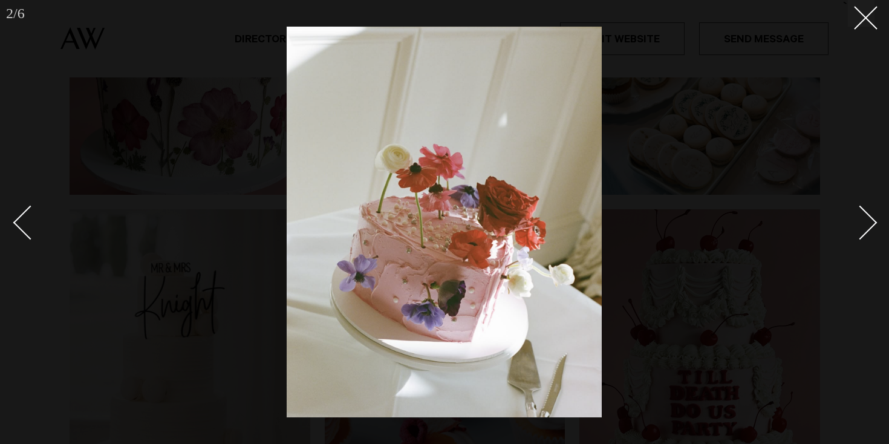
drag, startPoint x: 399, startPoint y: 183, endPoint x: 145, endPoint y: 126, distance: 260.3
click at [144, 126] on div at bounding box center [444, 222] width 889 height 444
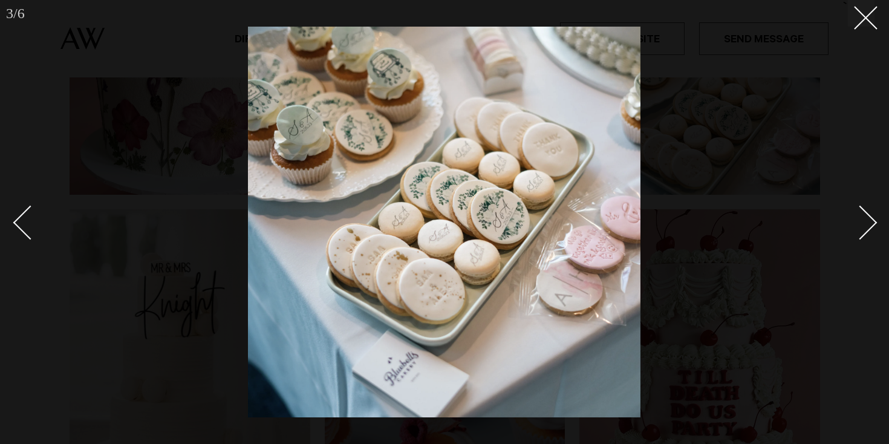
click at [204, 133] on div at bounding box center [444, 222] width 889 height 444
click at [870, 18] on button at bounding box center [861, 13] width 27 height 27
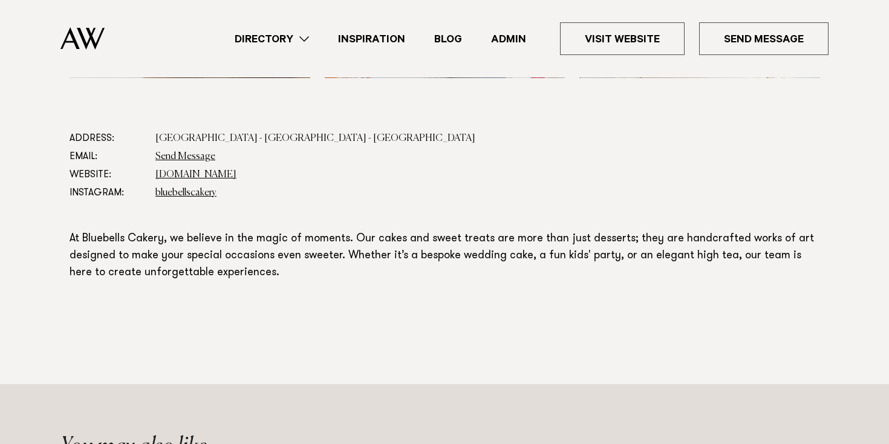
scroll to position [630, 0]
click at [183, 174] on link "bluebellscakery.com" at bounding box center [195, 176] width 81 height 10
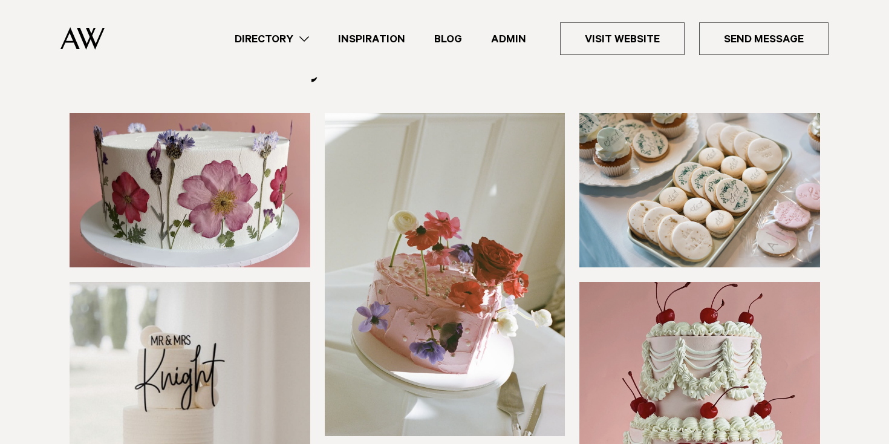
scroll to position [0, 0]
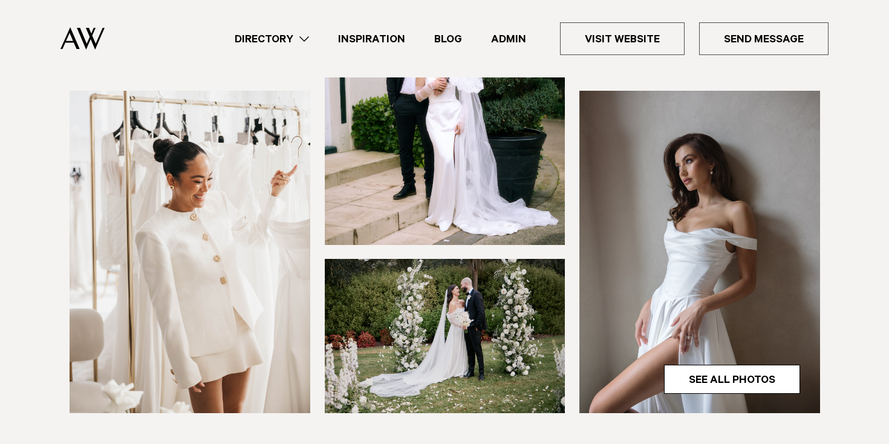
scroll to position [298, 0]
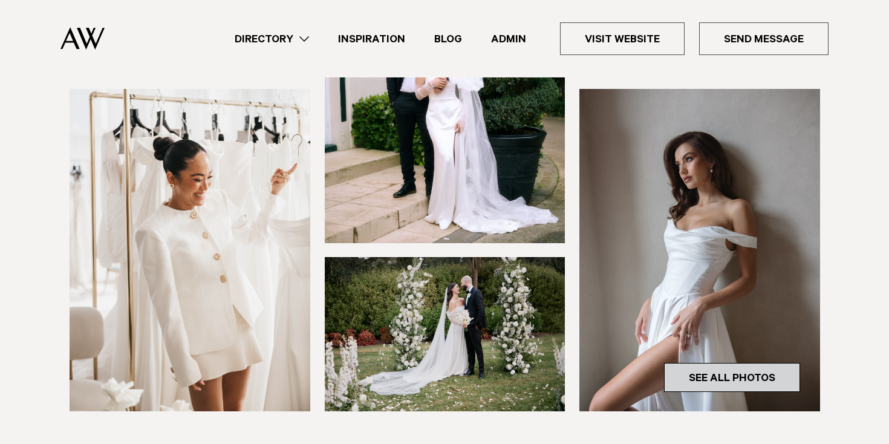
click at [722, 378] on link "See All Photos" at bounding box center [732, 377] width 136 height 29
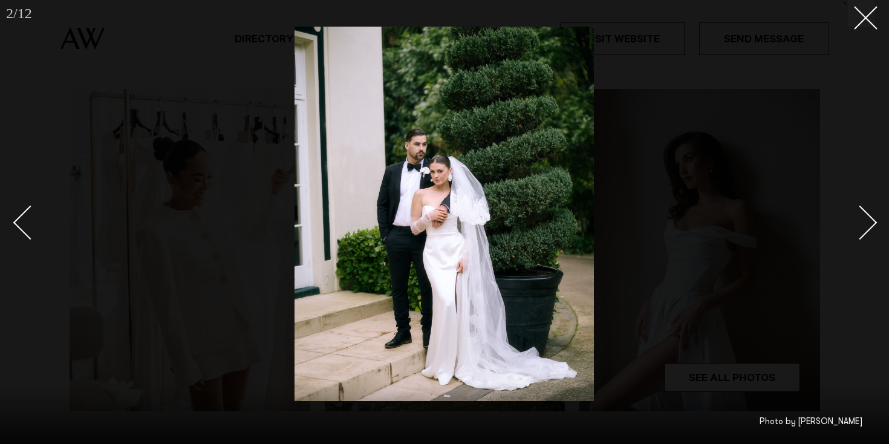
click at [866, 207] on link at bounding box center [853, 222] width 42 height 60
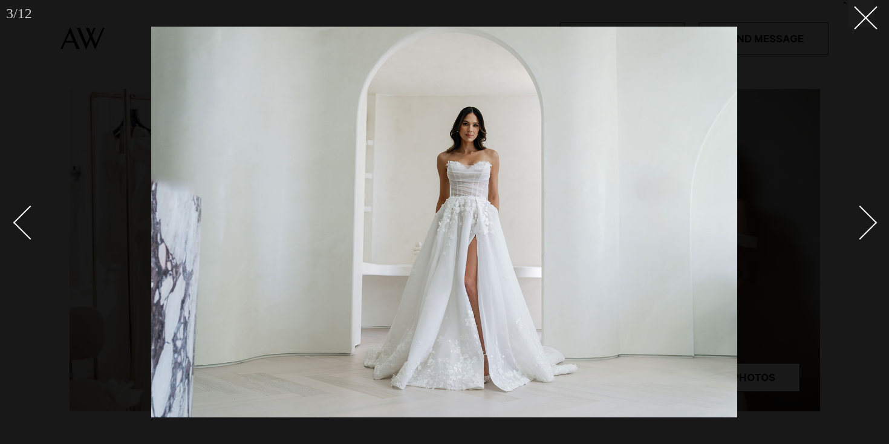
click at [866, 207] on link at bounding box center [853, 222] width 42 height 60
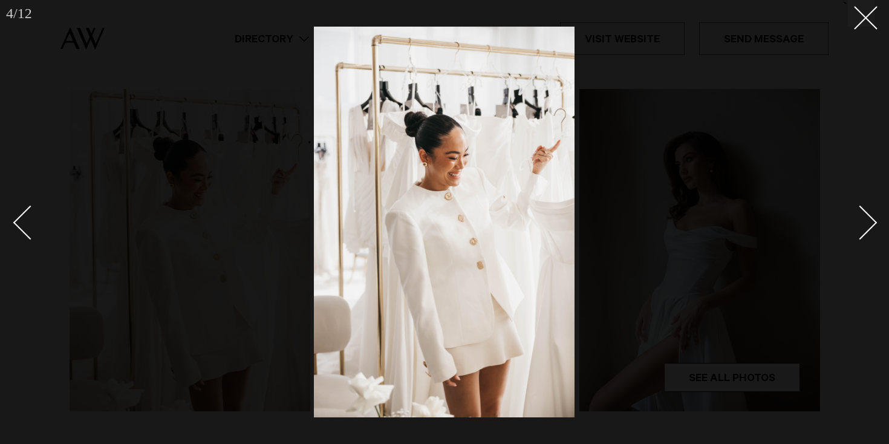
click at [866, 207] on link at bounding box center [853, 222] width 42 height 60
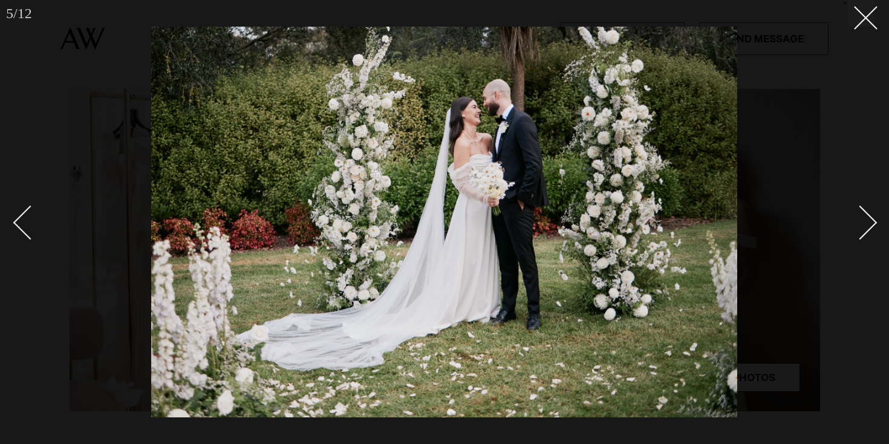
click at [866, 207] on link at bounding box center [853, 222] width 42 height 60
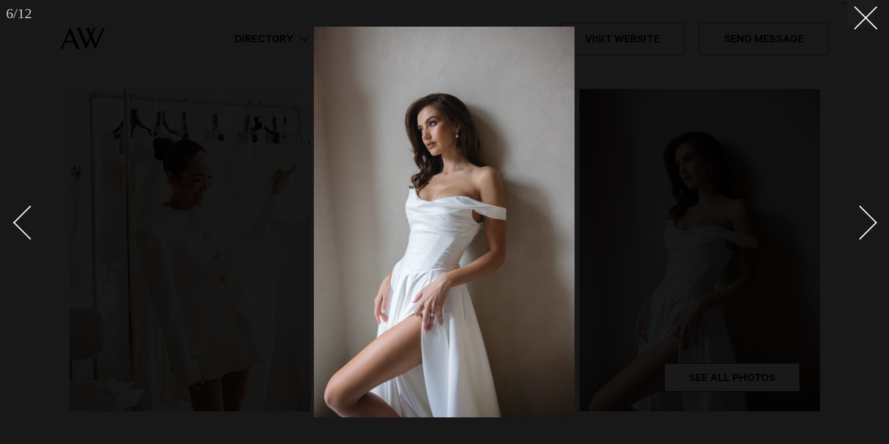
click at [866, 207] on link at bounding box center [853, 222] width 42 height 60
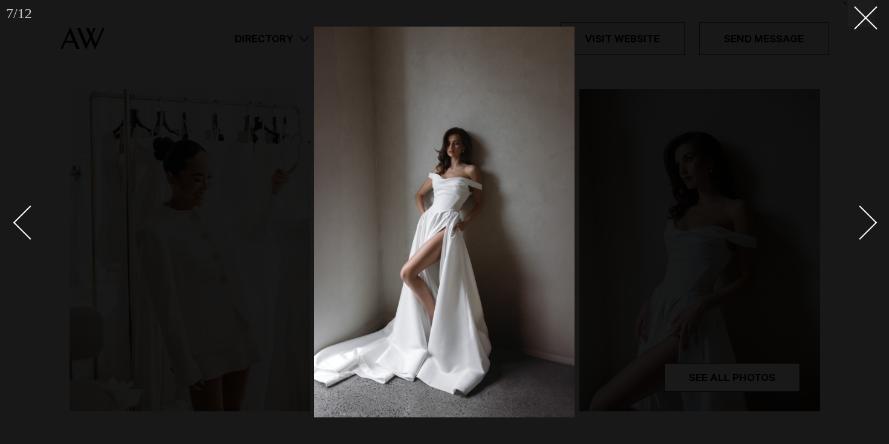
click at [843, 243] on link at bounding box center [853, 222] width 42 height 60
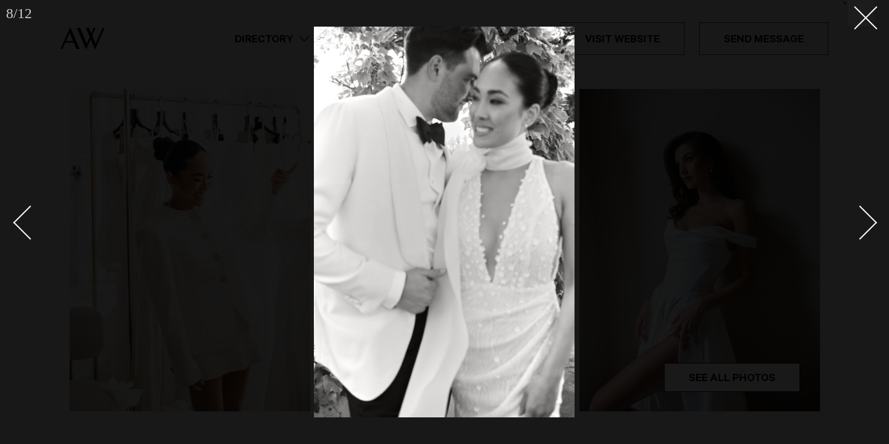
click at [856, 226] on div "Next slide" at bounding box center [860, 223] width 34 height 34
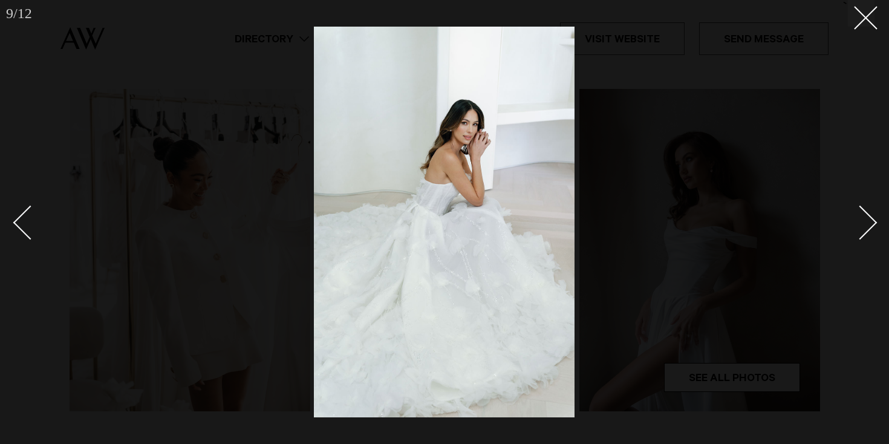
click at [856, 227] on div "Next slide" at bounding box center [860, 223] width 34 height 34
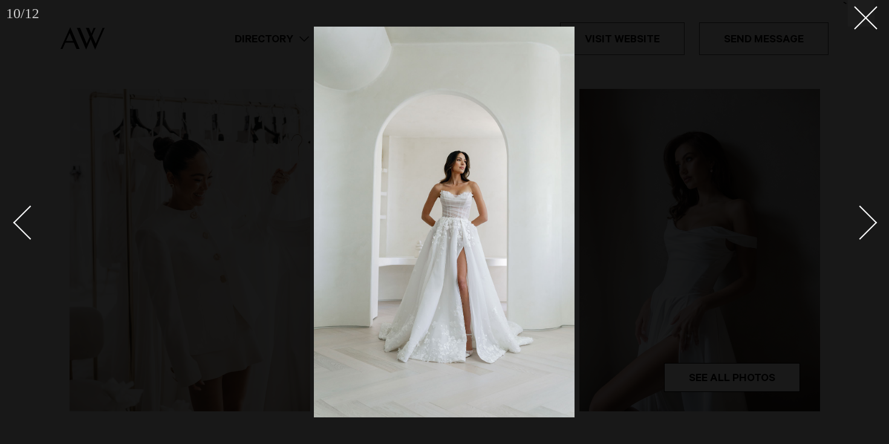
drag, startPoint x: 861, startPoint y: 224, endPoint x: 851, endPoint y: 169, distance: 56.6
click at [861, 224] on div "Next slide" at bounding box center [860, 223] width 34 height 34
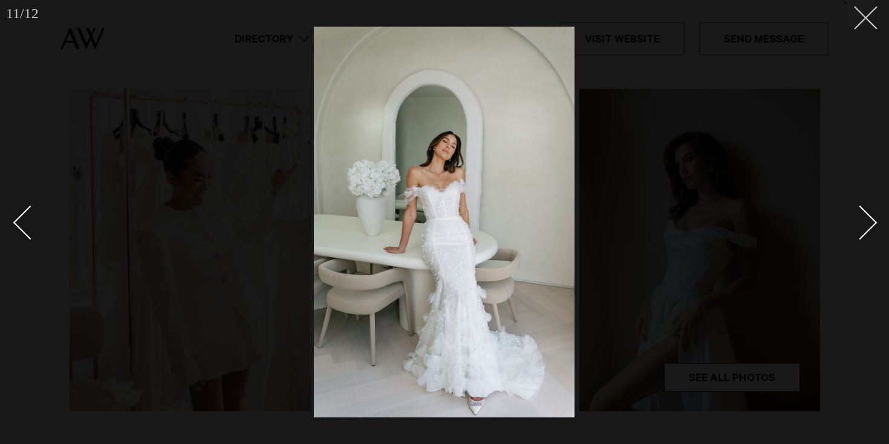
click at [877, 15] on div at bounding box center [444, 222] width 889 height 444
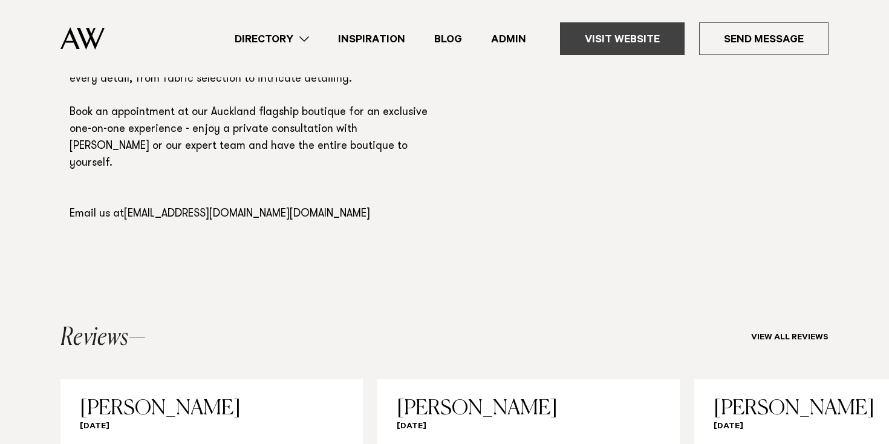
scroll to position [1025, 0]
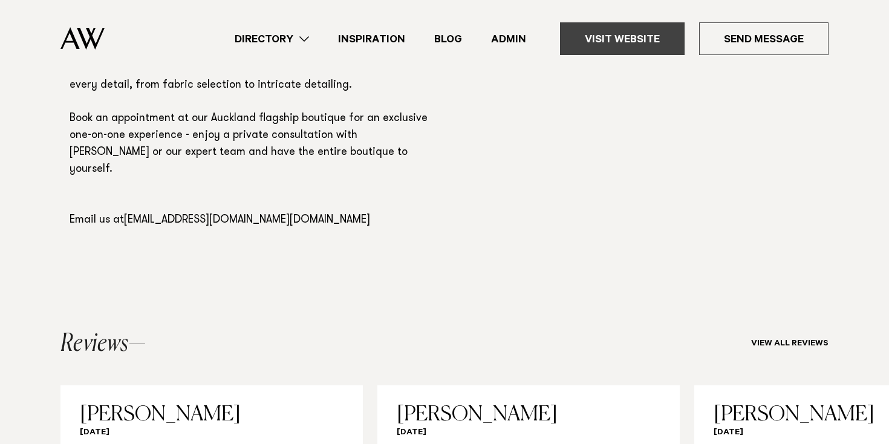
click at [656, 41] on link "Visit Website" at bounding box center [622, 38] width 125 height 33
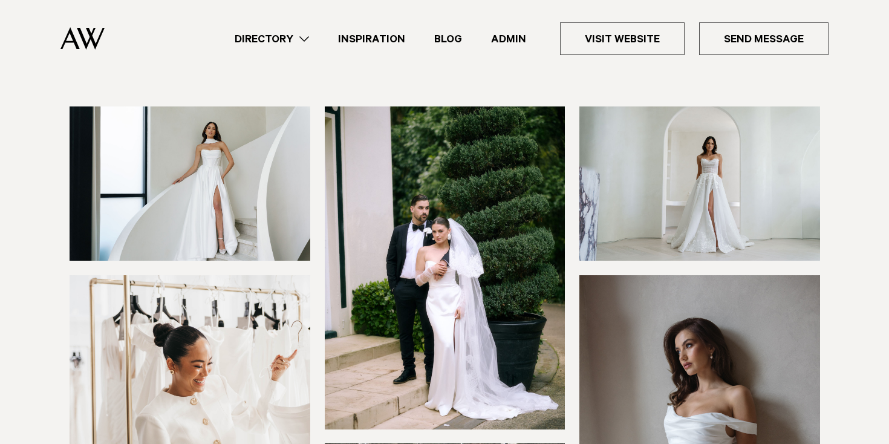
scroll to position [0, 0]
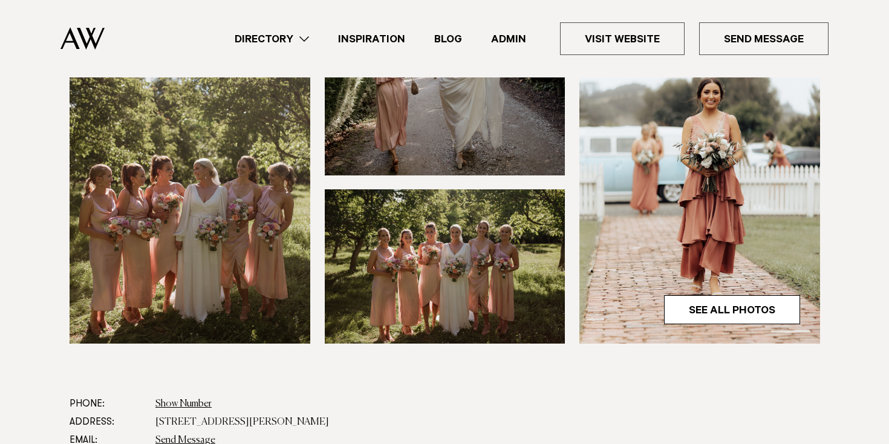
scroll to position [383, 0]
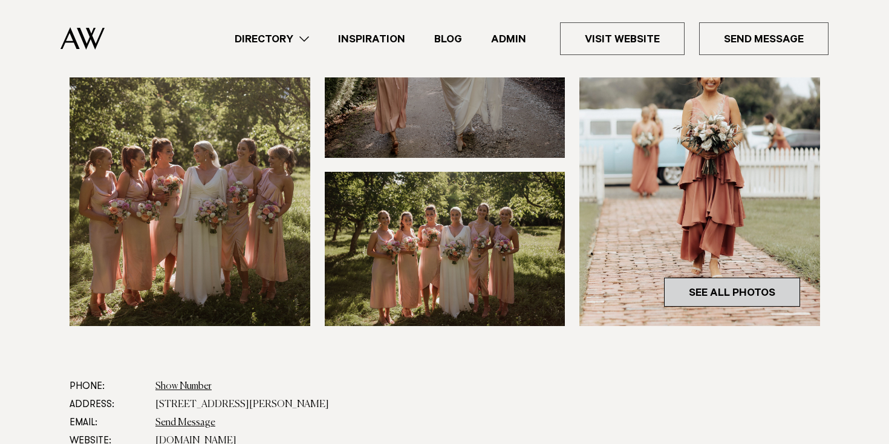
click at [749, 287] on link "See All Photos" at bounding box center [732, 292] width 136 height 29
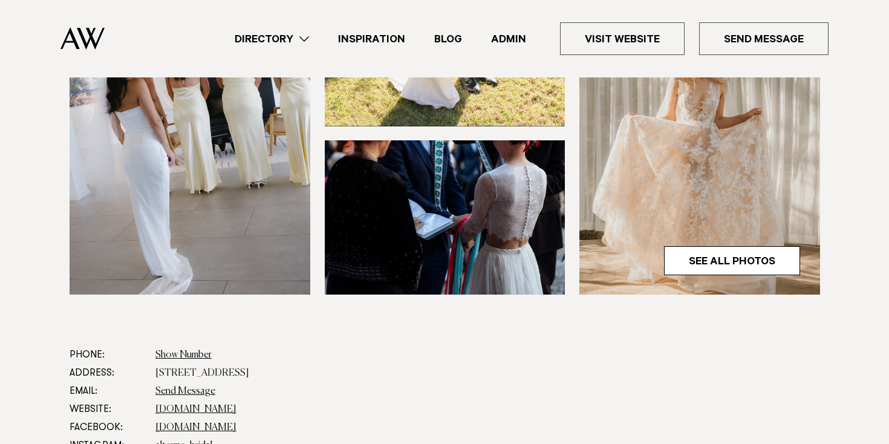
scroll to position [413, 0]
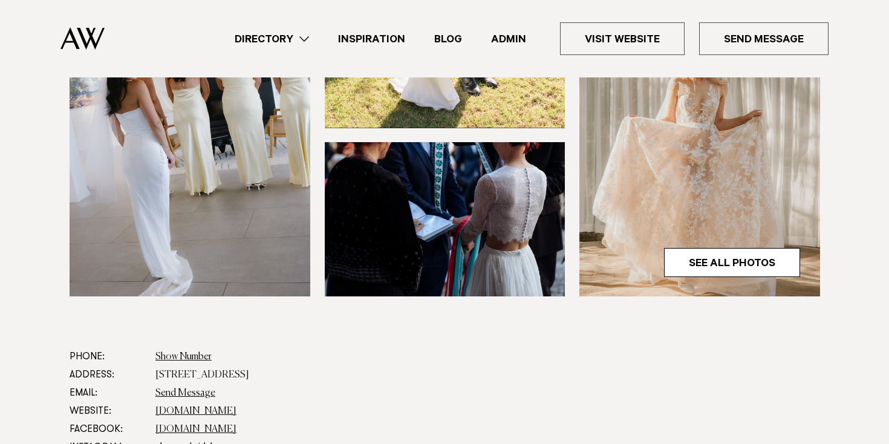
click at [775, 255] on link "See All Photos" at bounding box center [732, 262] width 136 height 29
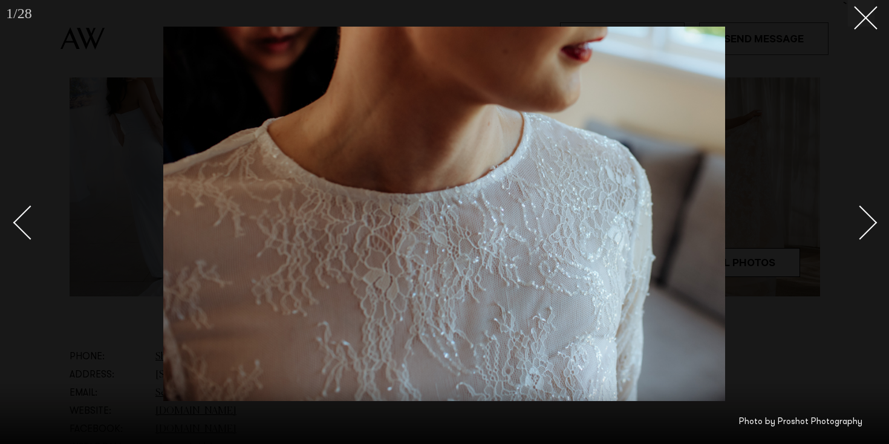
click at [858, 219] on div "Next slide" at bounding box center [860, 223] width 34 height 34
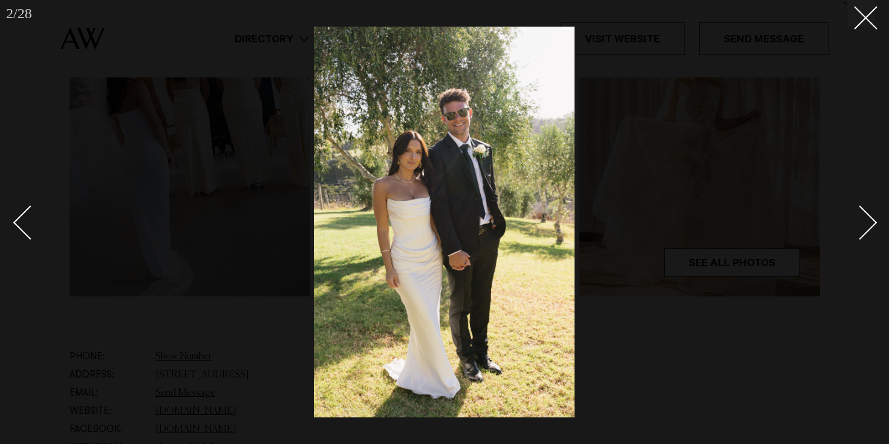
click at [866, 217] on div "Next slide" at bounding box center [860, 223] width 34 height 34
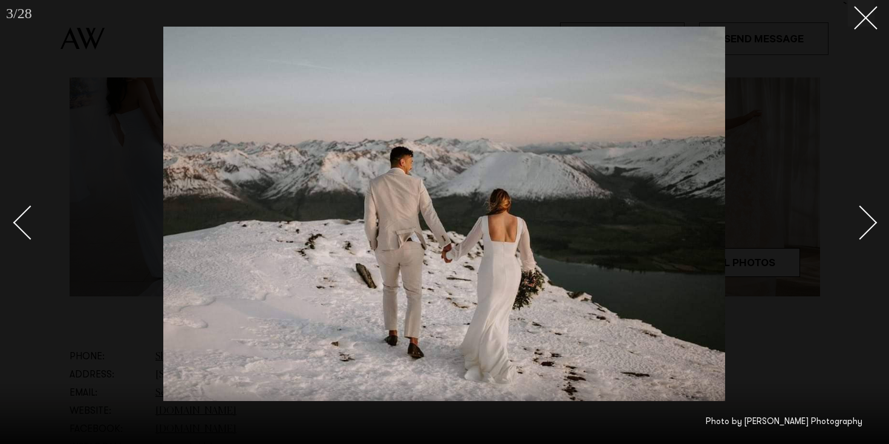
click at [865, 217] on div "Next slide" at bounding box center [860, 223] width 34 height 34
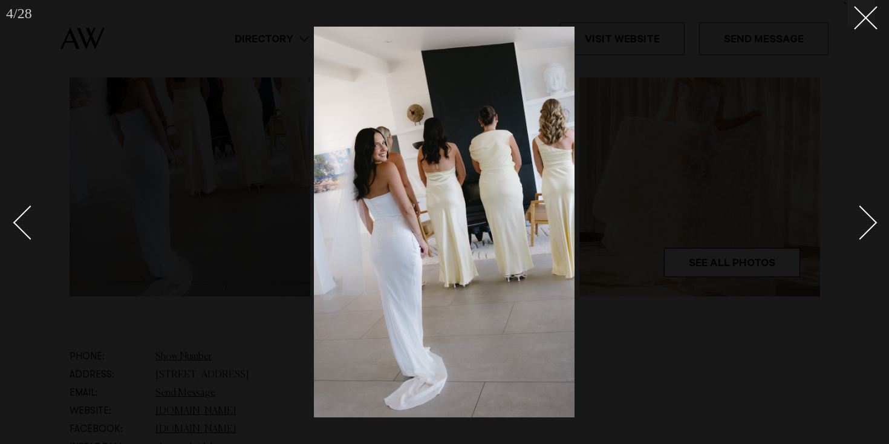
click at [865, 217] on div "Next slide" at bounding box center [860, 223] width 34 height 34
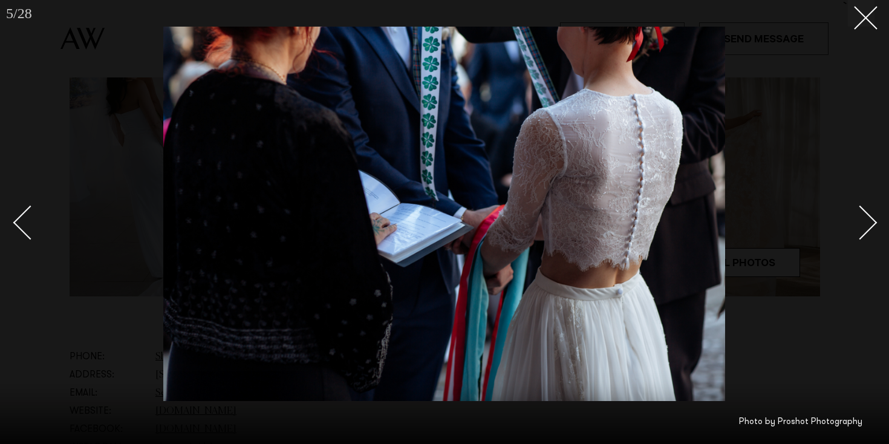
click at [865, 217] on div "Next slide" at bounding box center [860, 223] width 34 height 34
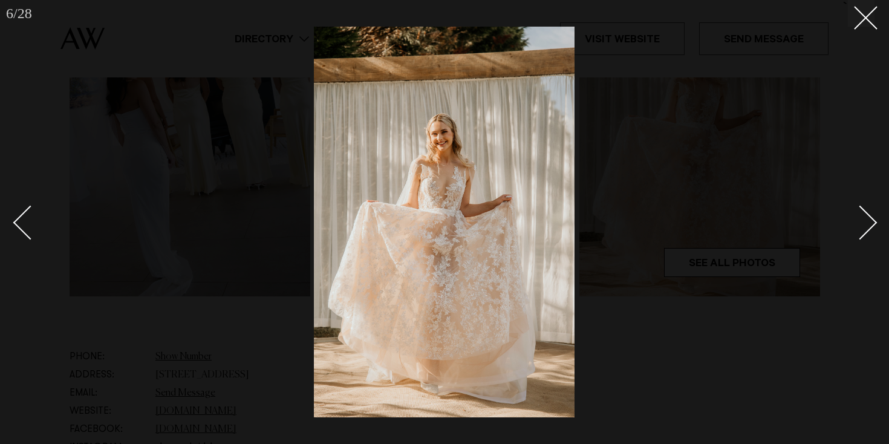
click at [865, 217] on div "Next slide" at bounding box center [860, 223] width 34 height 34
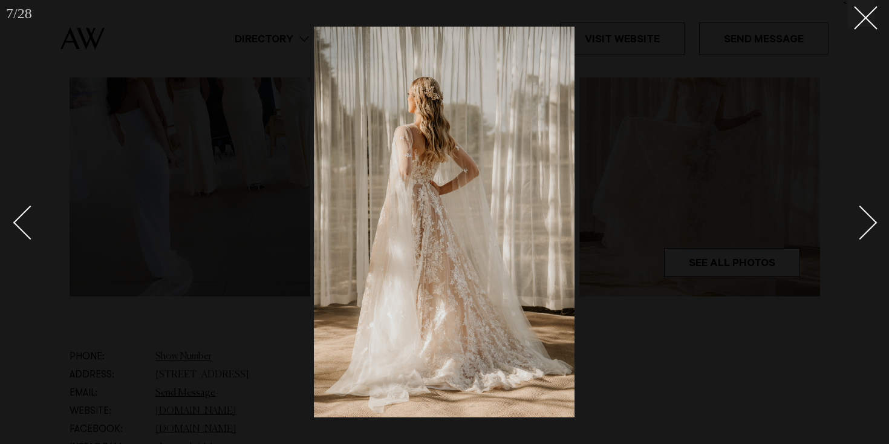
click at [866, 217] on div "Next slide" at bounding box center [860, 223] width 34 height 34
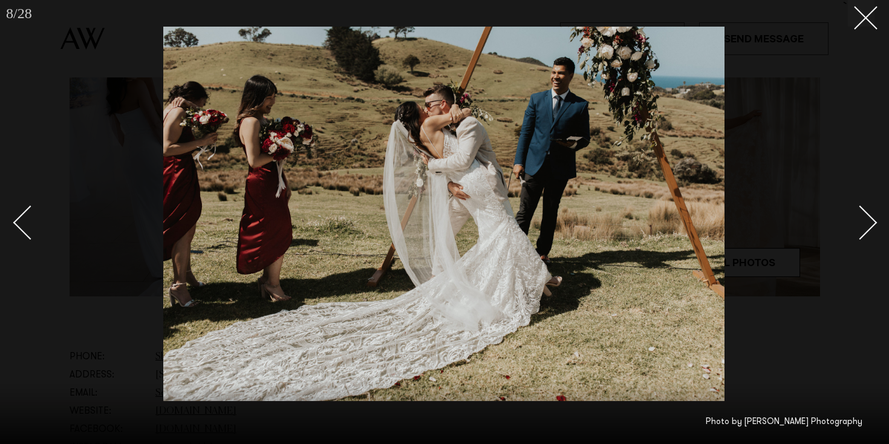
click at [866, 217] on div "Next slide" at bounding box center [860, 223] width 34 height 34
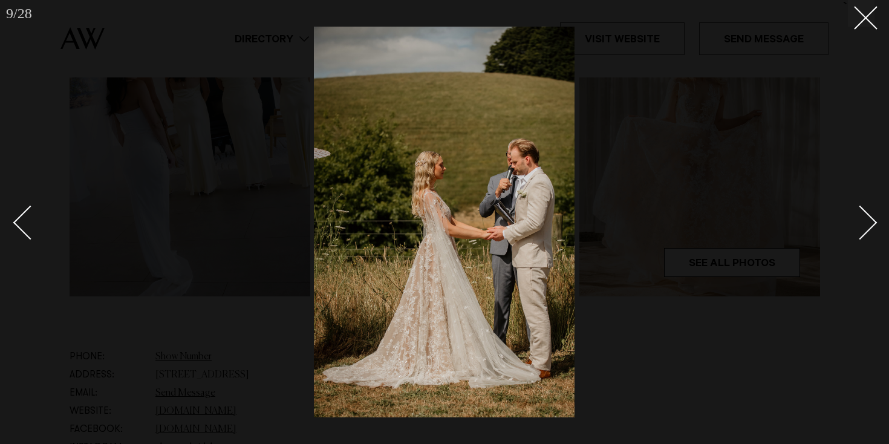
click at [866, 217] on div "Next slide" at bounding box center [860, 223] width 34 height 34
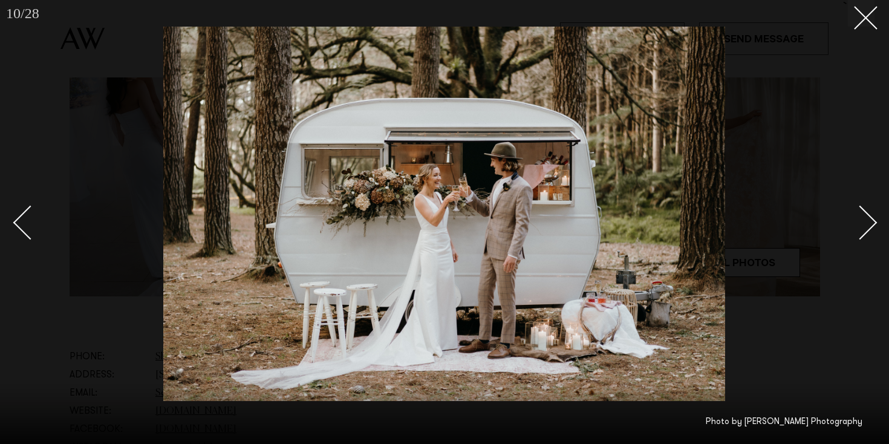
click at [866, 217] on div "Next slide" at bounding box center [860, 223] width 34 height 34
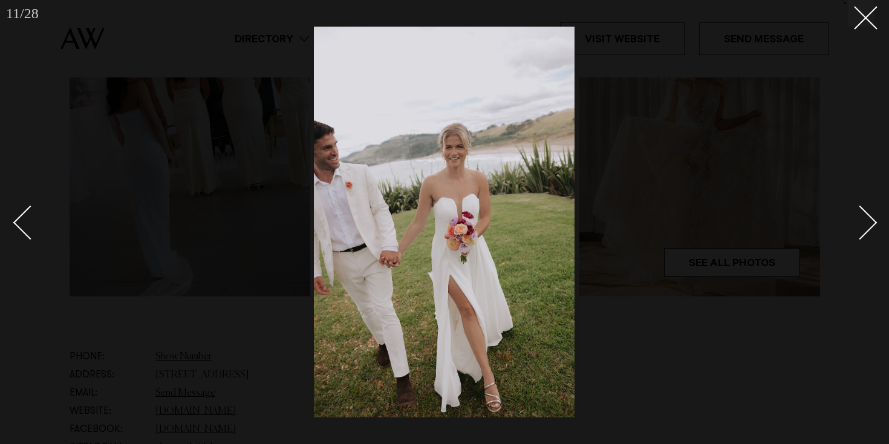
click at [866, 217] on div "Next slide" at bounding box center [860, 223] width 34 height 34
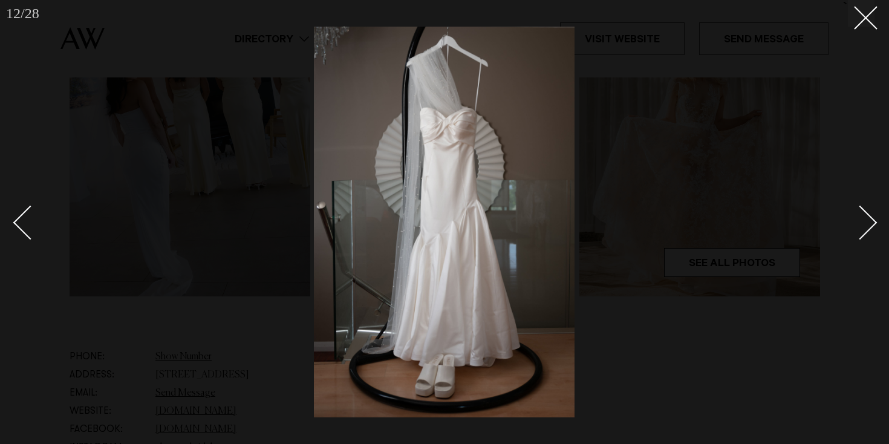
click at [866, 217] on div "Next slide" at bounding box center [860, 223] width 34 height 34
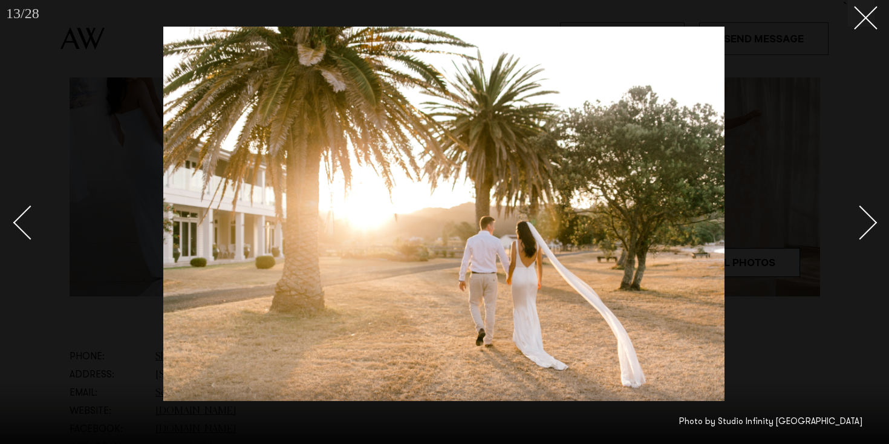
click at [866, 217] on div "Next slide" at bounding box center [860, 223] width 34 height 34
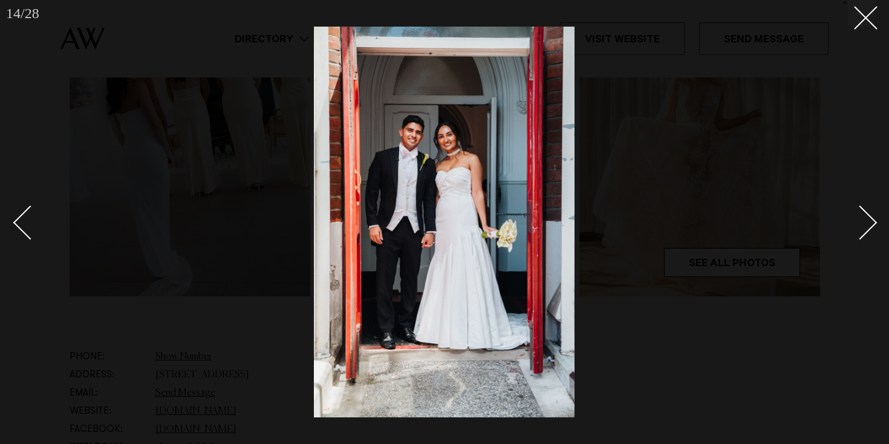
click at [866, 217] on div "Next slide" at bounding box center [860, 223] width 34 height 34
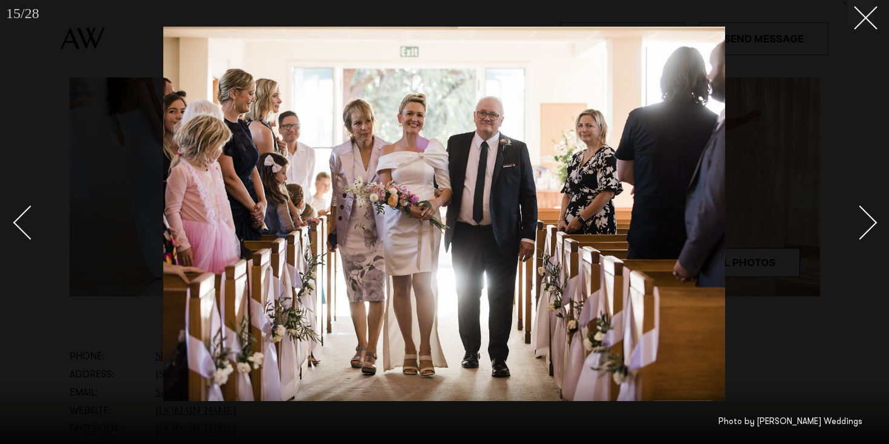
click at [866, 217] on div "Next slide" at bounding box center [860, 223] width 34 height 34
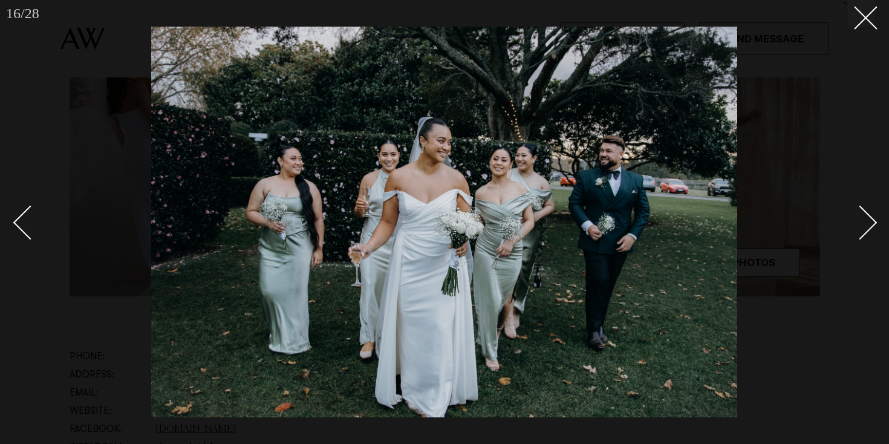
click at [866, 217] on div "Next slide" at bounding box center [860, 223] width 34 height 34
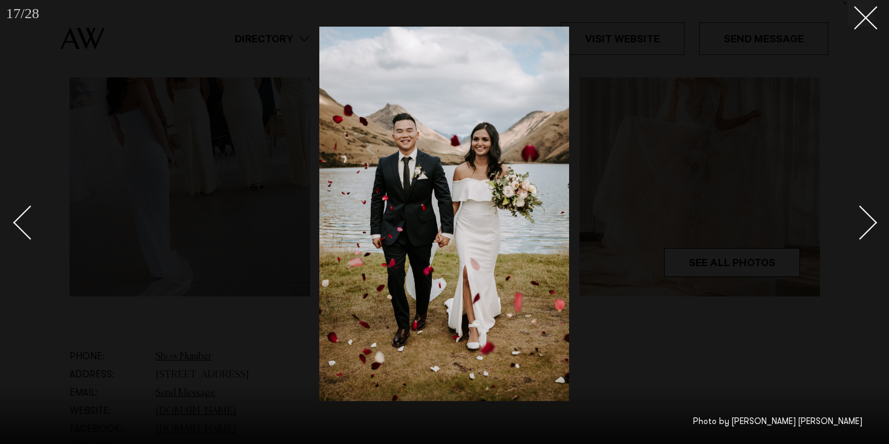
click at [866, 217] on div "Next slide" at bounding box center [860, 223] width 34 height 34
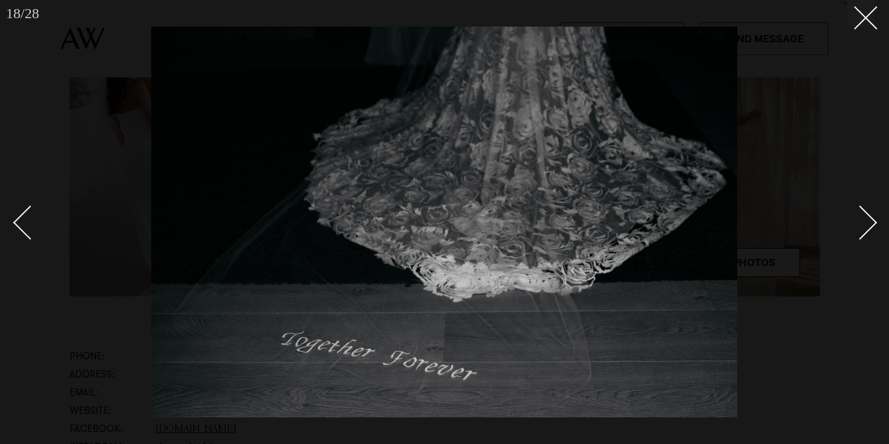
click at [866, 217] on div "Next slide" at bounding box center [860, 223] width 34 height 34
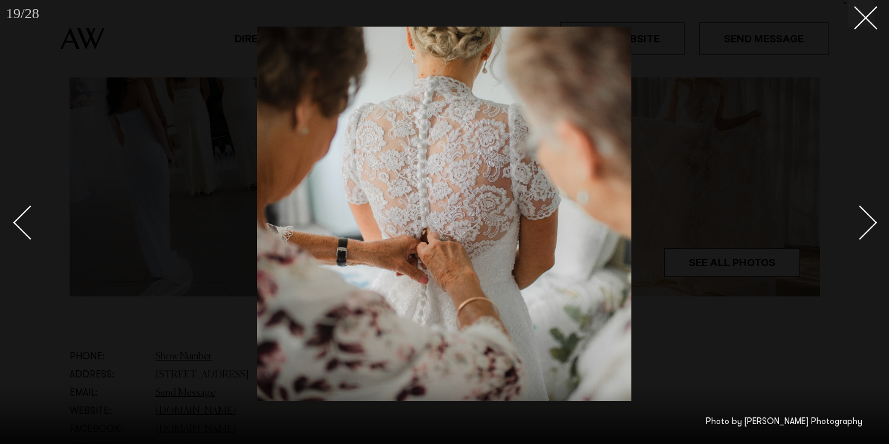
click at [866, 217] on div "Next slide" at bounding box center [860, 223] width 34 height 34
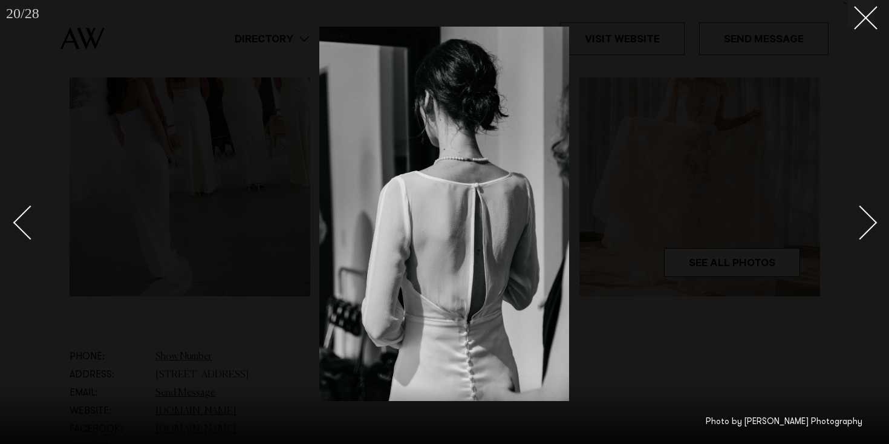
click at [866, 217] on div "Next slide" at bounding box center [860, 223] width 34 height 34
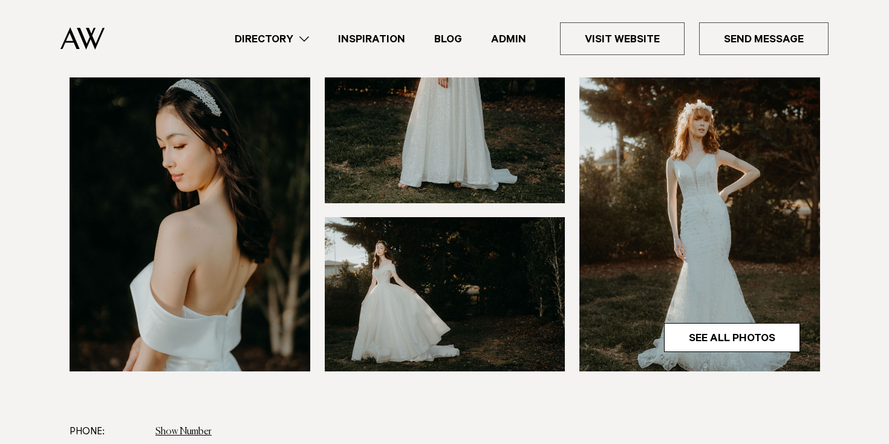
scroll to position [372, 0]
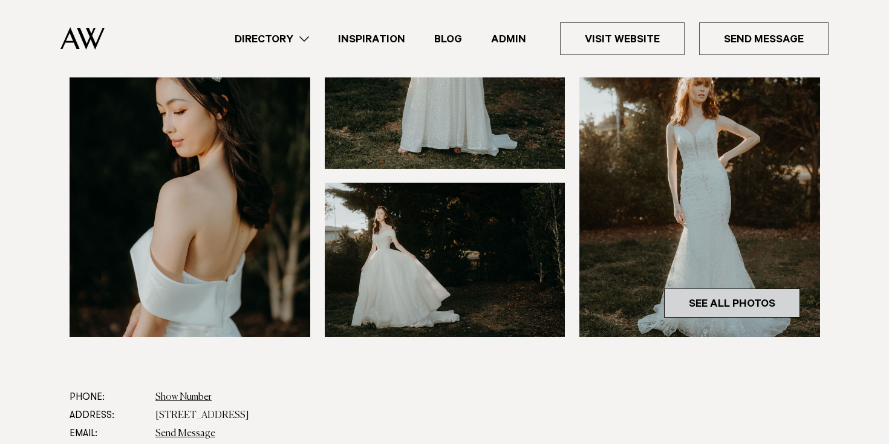
click at [776, 307] on link "See All Photos" at bounding box center [732, 303] width 136 height 29
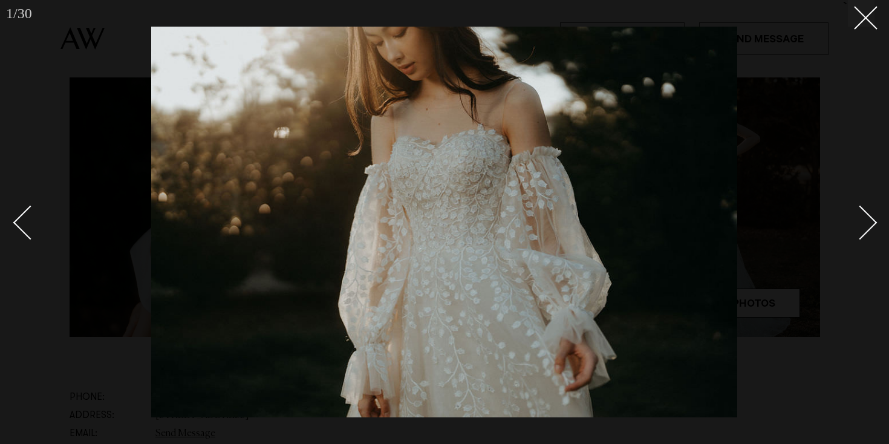
click at [873, 214] on link at bounding box center [853, 222] width 42 height 60
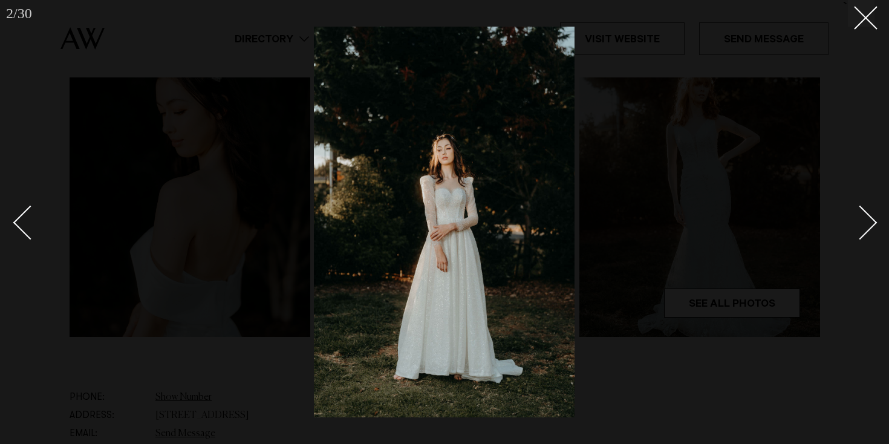
click at [873, 214] on link at bounding box center [853, 222] width 42 height 60
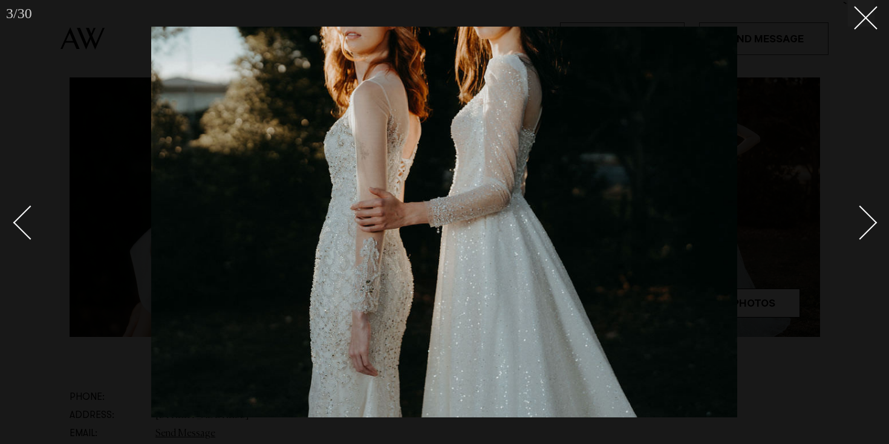
click at [873, 214] on link at bounding box center [853, 222] width 42 height 60
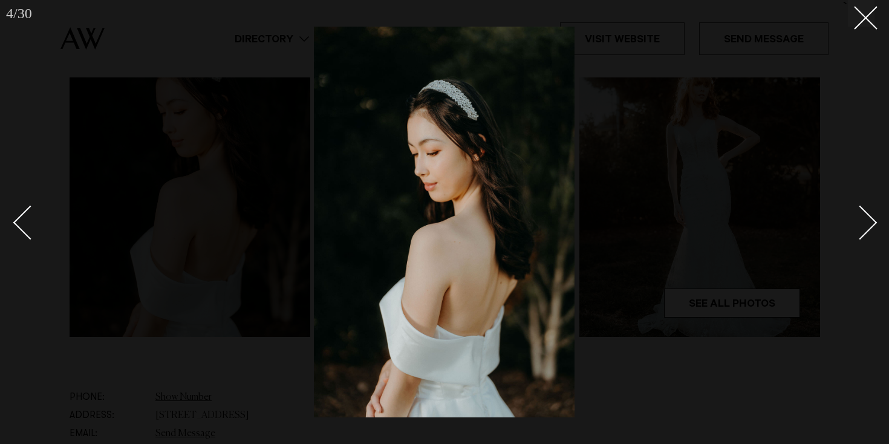
click at [873, 214] on link at bounding box center [853, 222] width 42 height 60
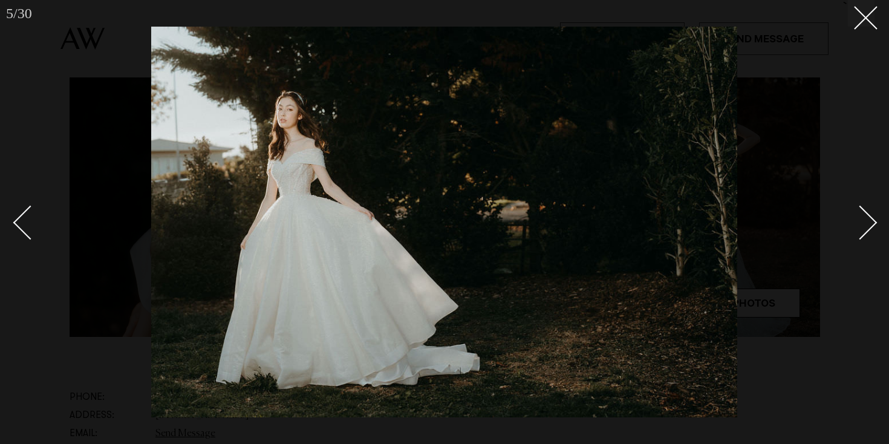
click at [873, 214] on link at bounding box center [853, 222] width 42 height 60
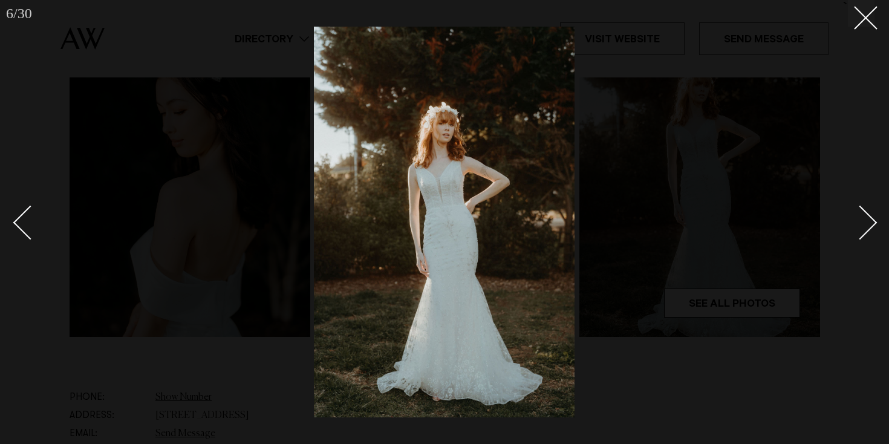
click at [873, 214] on link at bounding box center [853, 222] width 42 height 60
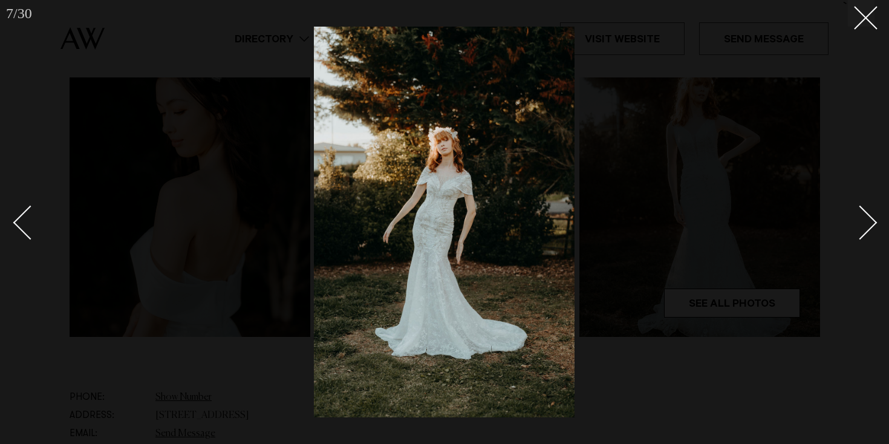
click at [873, 214] on link at bounding box center [853, 222] width 42 height 60
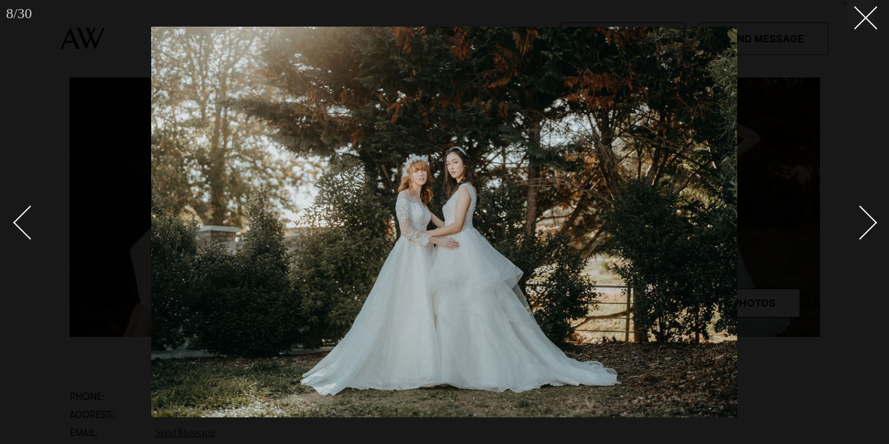
click at [873, 214] on link at bounding box center [853, 222] width 42 height 60
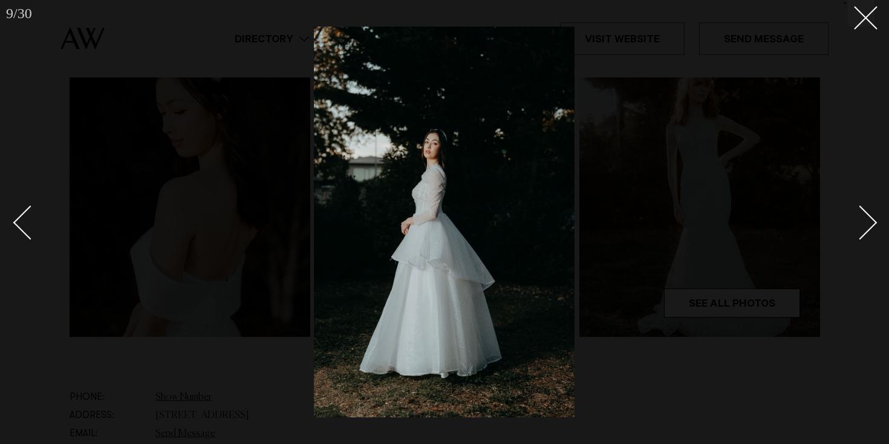
click at [873, 214] on link at bounding box center [853, 222] width 42 height 60
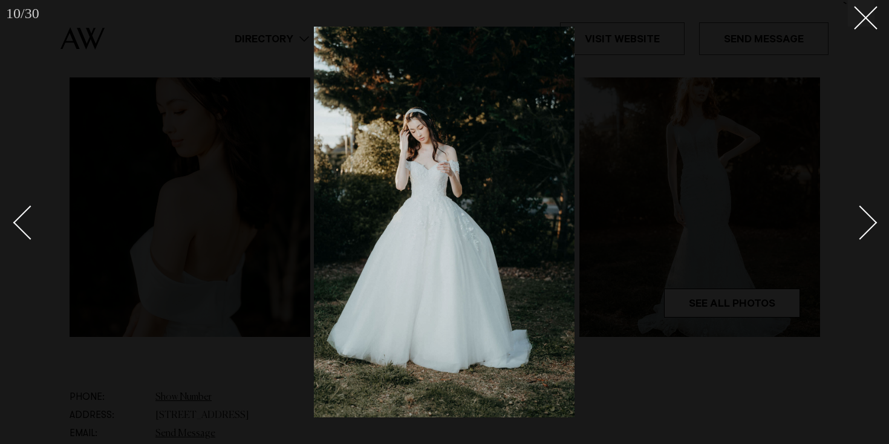
click at [873, 214] on link at bounding box center [853, 222] width 42 height 60
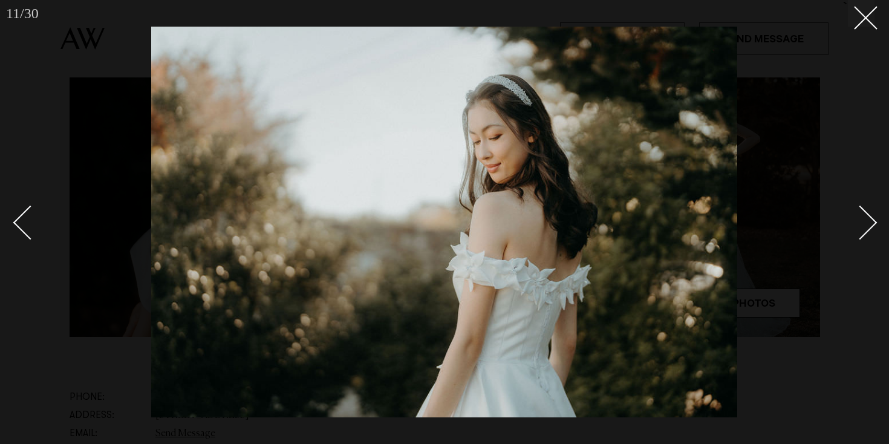
click at [873, 214] on link at bounding box center [853, 222] width 42 height 60
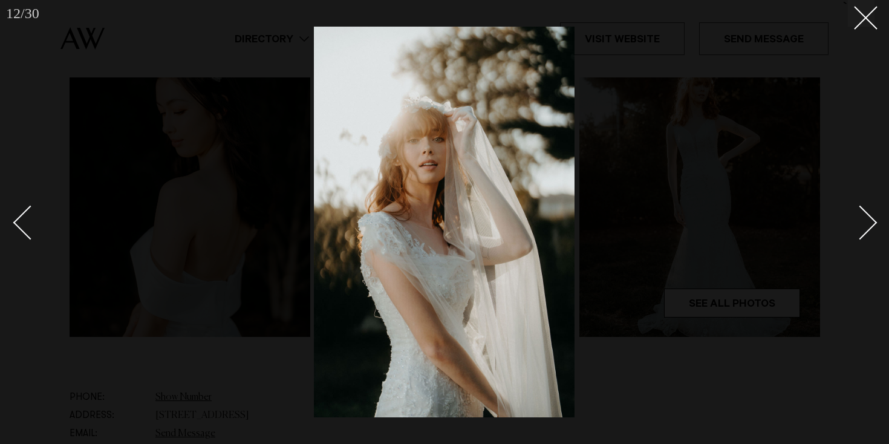
click at [873, 214] on link at bounding box center [853, 222] width 42 height 60
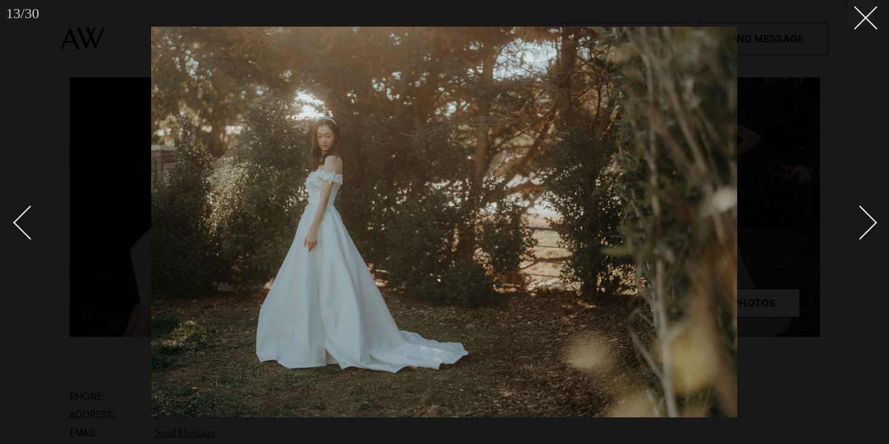
click at [873, 214] on link at bounding box center [853, 222] width 42 height 60
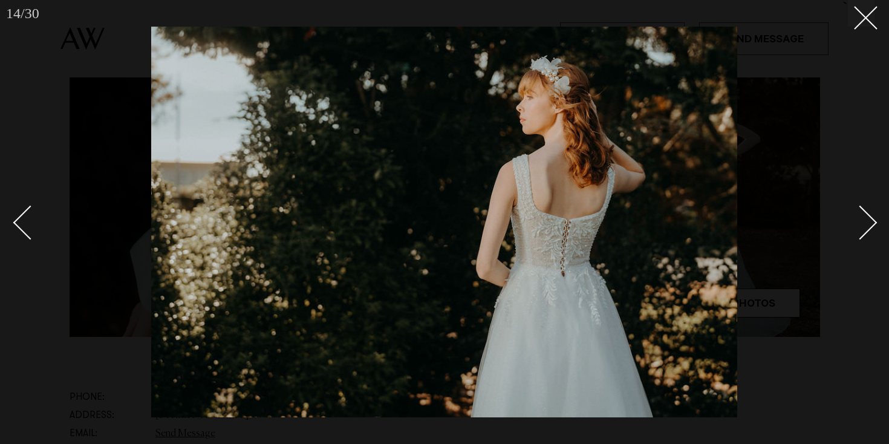
click at [873, 214] on link at bounding box center [853, 222] width 42 height 60
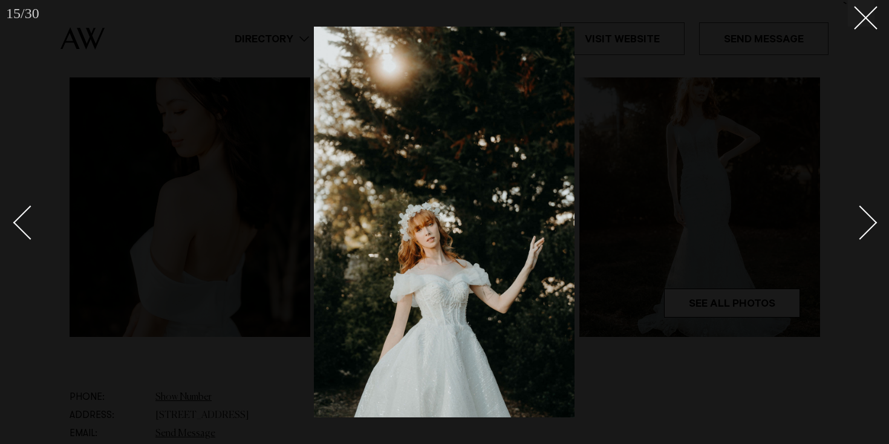
click at [873, 214] on link at bounding box center [853, 222] width 42 height 60
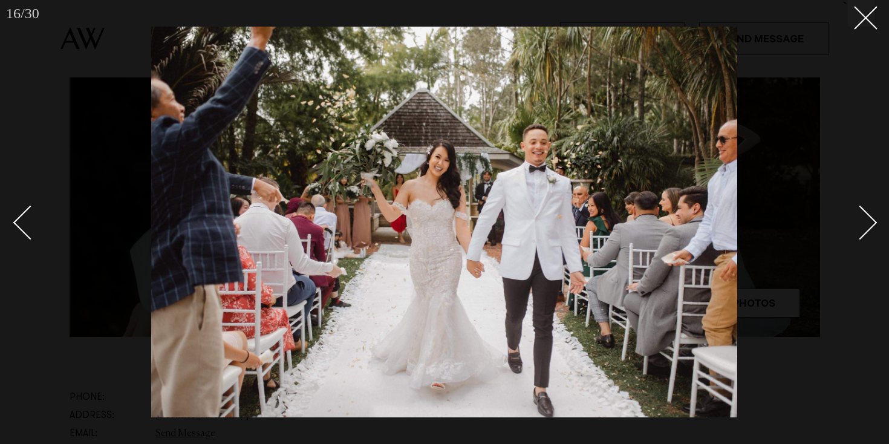
click at [873, 214] on link at bounding box center [853, 222] width 42 height 60
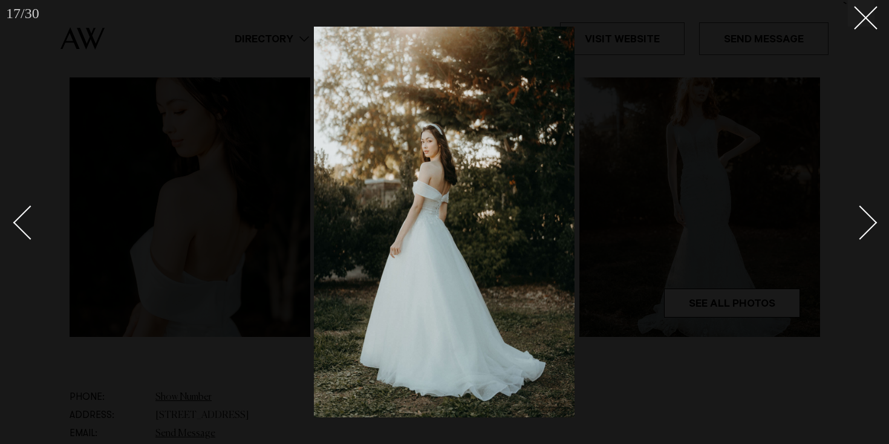
click at [870, 214] on link at bounding box center [853, 222] width 42 height 60
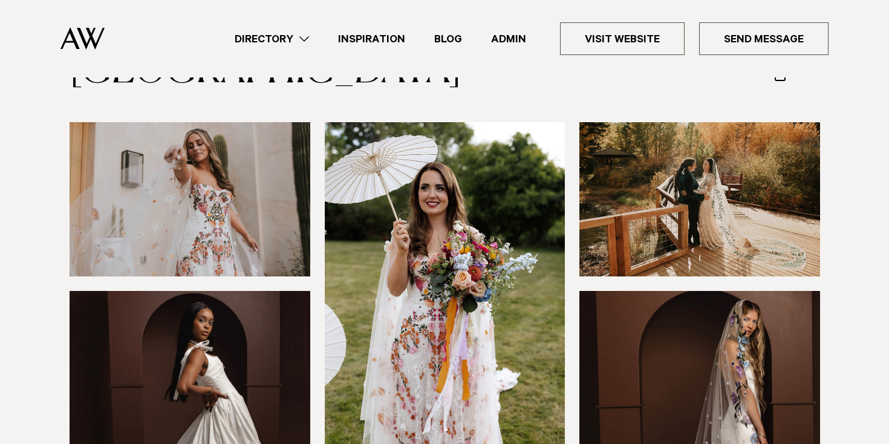
scroll to position [314, 0]
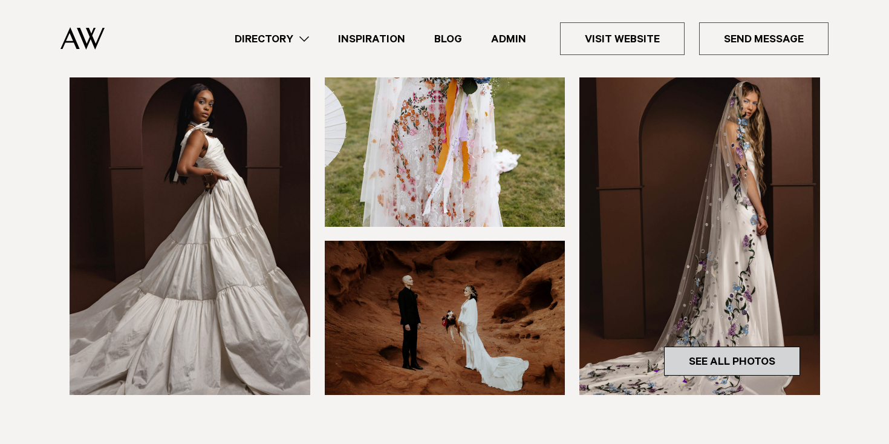
click at [754, 361] on link "See All Photos" at bounding box center [732, 361] width 136 height 29
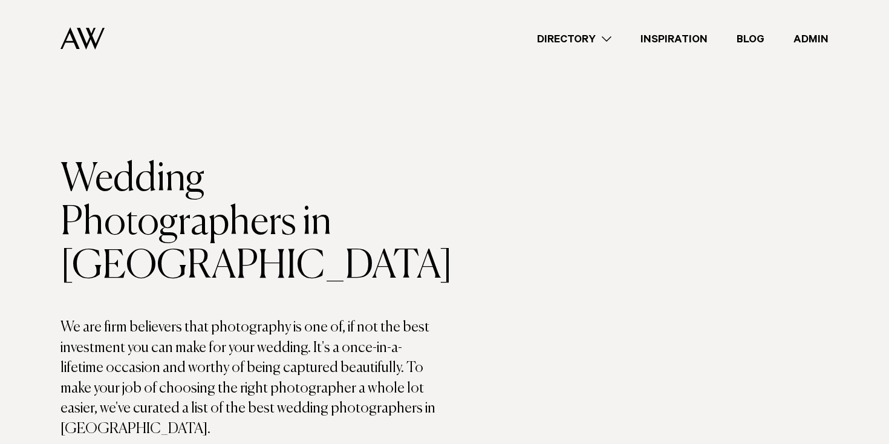
click at [580, 39] on link "Directory" at bounding box center [574, 39] width 103 height 16
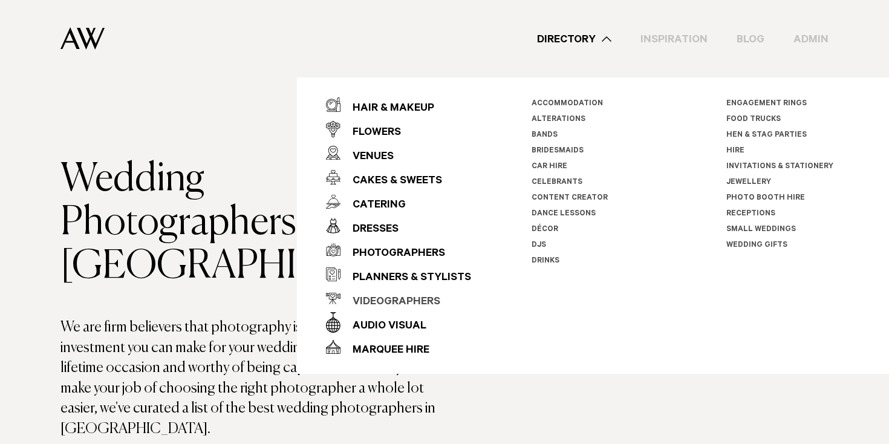
click at [403, 303] on div "Videographers" at bounding box center [391, 302] width 100 height 24
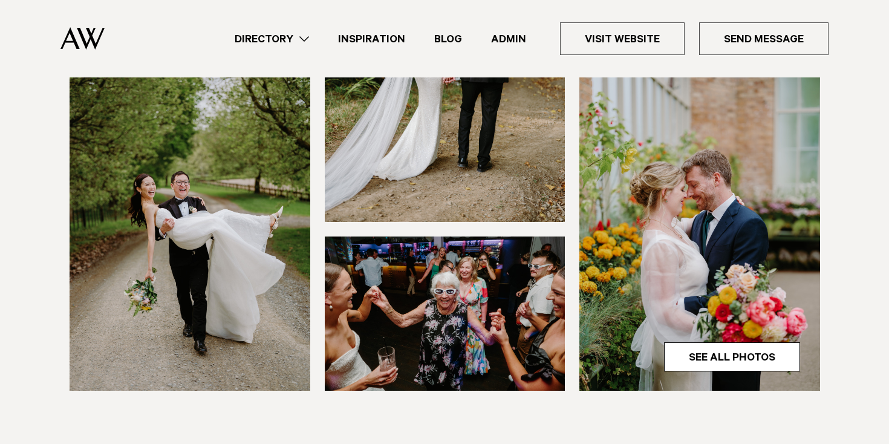
scroll to position [411, 0]
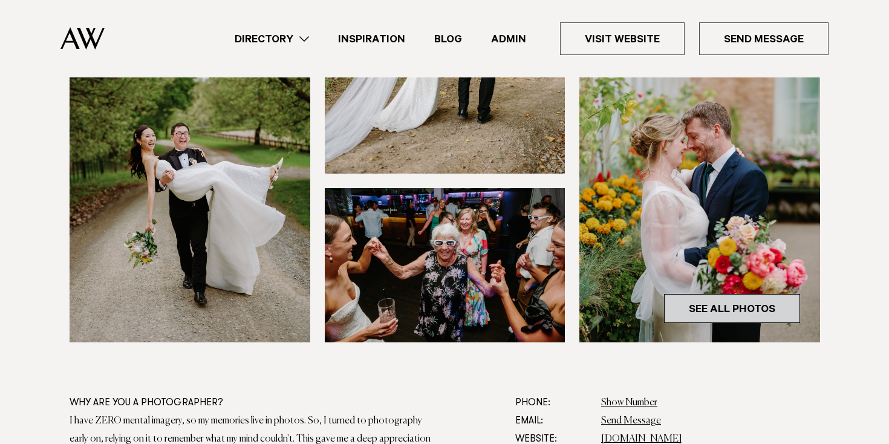
click at [726, 318] on link "See All Photos" at bounding box center [732, 308] width 136 height 29
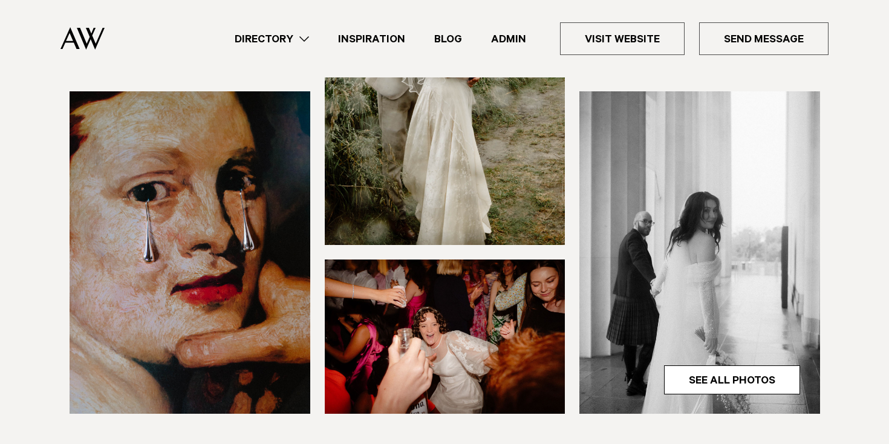
scroll to position [397, 0]
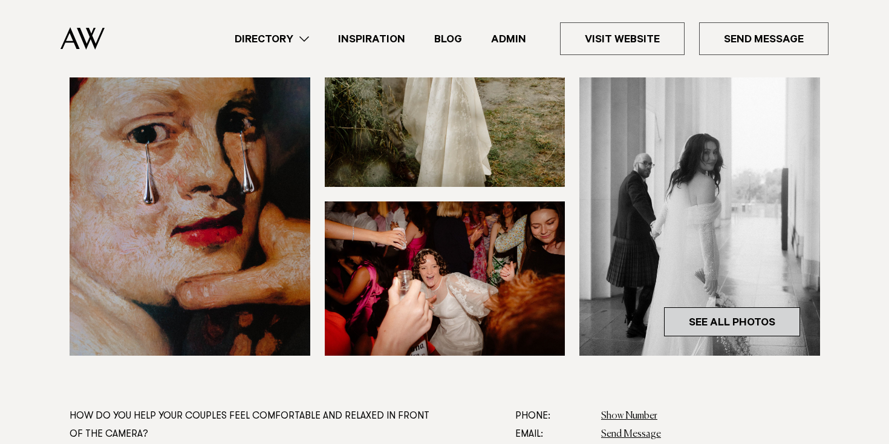
click at [726, 318] on link "See All Photos" at bounding box center [732, 321] width 136 height 29
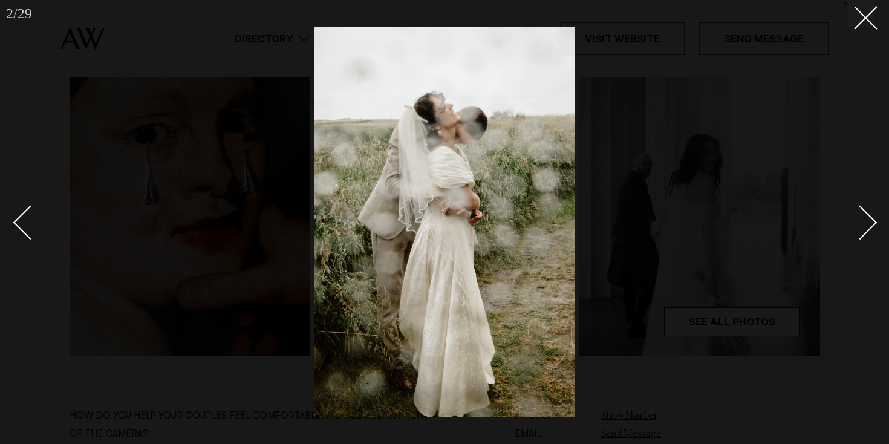
click at [729, 97] on div at bounding box center [444, 222] width 889 height 444
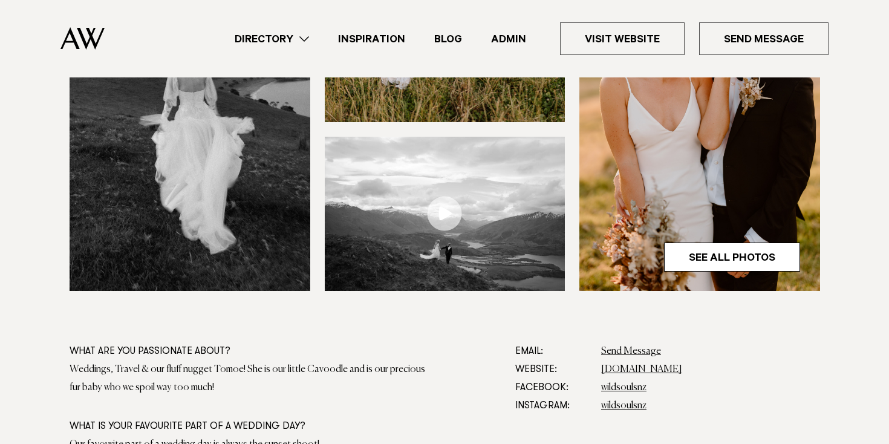
scroll to position [468, 0]
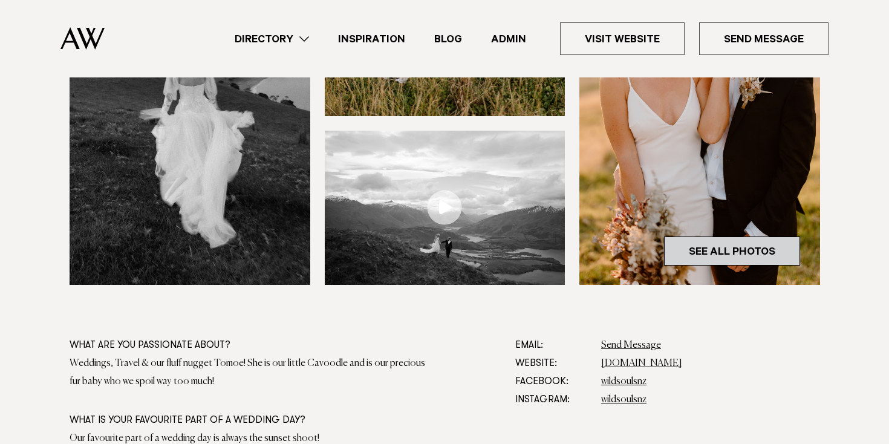
click at [734, 257] on link "See All Photos" at bounding box center [732, 251] width 136 height 29
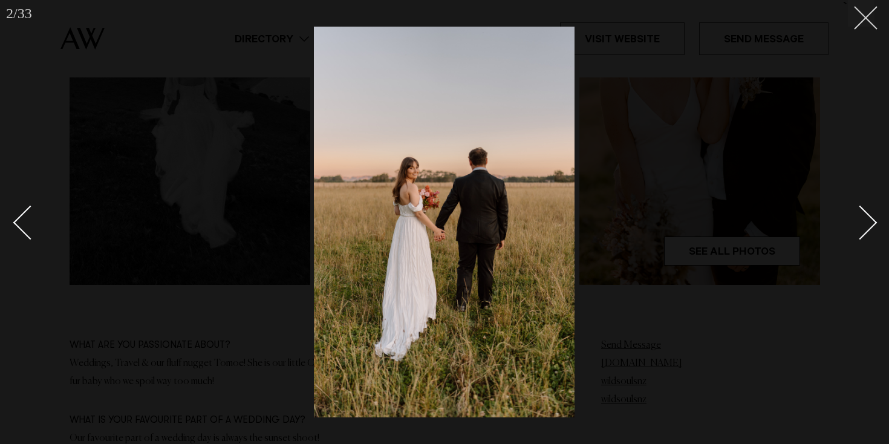
click at [875, 15] on div "2 / 33 `" at bounding box center [444, 222] width 889 height 444
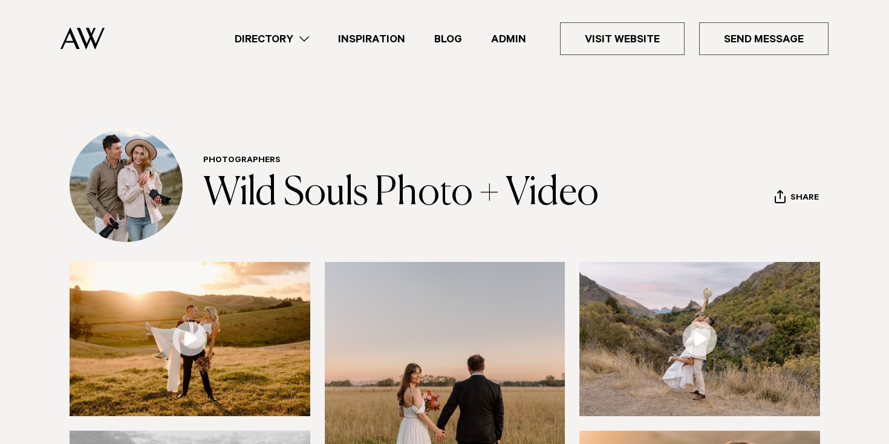
click at [297, 44] on link "Directory" at bounding box center [271, 39] width 103 height 16
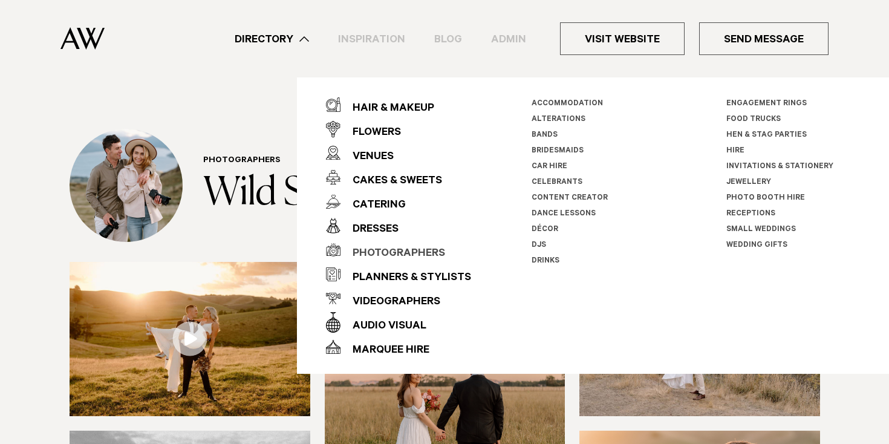
click at [388, 253] on div "Photographers" at bounding box center [393, 254] width 105 height 24
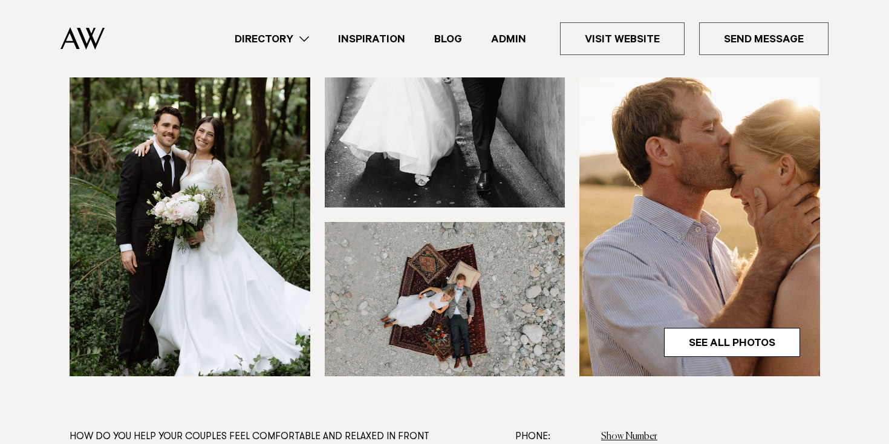
scroll to position [379, 0]
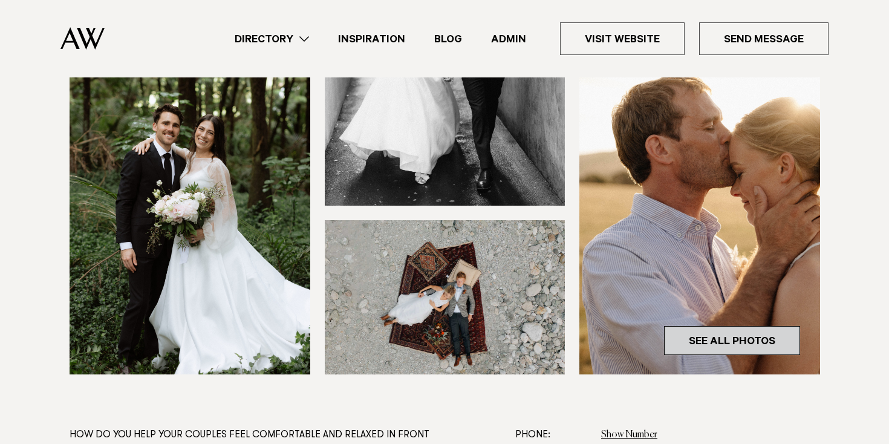
click at [711, 339] on link "See All Photos" at bounding box center [732, 340] width 136 height 29
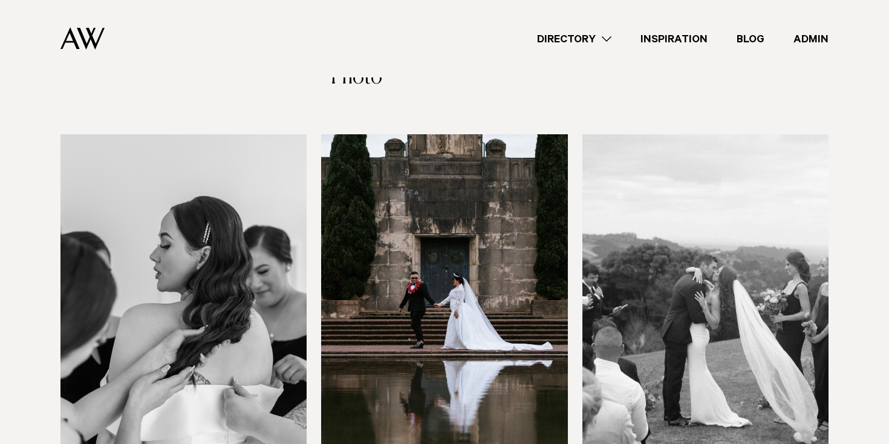
scroll to position [1697, 0]
click at [728, 204] on img at bounding box center [706, 300] width 246 height 330
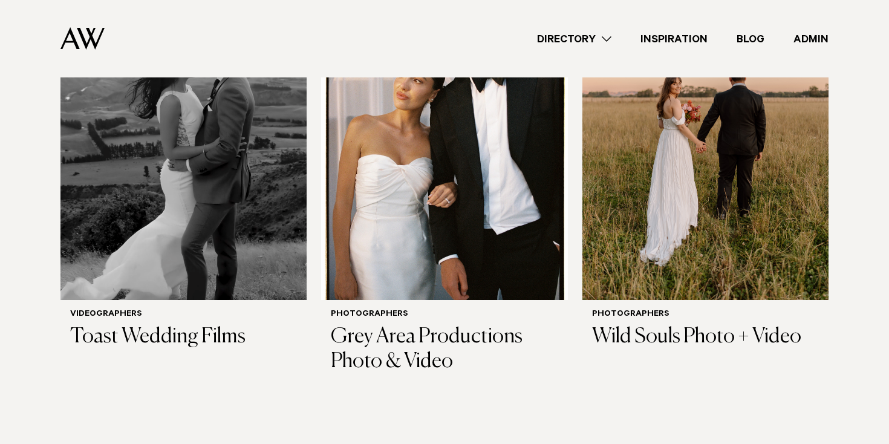
scroll to position [2323, 0]
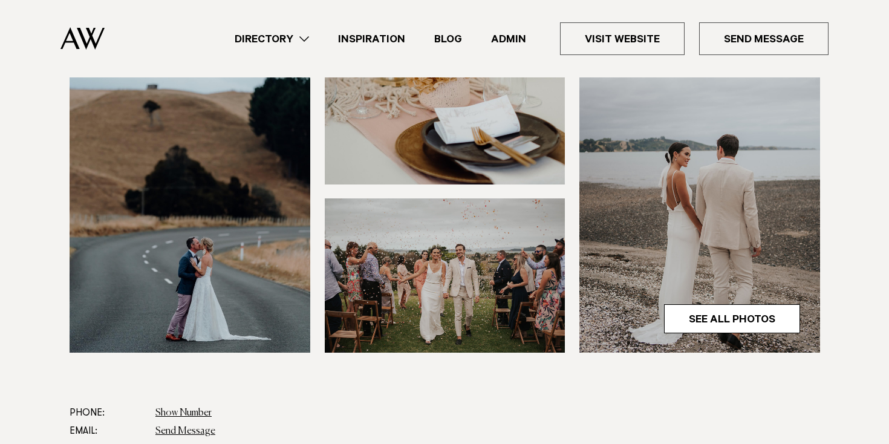
scroll to position [354, 0]
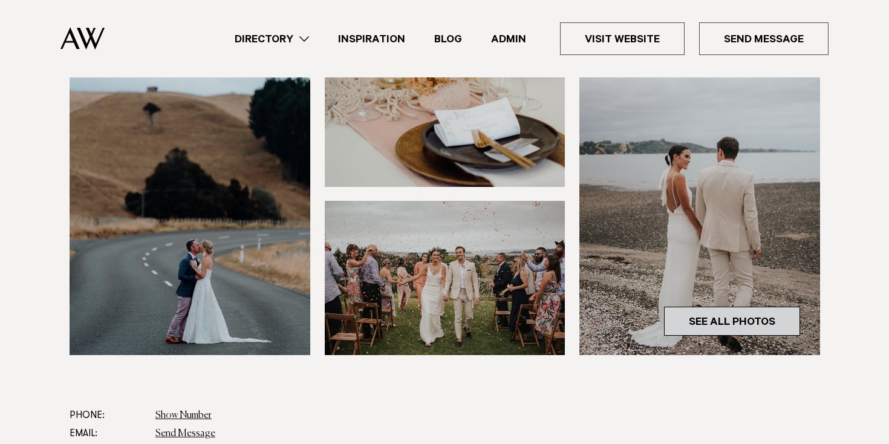
click at [760, 319] on link "See All Photos" at bounding box center [732, 321] width 136 height 29
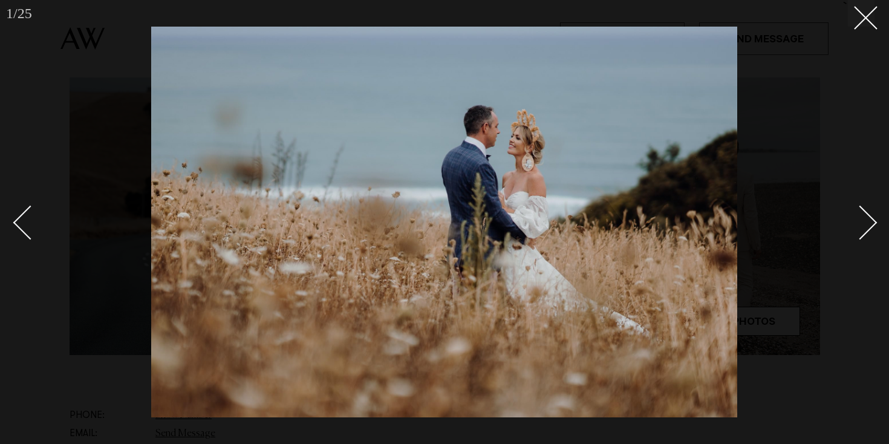
click at [862, 232] on div "Next slide" at bounding box center [860, 223] width 34 height 34
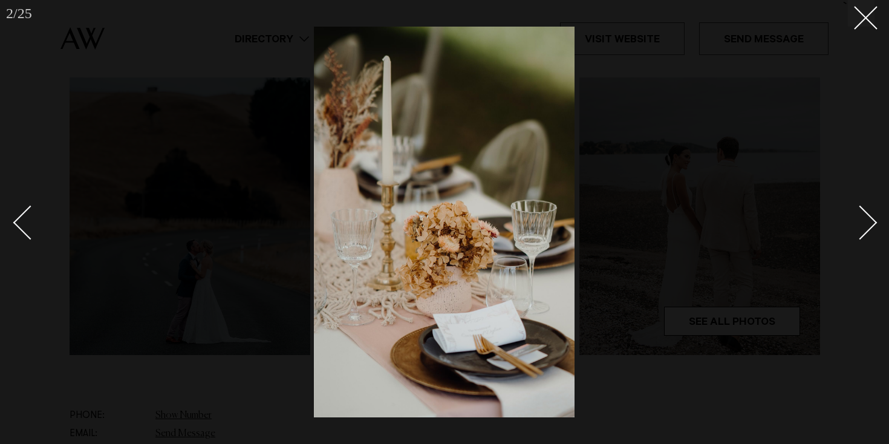
click at [862, 232] on div "Next slide" at bounding box center [860, 223] width 34 height 34
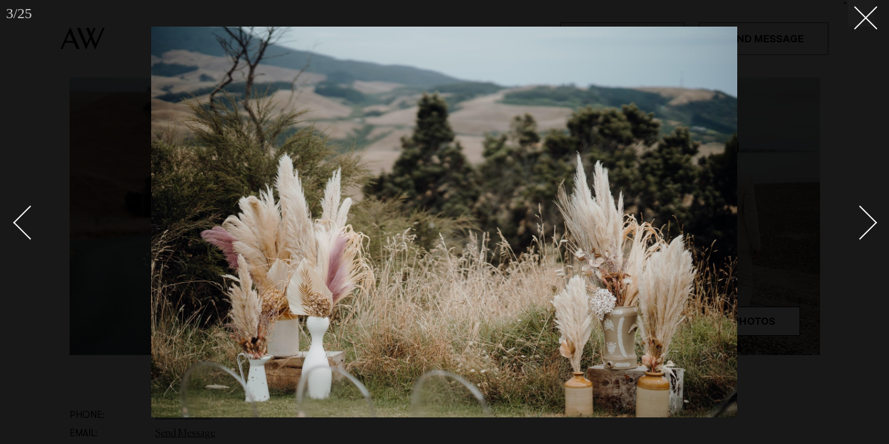
click at [862, 232] on div "Next slide" at bounding box center [860, 223] width 34 height 34
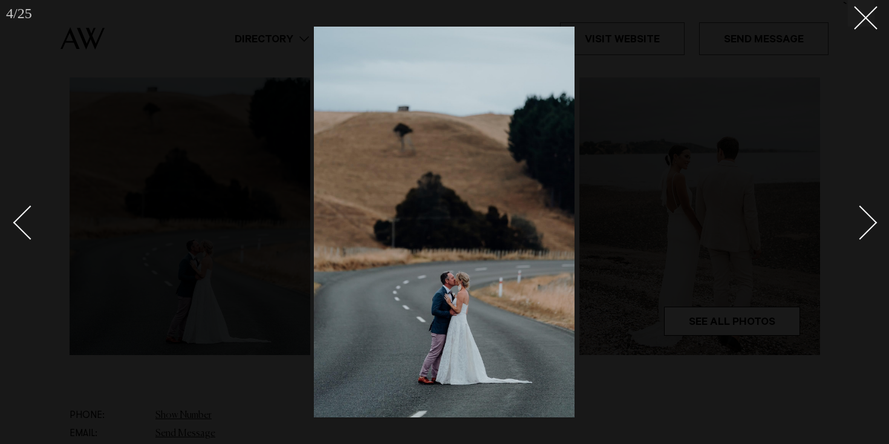
click at [862, 232] on div "Next slide" at bounding box center [860, 223] width 34 height 34
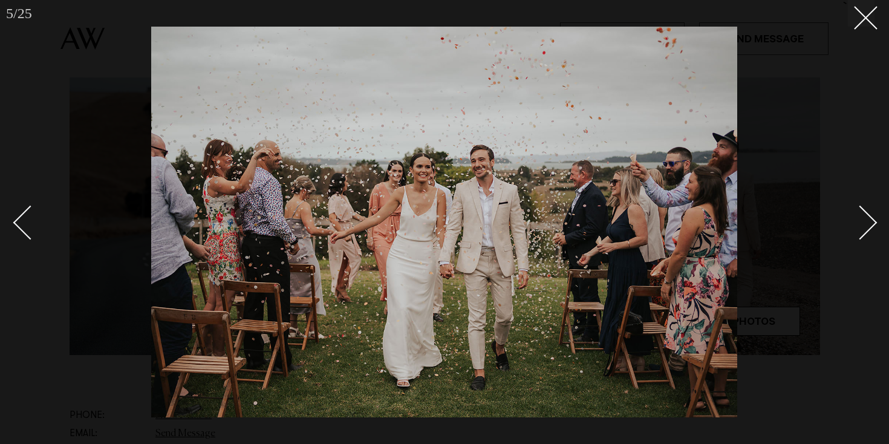
click at [862, 232] on div "Next slide" at bounding box center [860, 223] width 34 height 34
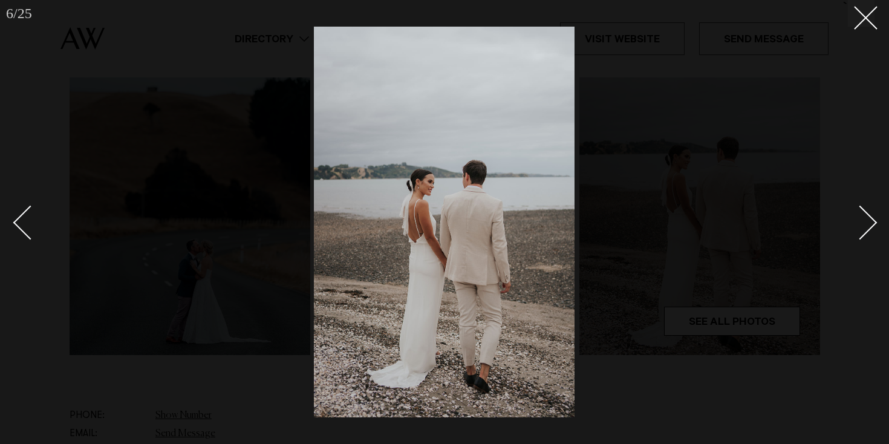
click at [862, 232] on div "Next slide" at bounding box center [860, 223] width 34 height 34
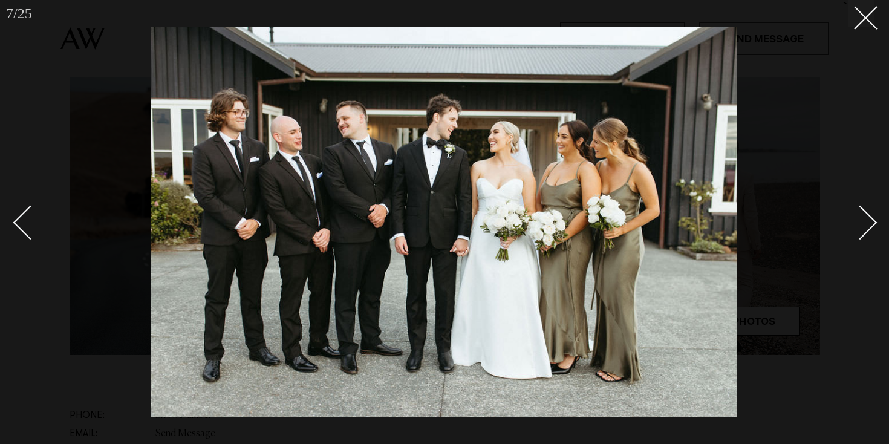
click at [862, 232] on div "Next slide" at bounding box center [860, 223] width 34 height 34
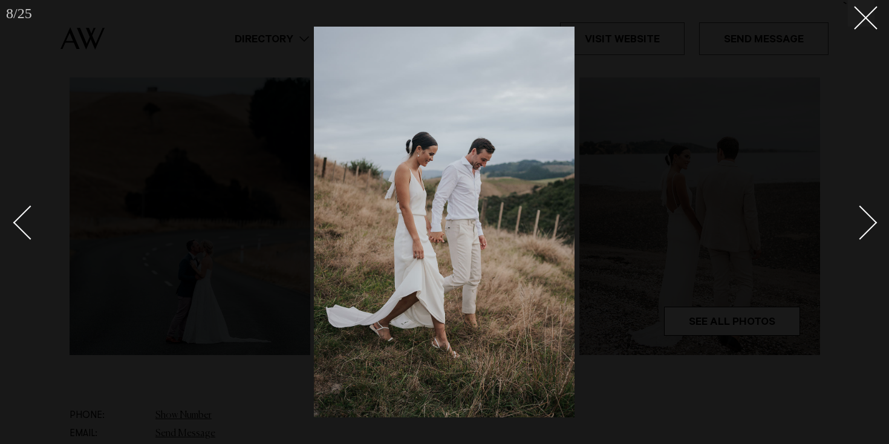
click at [862, 232] on div "Next slide" at bounding box center [860, 223] width 34 height 34
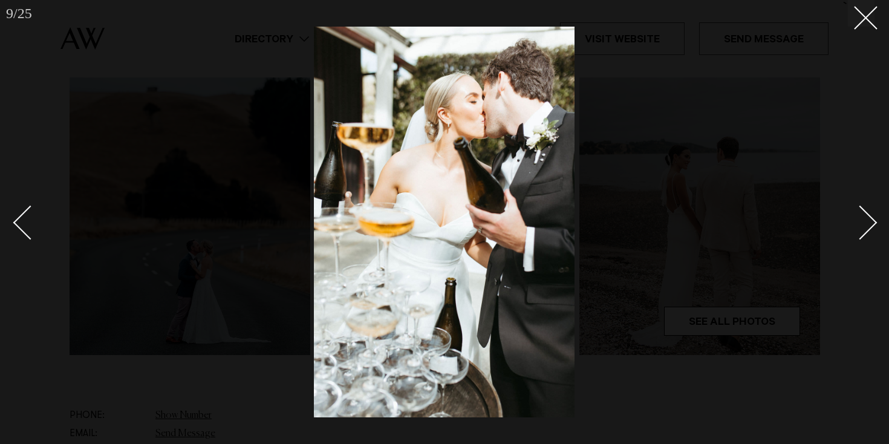
click at [863, 232] on div "Next slide" at bounding box center [860, 223] width 34 height 34
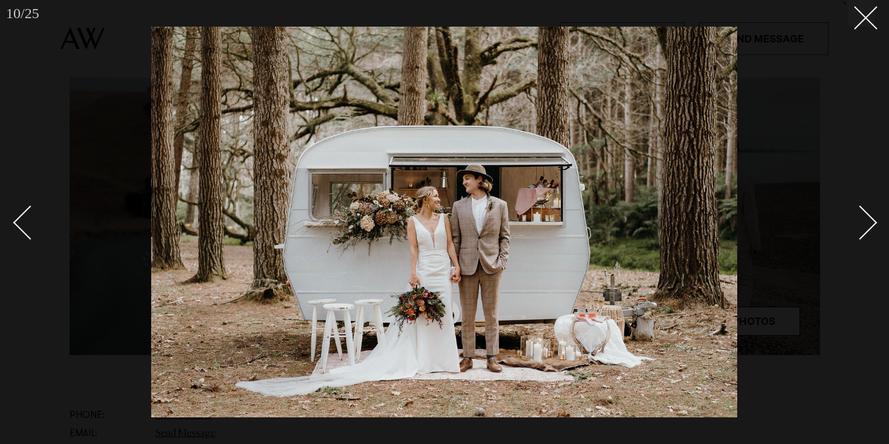
click at [863, 232] on div "Next slide" at bounding box center [860, 223] width 34 height 34
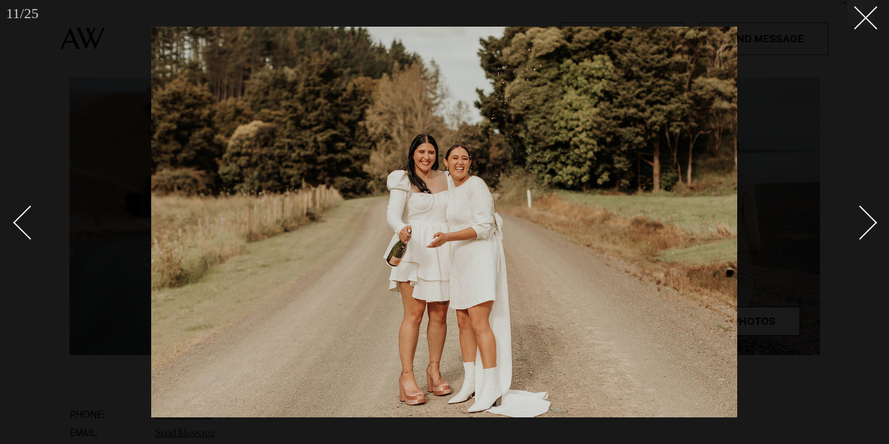
click at [863, 232] on div "Next slide" at bounding box center [860, 223] width 34 height 34
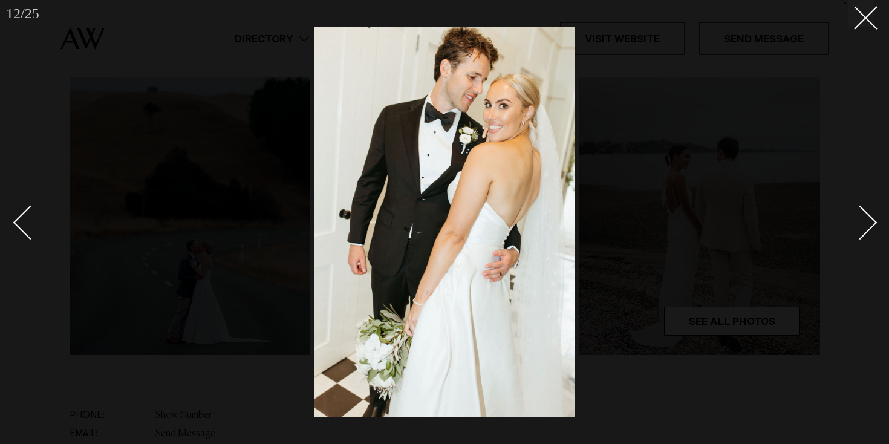
click at [863, 232] on div "Next slide" at bounding box center [860, 223] width 34 height 34
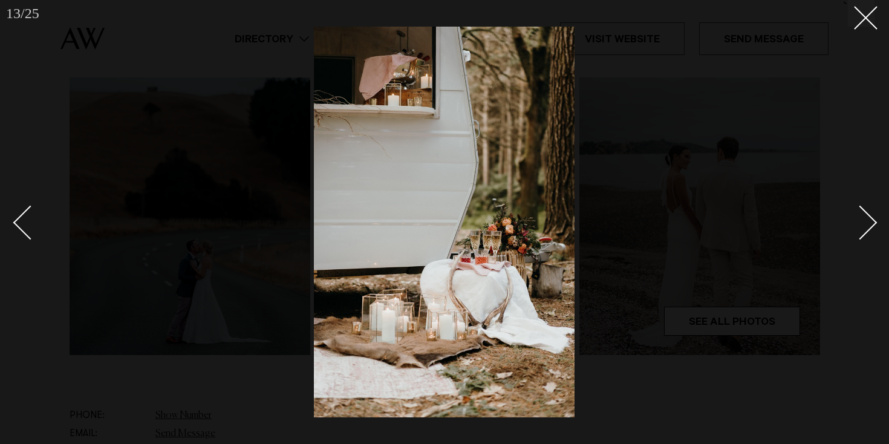
click at [863, 232] on div "Next slide" at bounding box center [860, 223] width 34 height 34
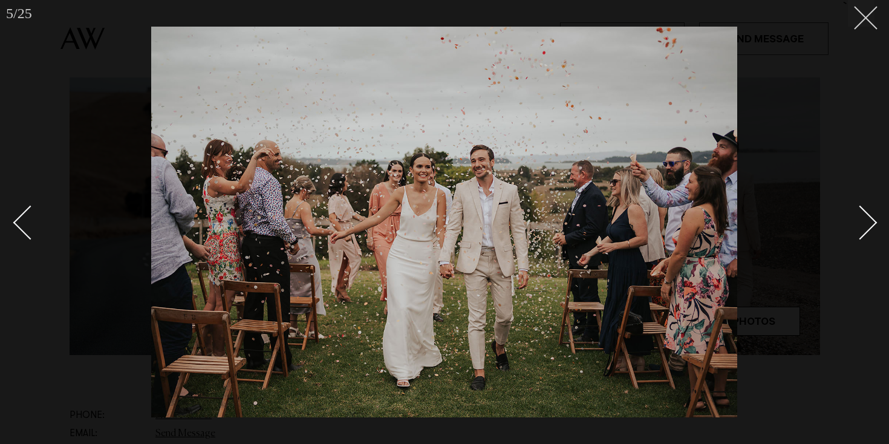
click at [869, 25] on button at bounding box center [861, 13] width 27 height 27
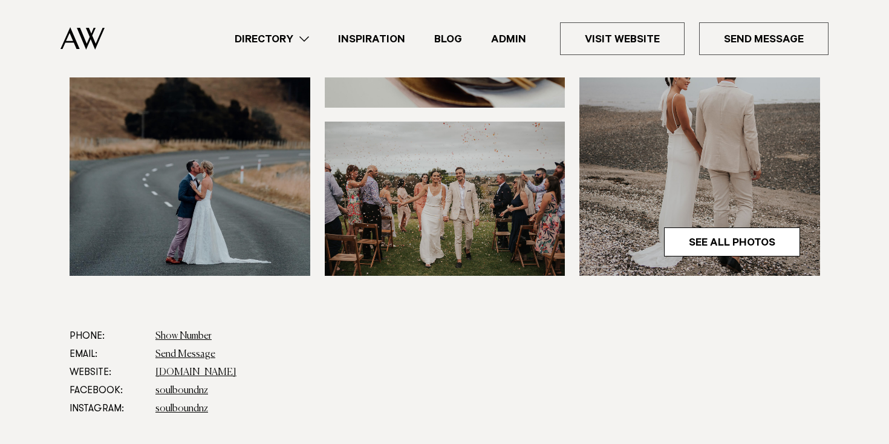
scroll to position [445, 0]
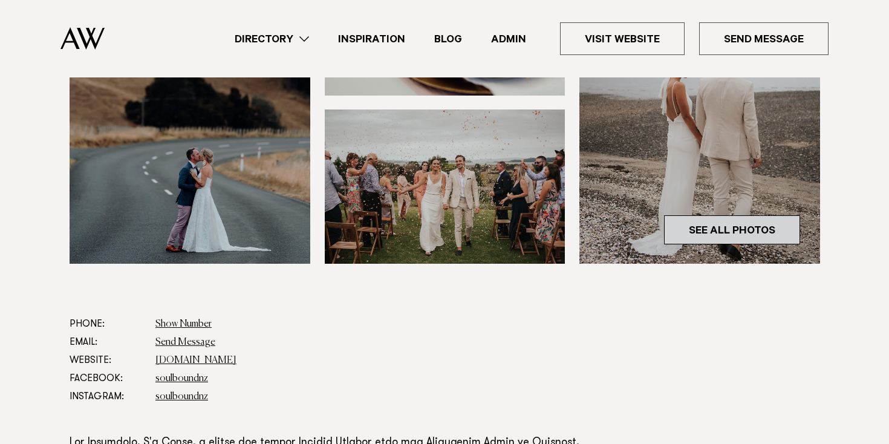
click at [747, 222] on link "See All Photos" at bounding box center [732, 229] width 136 height 29
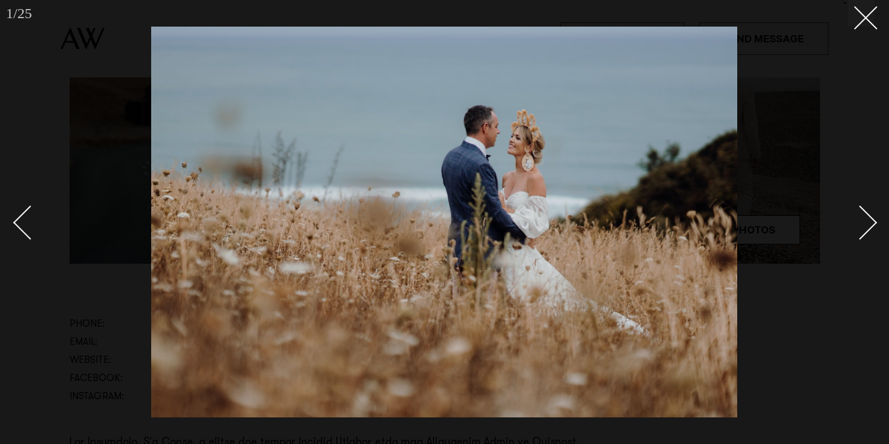
click at [866, 218] on div "Next slide" at bounding box center [860, 223] width 34 height 34
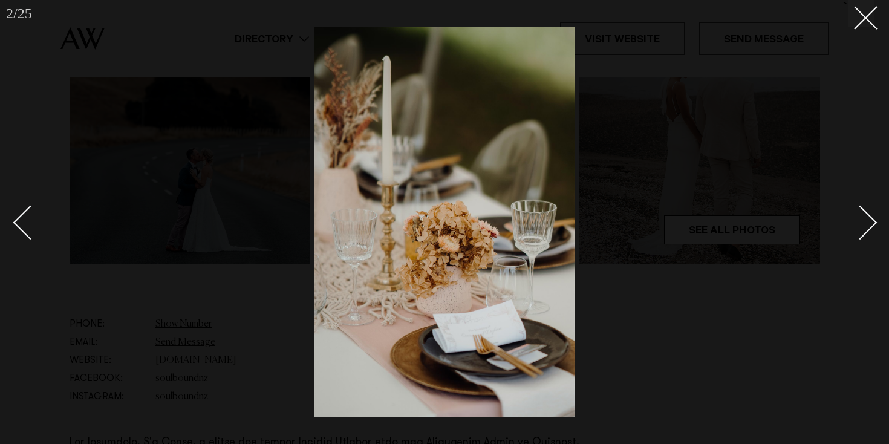
click at [865, 218] on div "Next slide" at bounding box center [860, 223] width 34 height 34
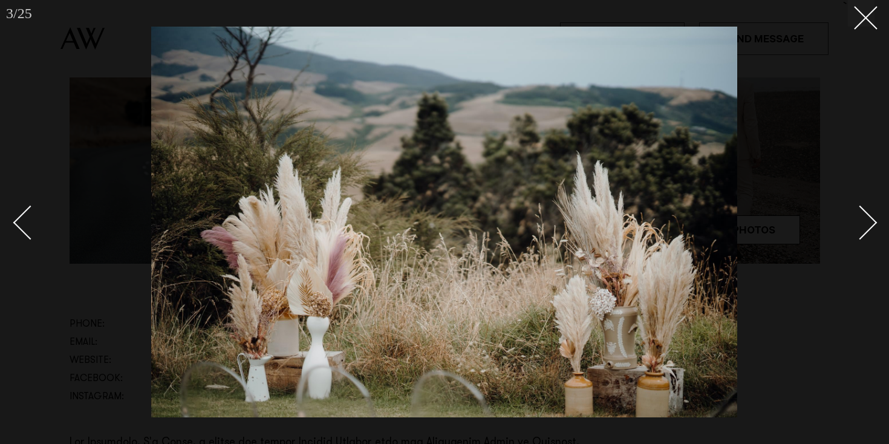
click at [865, 218] on div "Next slide" at bounding box center [860, 223] width 34 height 34
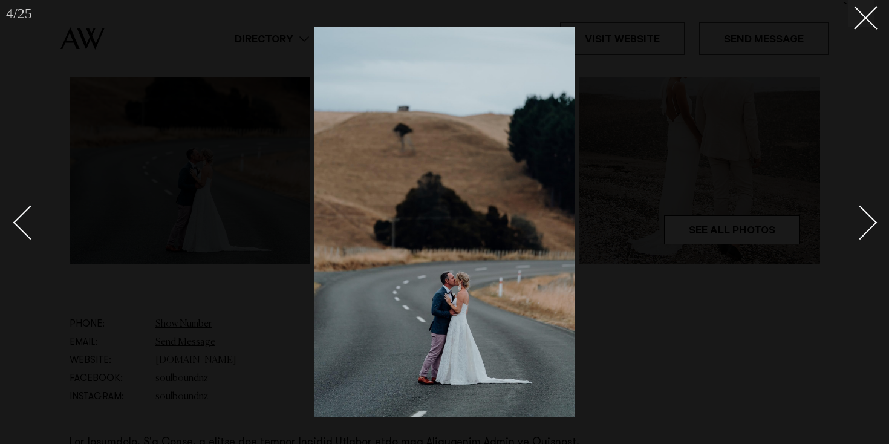
click at [865, 218] on div "Next slide" at bounding box center [860, 223] width 34 height 34
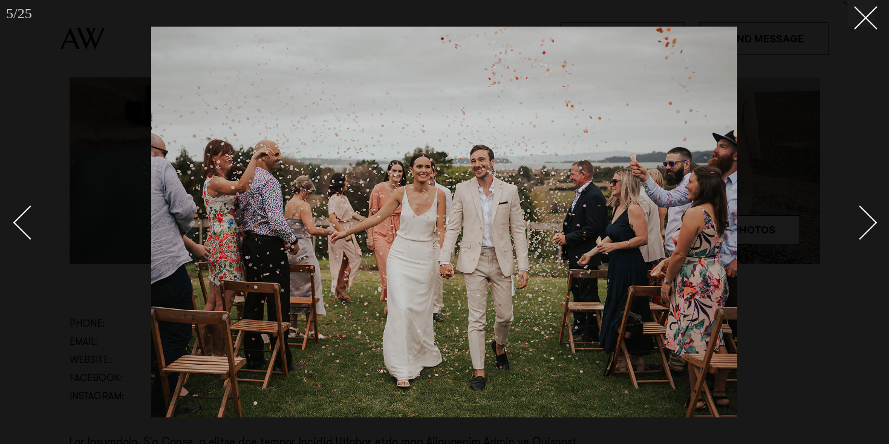
click at [865, 218] on div "Next slide" at bounding box center [860, 223] width 34 height 34
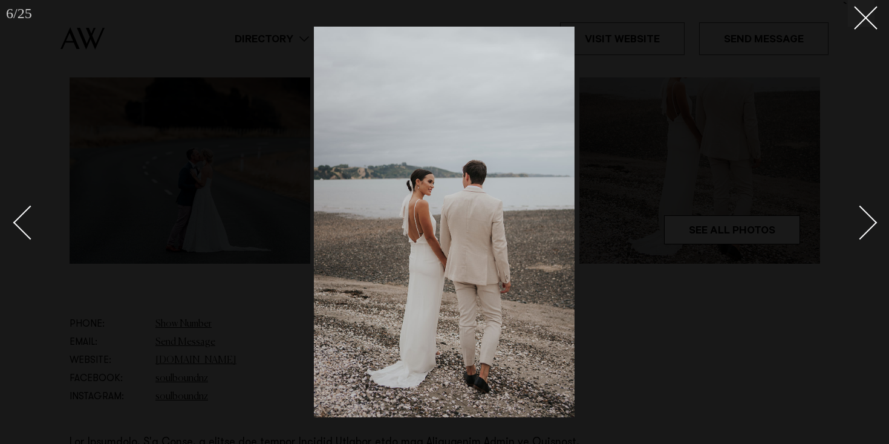
click at [865, 218] on div "Next slide" at bounding box center [860, 223] width 34 height 34
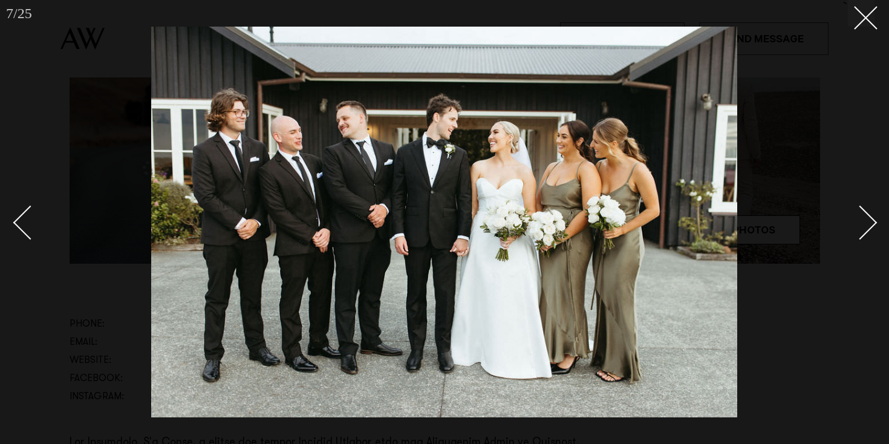
click at [865, 218] on div "Next slide" at bounding box center [860, 223] width 34 height 34
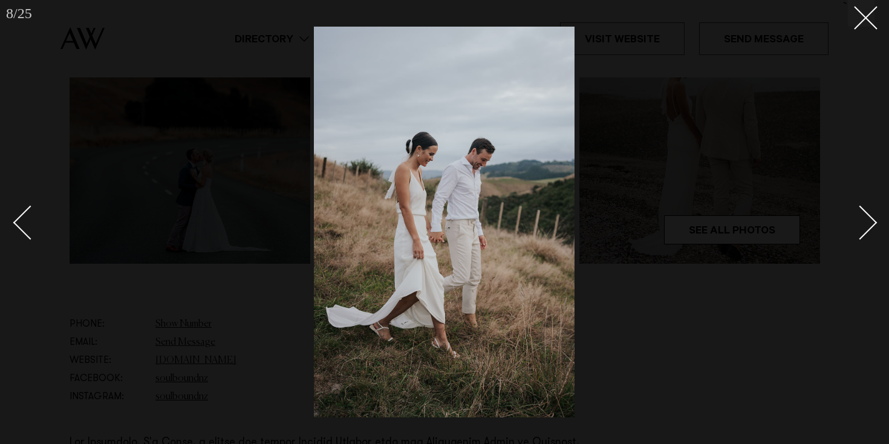
click at [865, 218] on div "Next slide" at bounding box center [860, 223] width 34 height 34
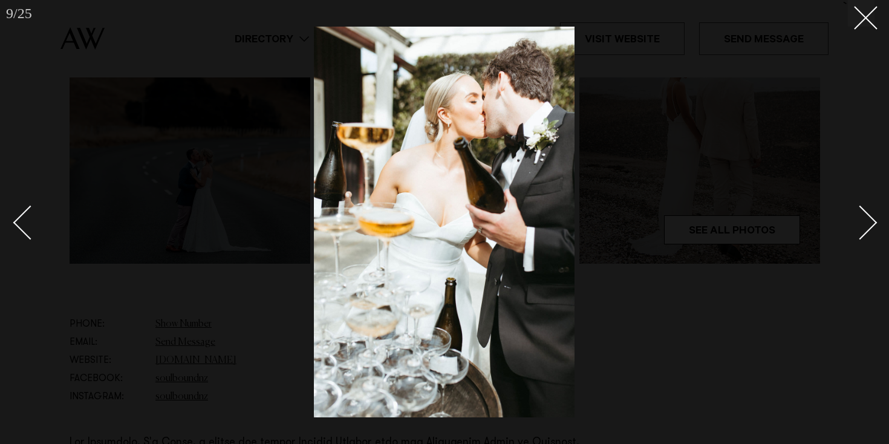
click at [865, 218] on div "Next slide" at bounding box center [860, 223] width 34 height 34
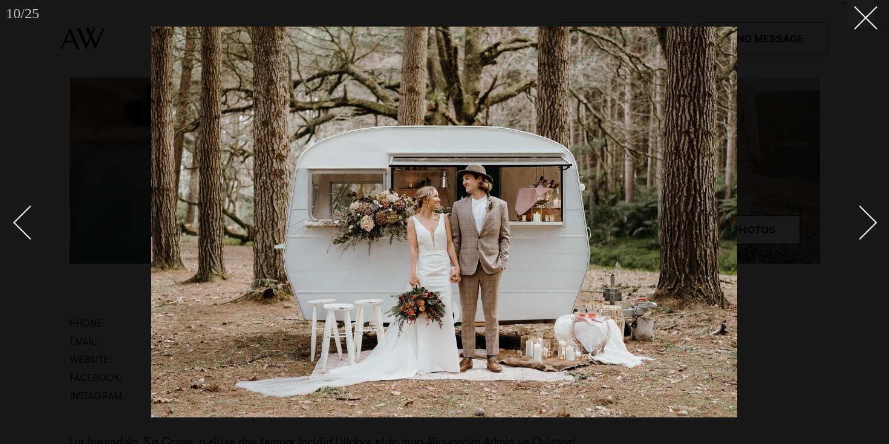
click at [865, 218] on div "Next slide" at bounding box center [860, 223] width 34 height 34
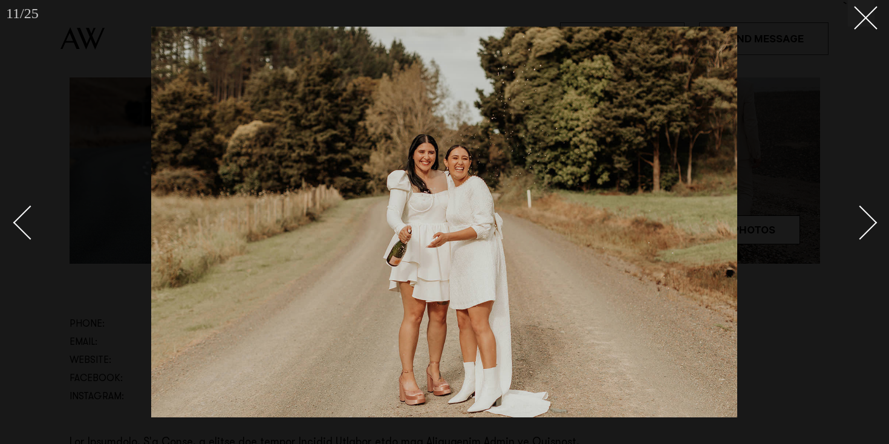
click at [865, 218] on div "Next slide" at bounding box center [860, 223] width 34 height 34
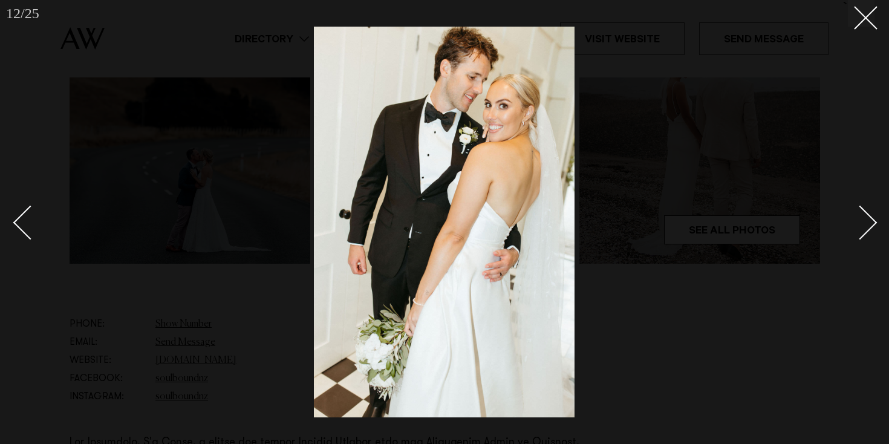
click at [865, 218] on div "Next slide" at bounding box center [860, 223] width 34 height 34
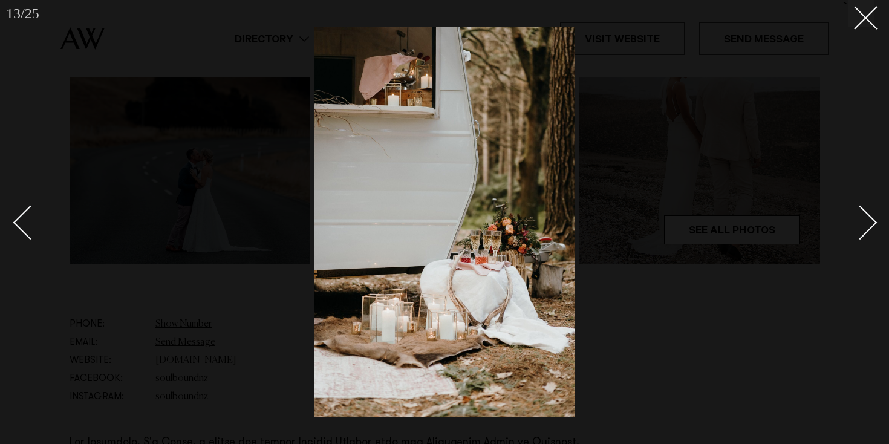
click at [865, 218] on div "Next slide" at bounding box center [860, 223] width 34 height 34
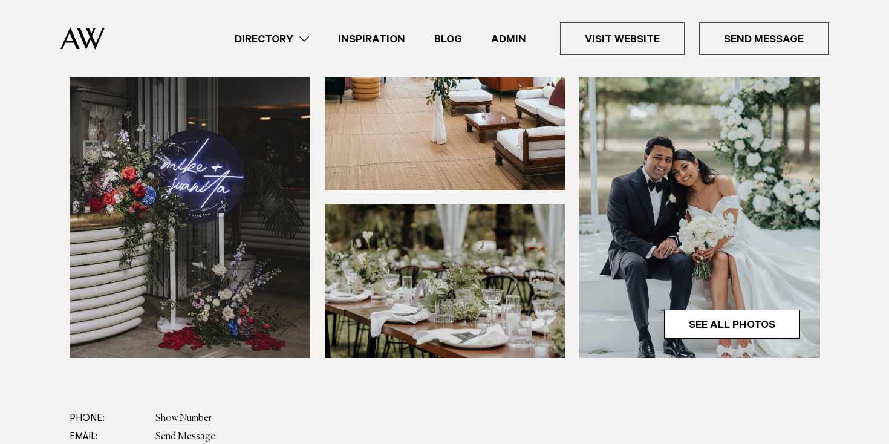
scroll to position [359, 0]
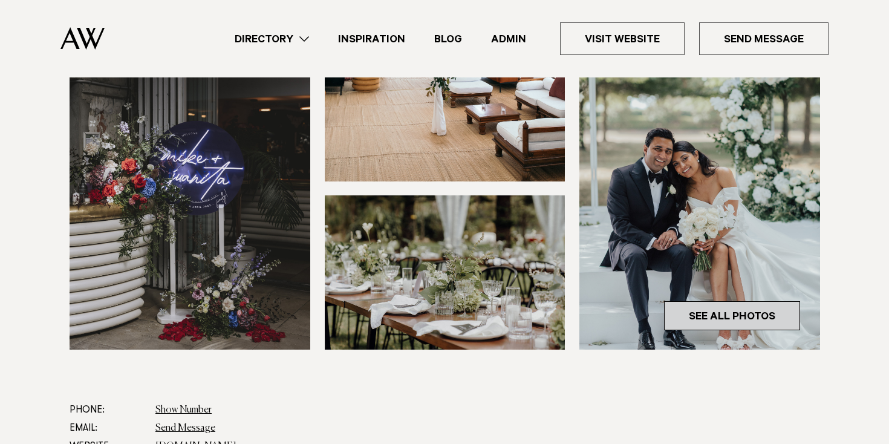
click at [734, 316] on link "See All Photos" at bounding box center [732, 315] width 136 height 29
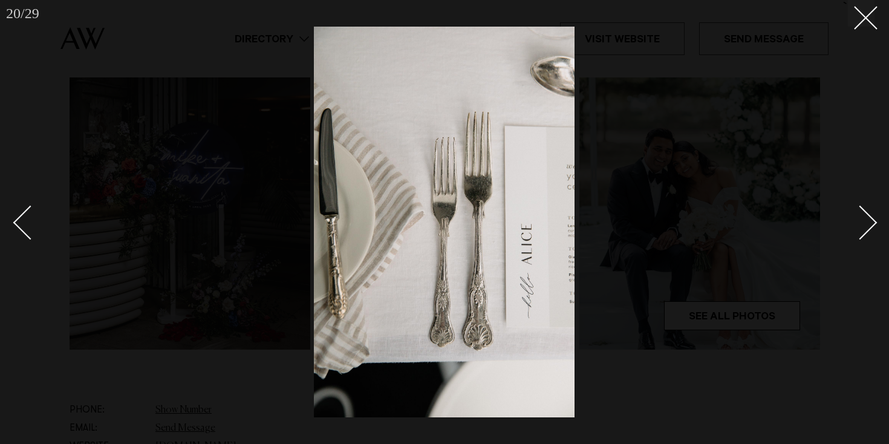
click at [858, 220] on div "Next slide" at bounding box center [860, 223] width 34 height 34
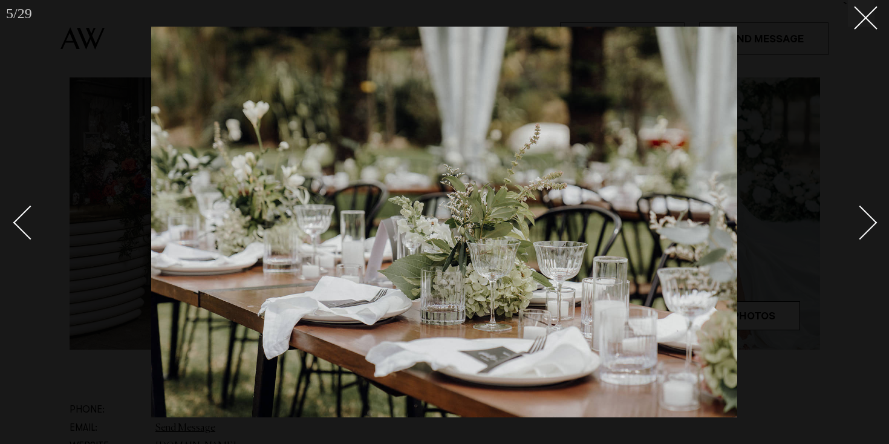
click at [869, 28] on div at bounding box center [444, 222] width 889 height 444
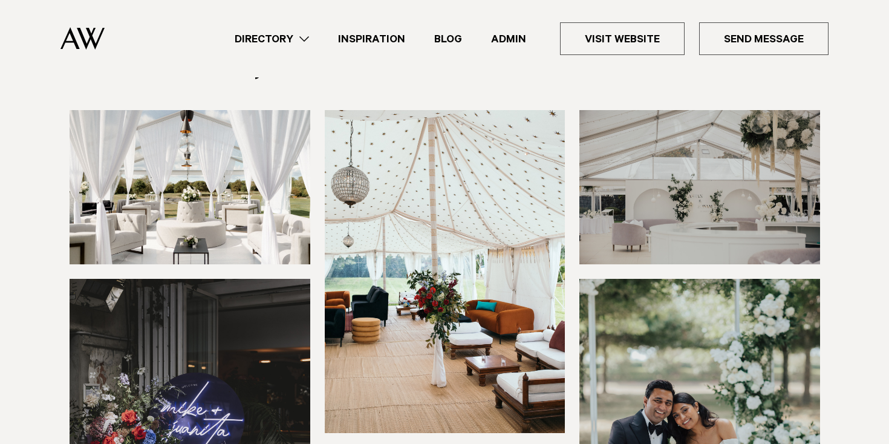
scroll to position [135, 0]
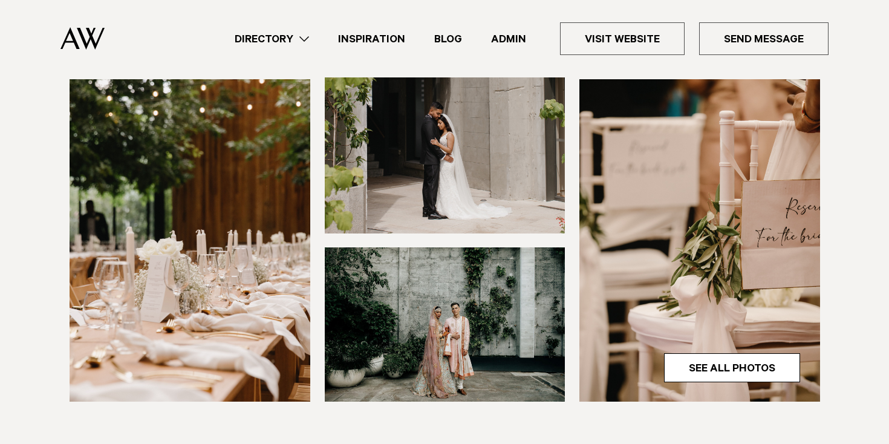
scroll to position [353, 0]
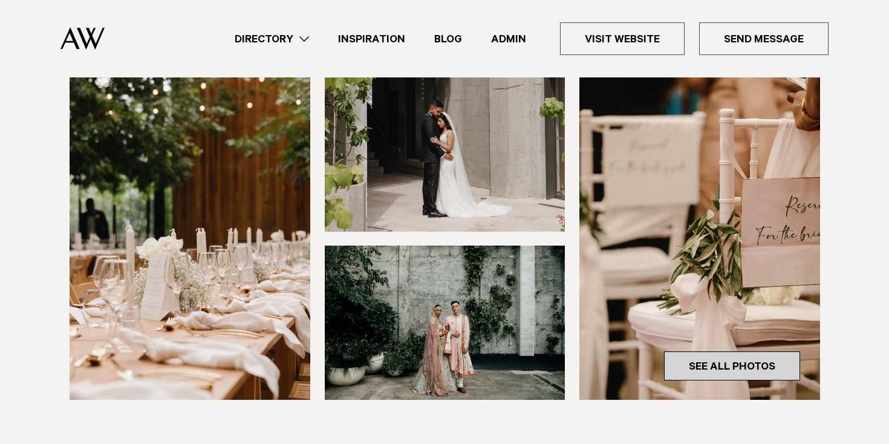
click at [768, 359] on link "See All Photos" at bounding box center [732, 365] width 136 height 29
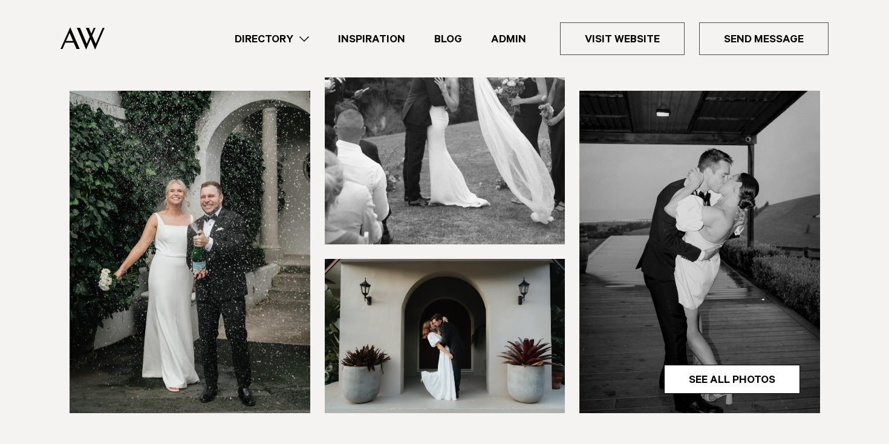
scroll to position [342, 0]
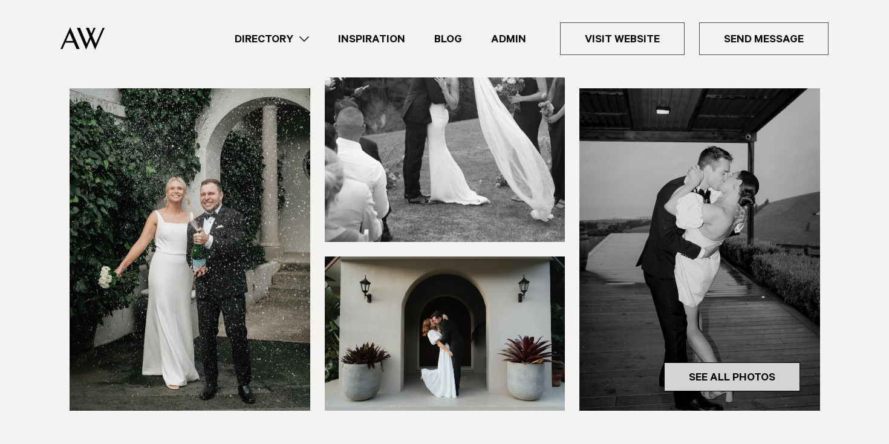
click at [741, 383] on link "See All Photos" at bounding box center [732, 376] width 136 height 29
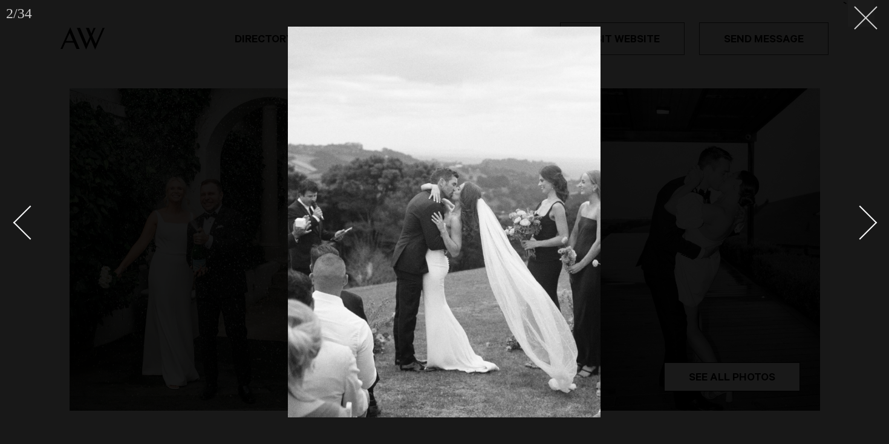
click at [867, 12] on icon at bounding box center [861, 13] width 15 height 15
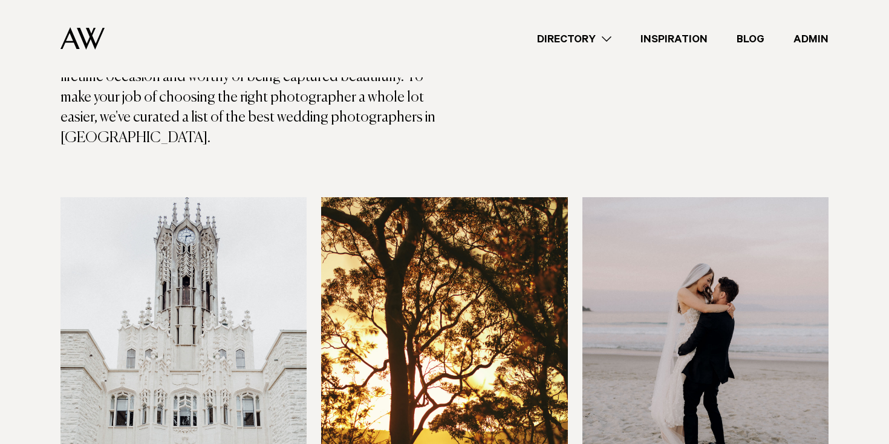
scroll to position [979, 0]
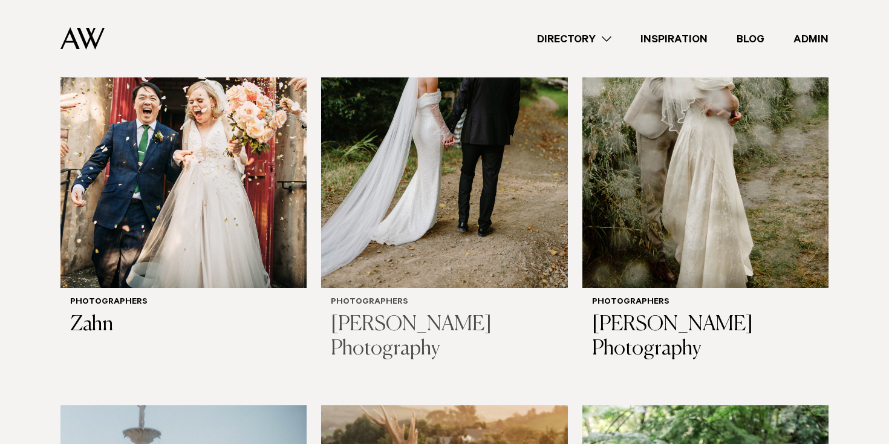
click at [534, 197] on img at bounding box center [444, 122] width 246 height 330
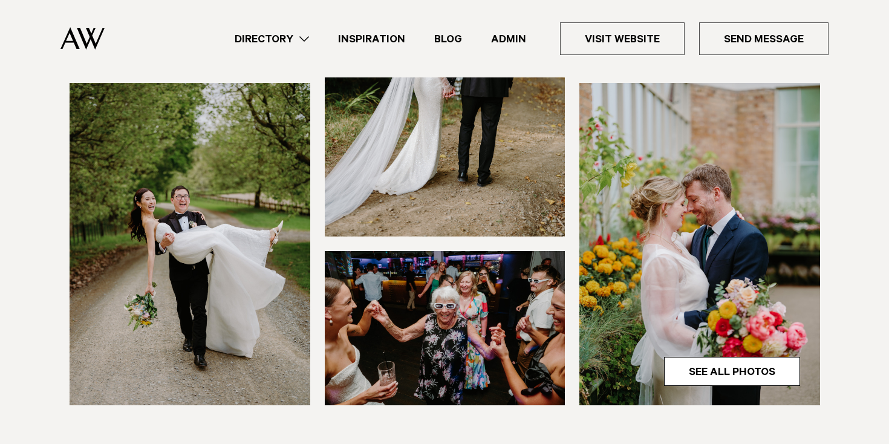
scroll to position [350, 0]
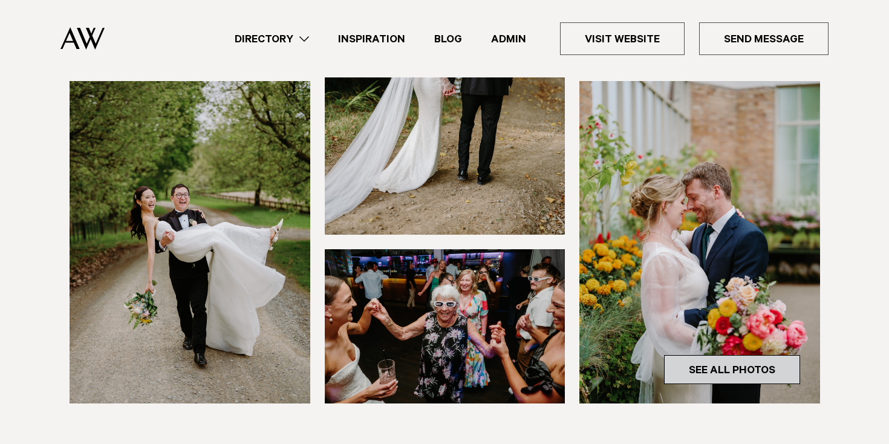
click at [766, 371] on link "See All Photos" at bounding box center [732, 369] width 136 height 29
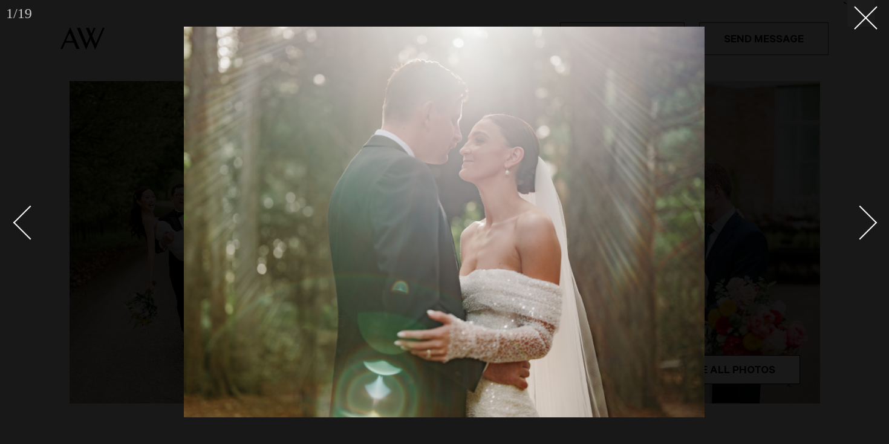
click at [850, 224] on div "Next slide" at bounding box center [860, 223] width 34 height 34
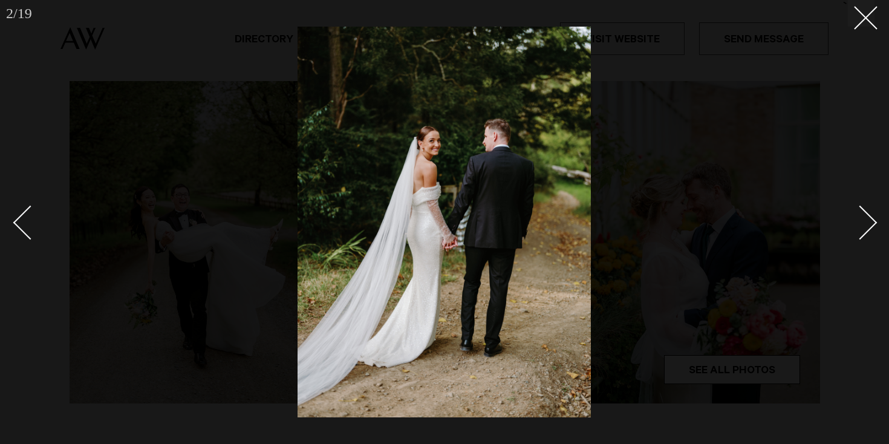
click at [851, 224] on div "Next slide" at bounding box center [860, 223] width 34 height 34
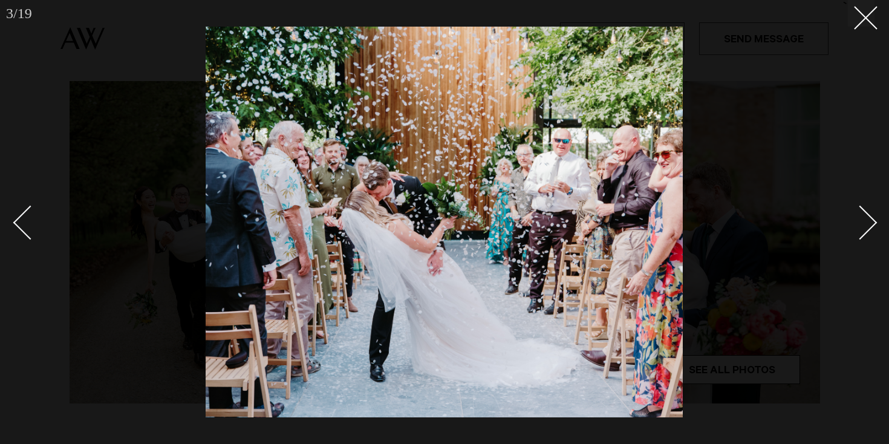
click at [851, 224] on div "Next slide" at bounding box center [860, 223] width 34 height 34
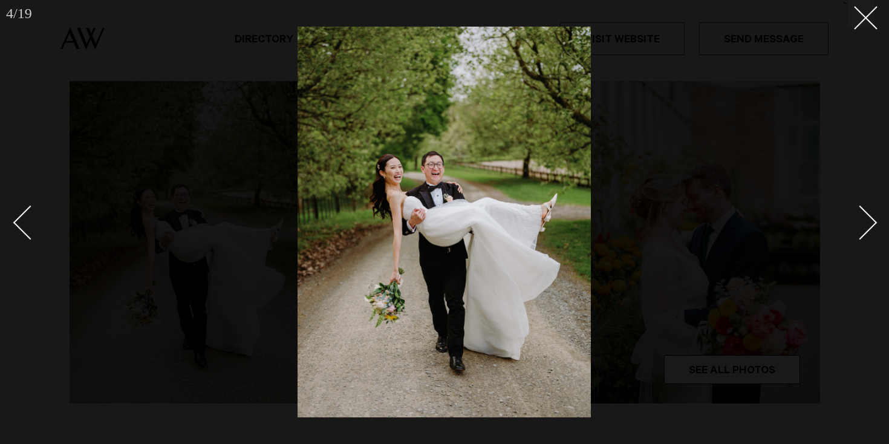
click at [851, 226] on div "Next slide" at bounding box center [860, 223] width 34 height 34
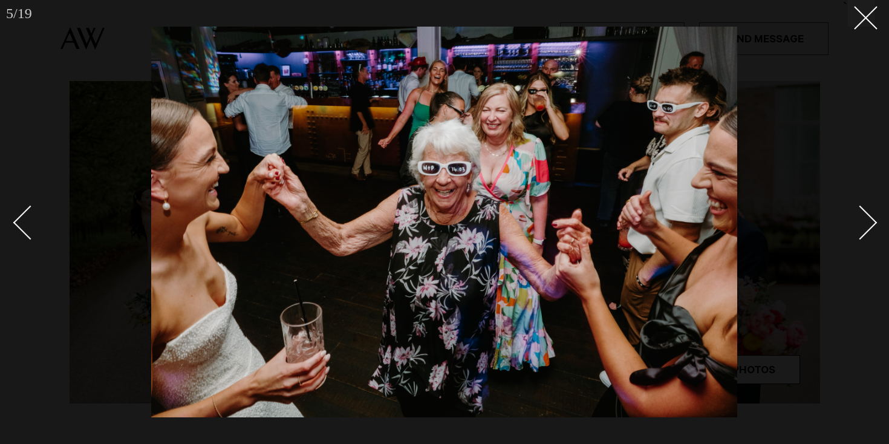
click at [851, 226] on div "Next slide" at bounding box center [860, 223] width 34 height 34
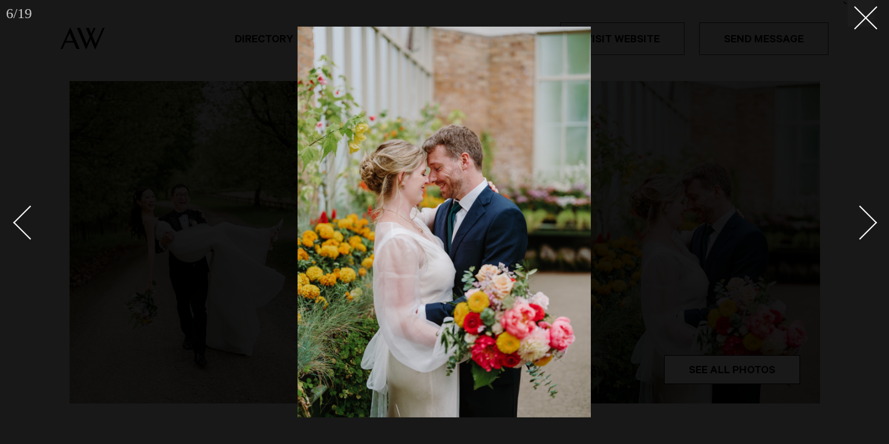
click at [852, 226] on div "Next slide" at bounding box center [860, 223] width 34 height 34
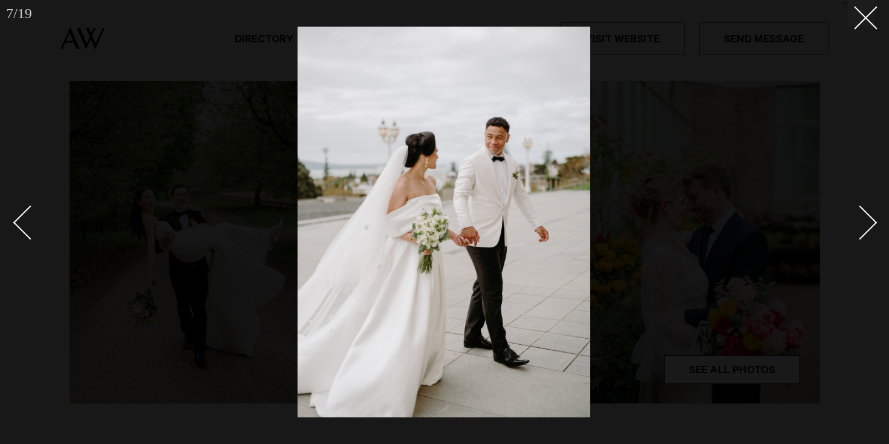
click at [852, 226] on div "Next slide" at bounding box center [860, 223] width 34 height 34
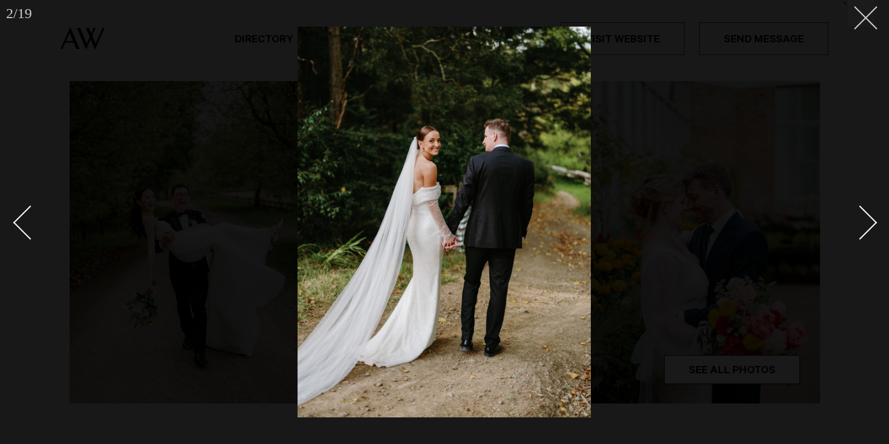
click at [867, 19] on button at bounding box center [861, 13] width 27 height 27
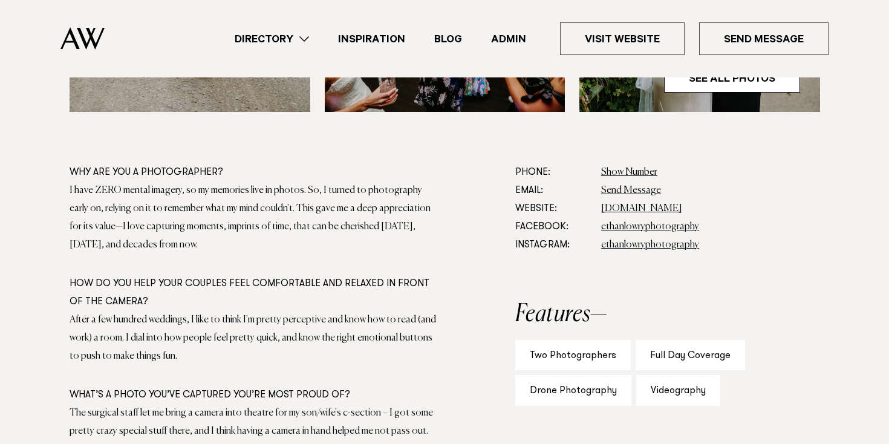
scroll to position [619, 0]
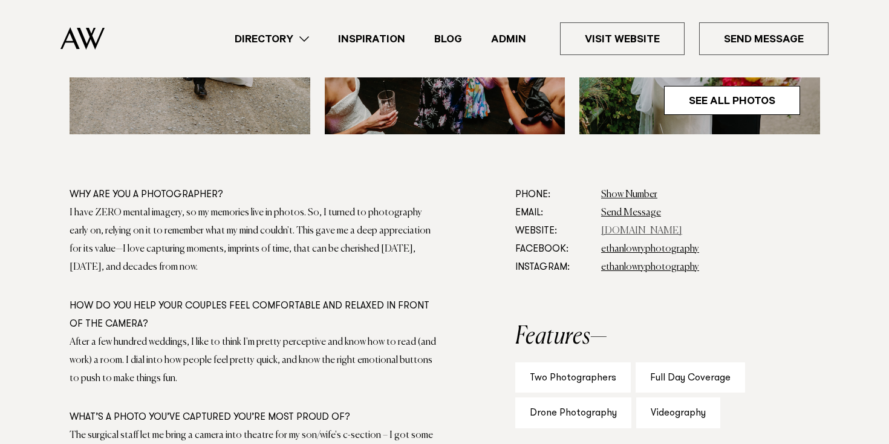
click at [612, 233] on link "www.ethanlowryphotography.com" at bounding box center [641, 231] width 81 height 10
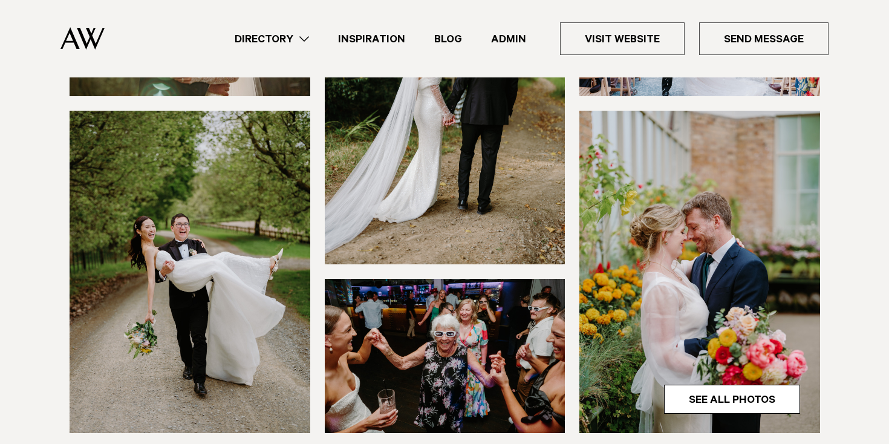
scroll to position [0, 0]
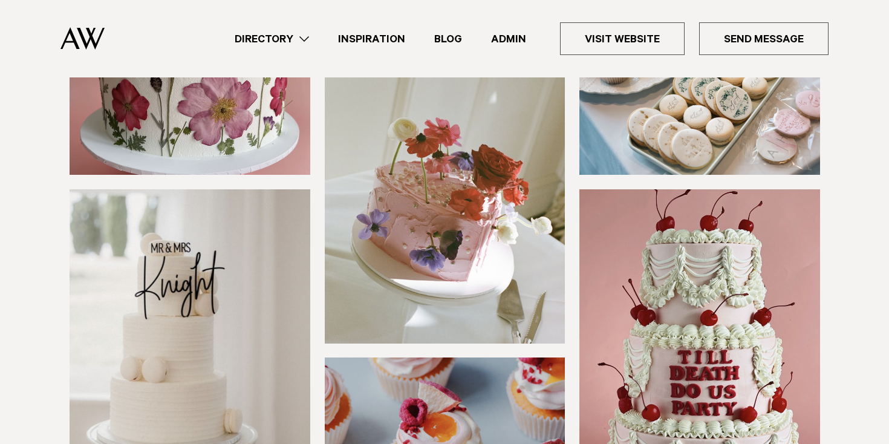
scroll to position [203, 0]
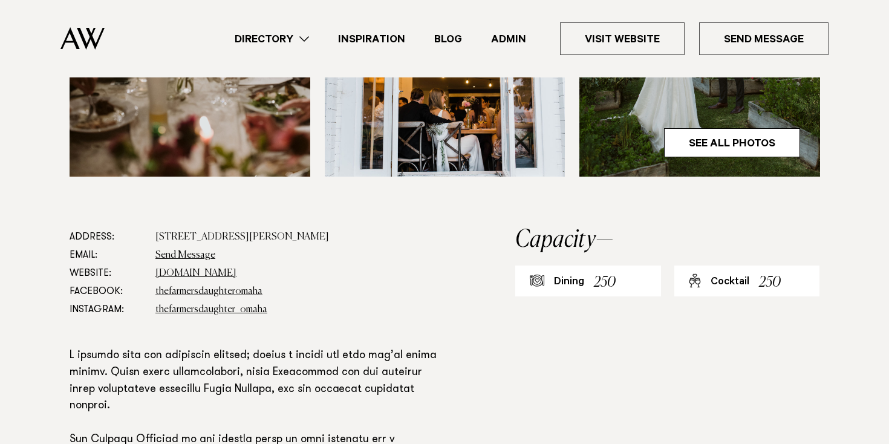
scroll to position [537, 0]
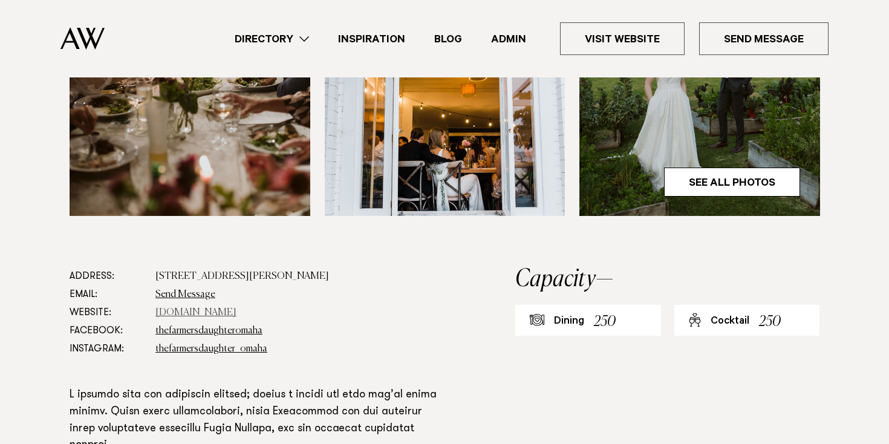
click at [213, 308] on link "thefarmersdaughteromaha.co.nz" at bounding box center [195, 313] width 81 height 10
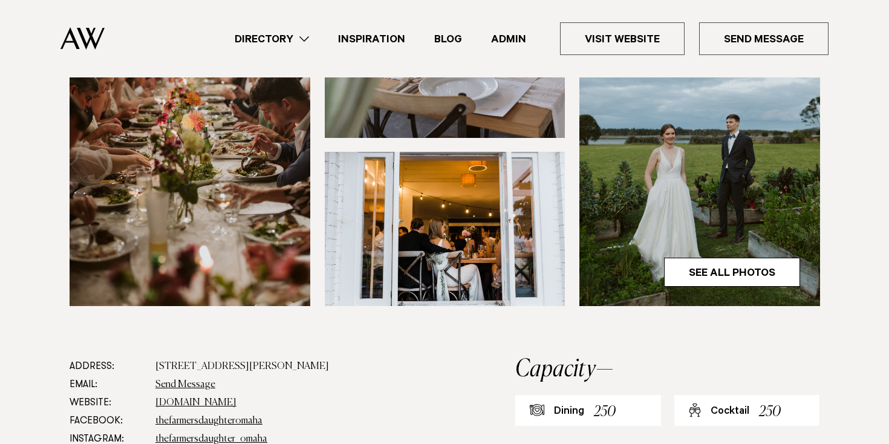
scroll to position [336, 0]
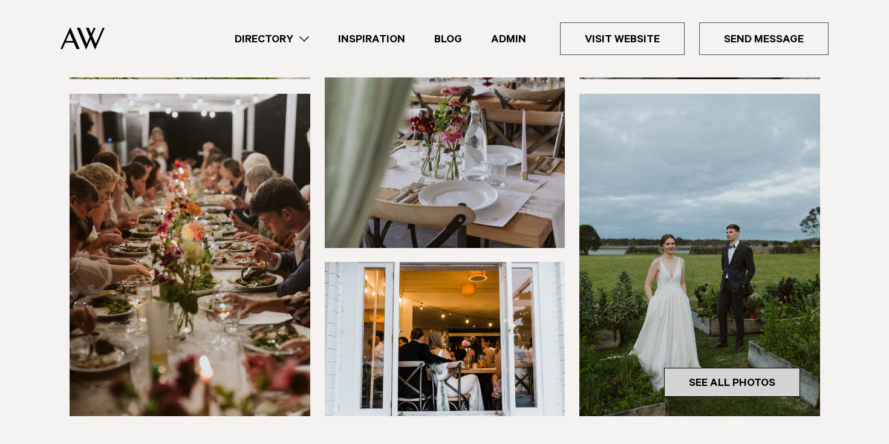
click at [733, 368] on link "See All Photos" at bounding box center [732, 382] width 136 height 29
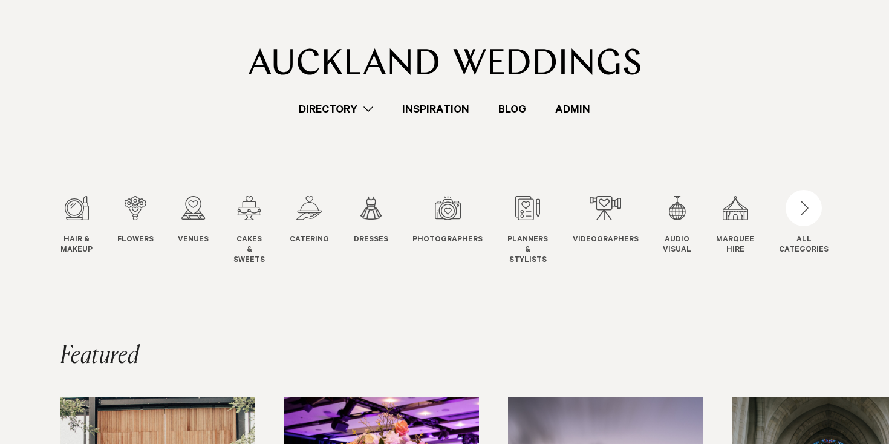
click at [0, 0] on slot "Hair & Makeup Hair & Makeup Flowers Flowers Venues Venues" at bounding box center [0, 0] width 0 height 0
click at [532, 212] on div "8 / 12" at bounding box center [528, 208] width 41 height 24
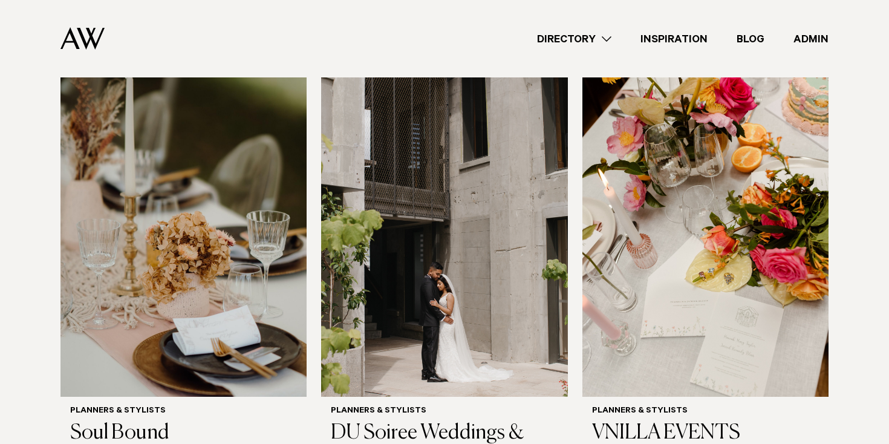
scroll to position [436, 0]
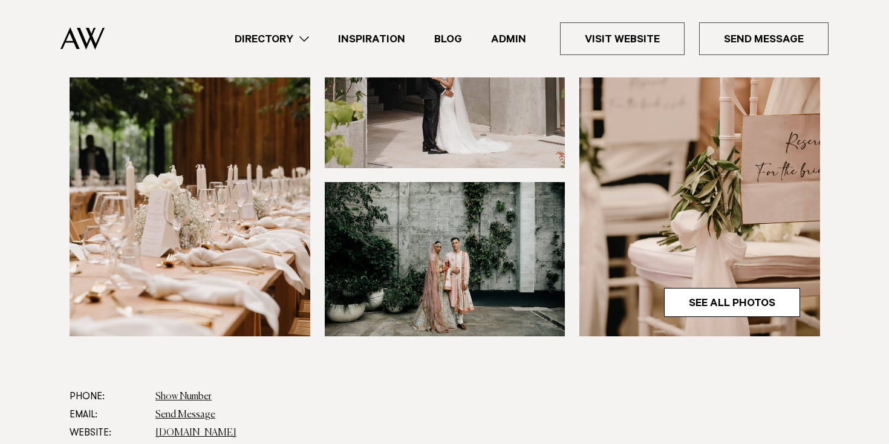
scroll to position [419, 0]
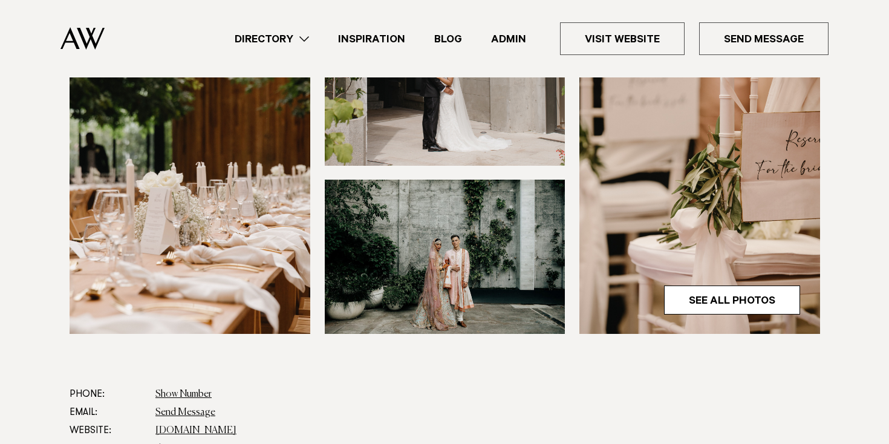
click at [218, 149] on img at bounding box center [190, 172] width 241 height 322
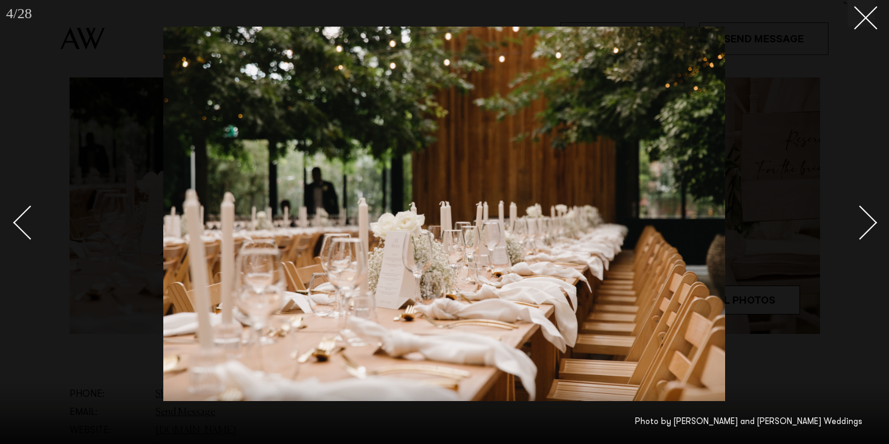
click at [815, 59] on div at bounding box center [444, 222] width 889 height 444
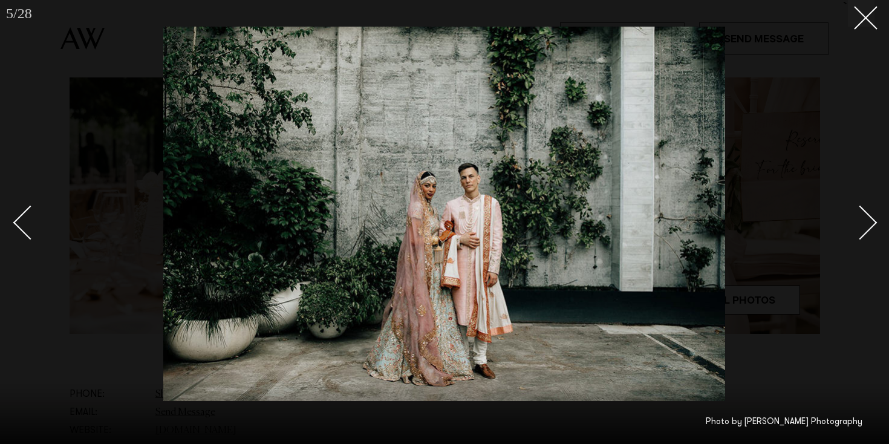
click at [860, 218] on div "Next slide" at bounding box center [860, 223] width 34 height 34
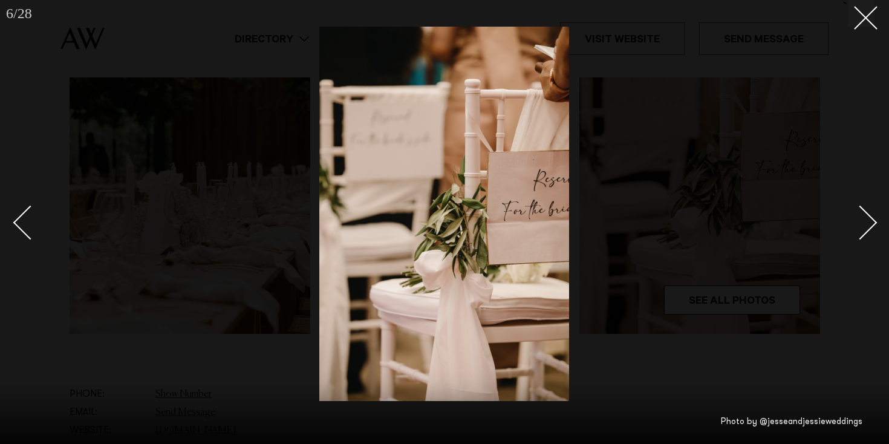
click at [860, 218] on div "Next slide" at bounding box center [860, 223] width 34 height 34
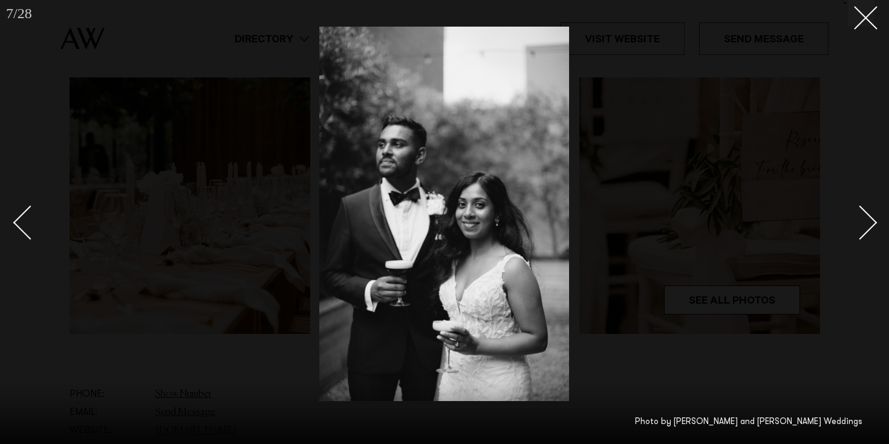
click at [860, 218] on div "Next slide" at bounding box center [860, 223] width 34 height 34
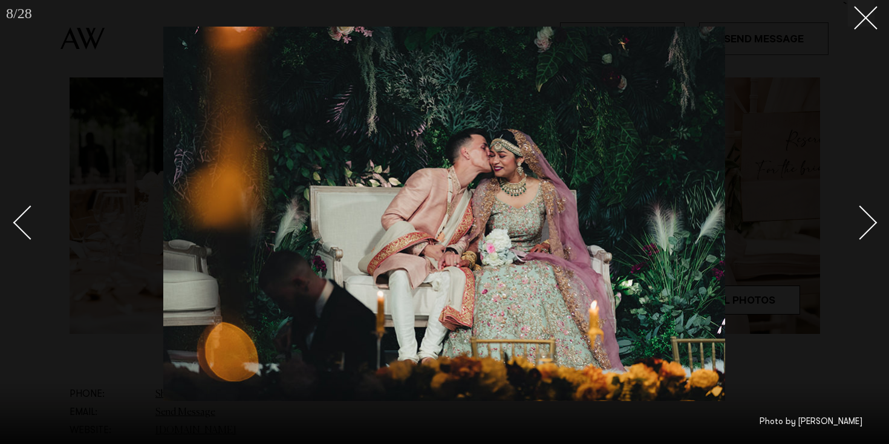
click at [860, 218] on div "Next slide" at bounding box center [860, 223] width 34 height 34
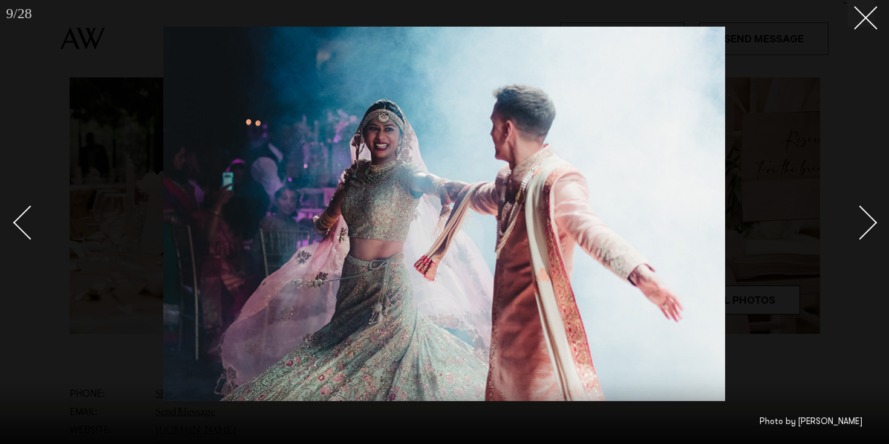
click at [860, 218] on div "Next slide" at bounding box center [860, 223] width 34 height 34
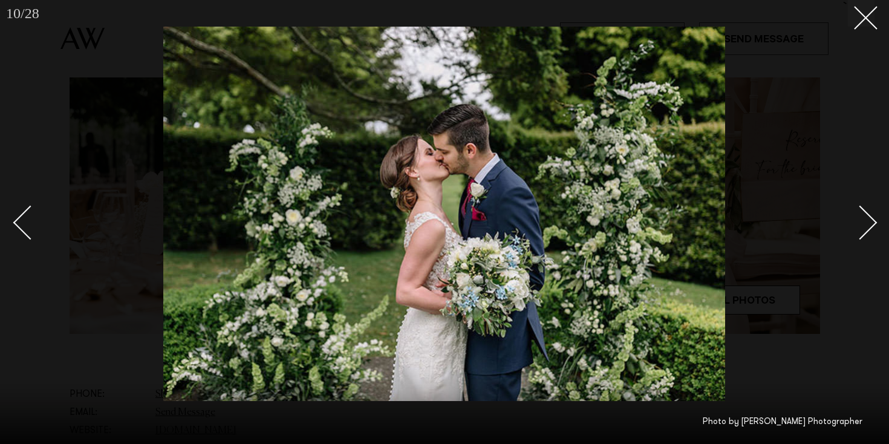
click at [860, 218] on div "Next slide" at bounding box center [860, 223] width 34 height 34
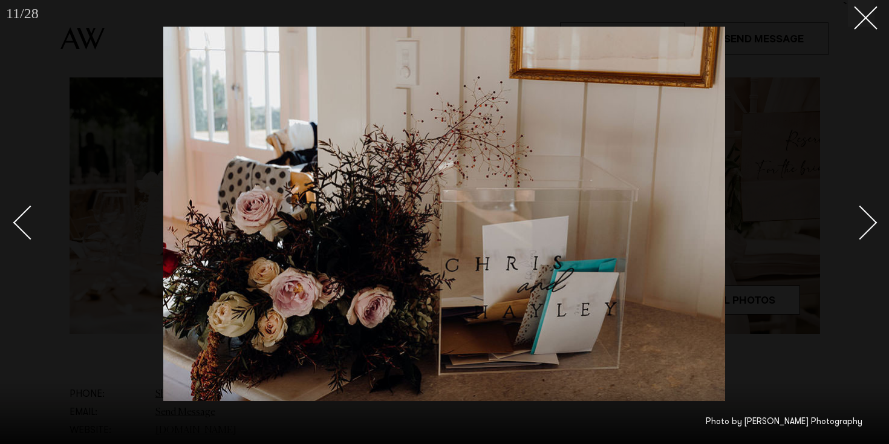
click at [860, 218] on div "Next slide" at bounding box center [860, 223] width 34 height 34
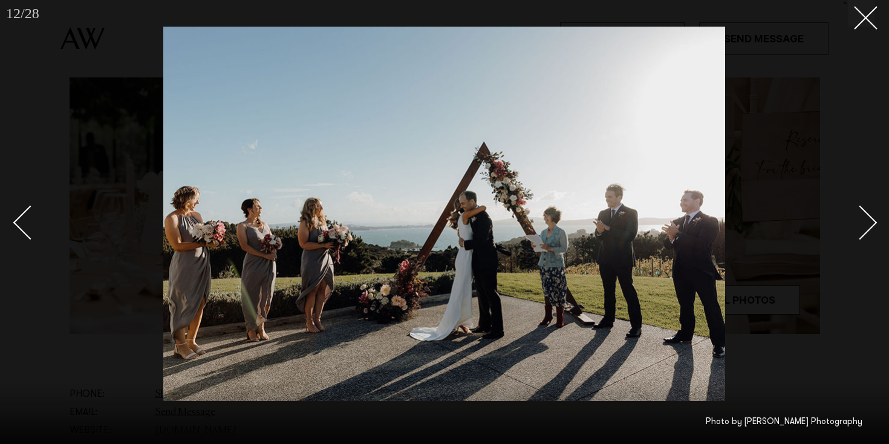
click at [860, 218] on div "Next slide" at bounding box center [860, 223] width 34 height 34
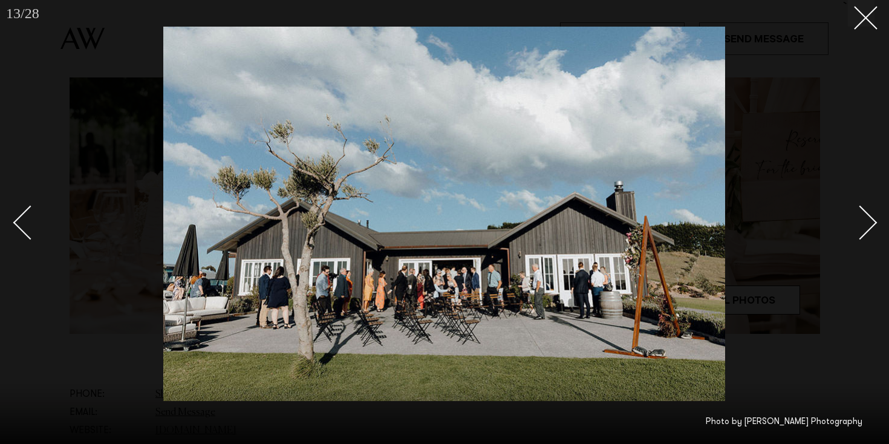
click at [860, 218] on div "Next slide" at bounding box center [860, 223] width 34 height 34
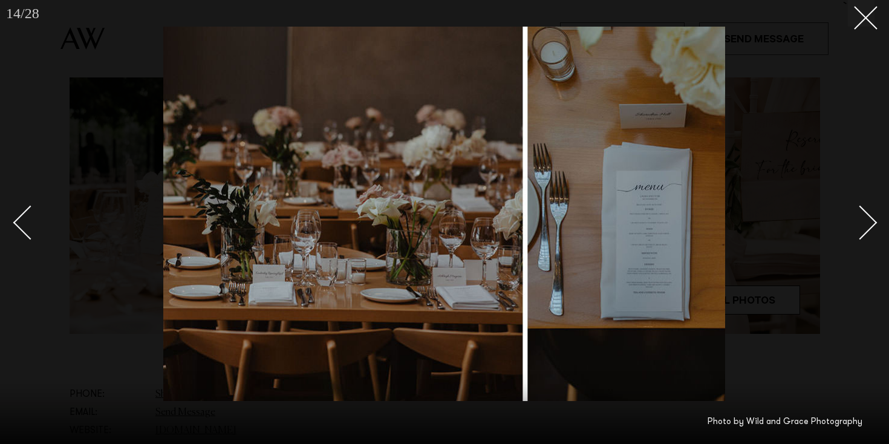
click at [860, 218] on div "Next slide" at bounding box center [860, 223] width 34 height 34
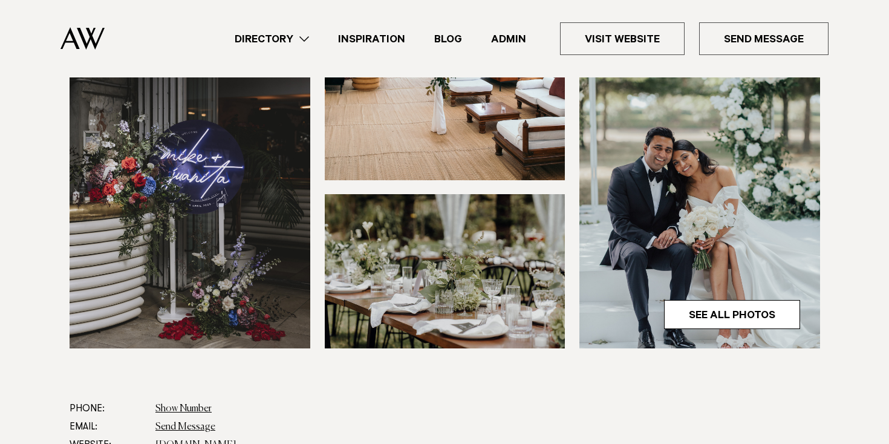
scroll to position [370, 0]
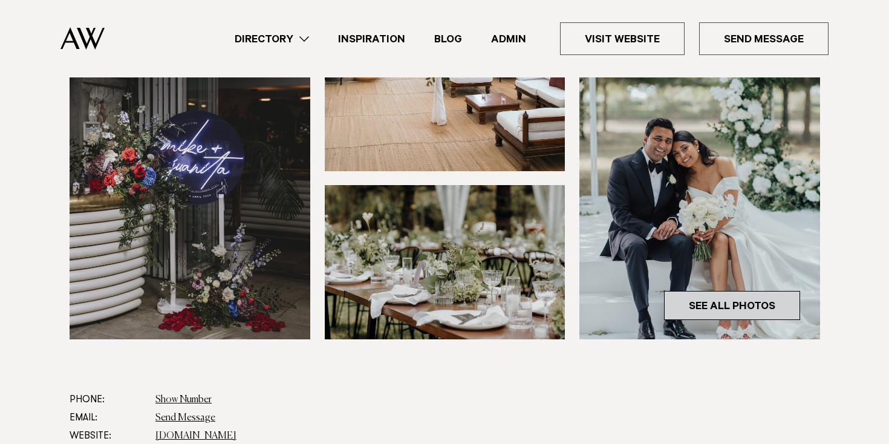
click at [685, 309] on link "See All Photos" at bounding box center [732, 305] width 136 height 29
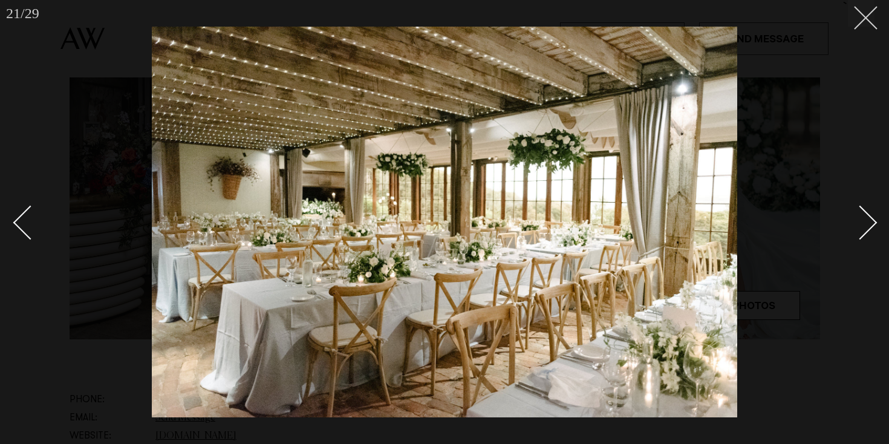
click at [872, 23] on line at bounding box center [866, 18] width 22 height 22
